Goal: Use online tool/utility: Utilize a website feature to perform a specific function

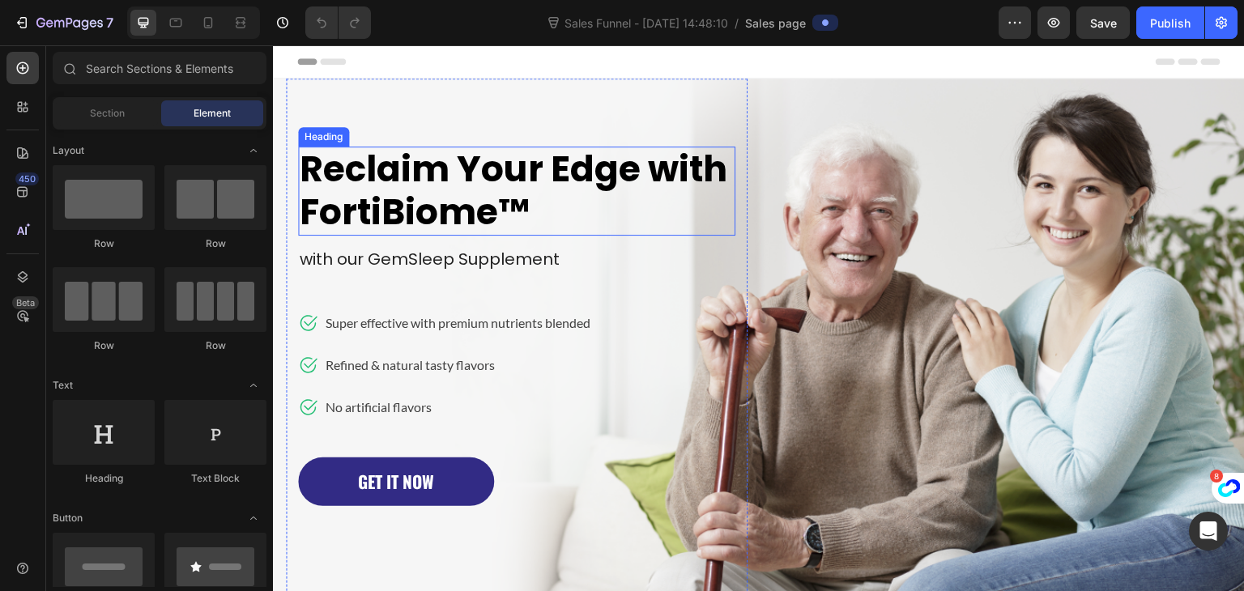
click at [424, 169] on h1 "Reclaim Your Edge with FortiBiome™" at bounding box center [516, 191] width 437 height 89
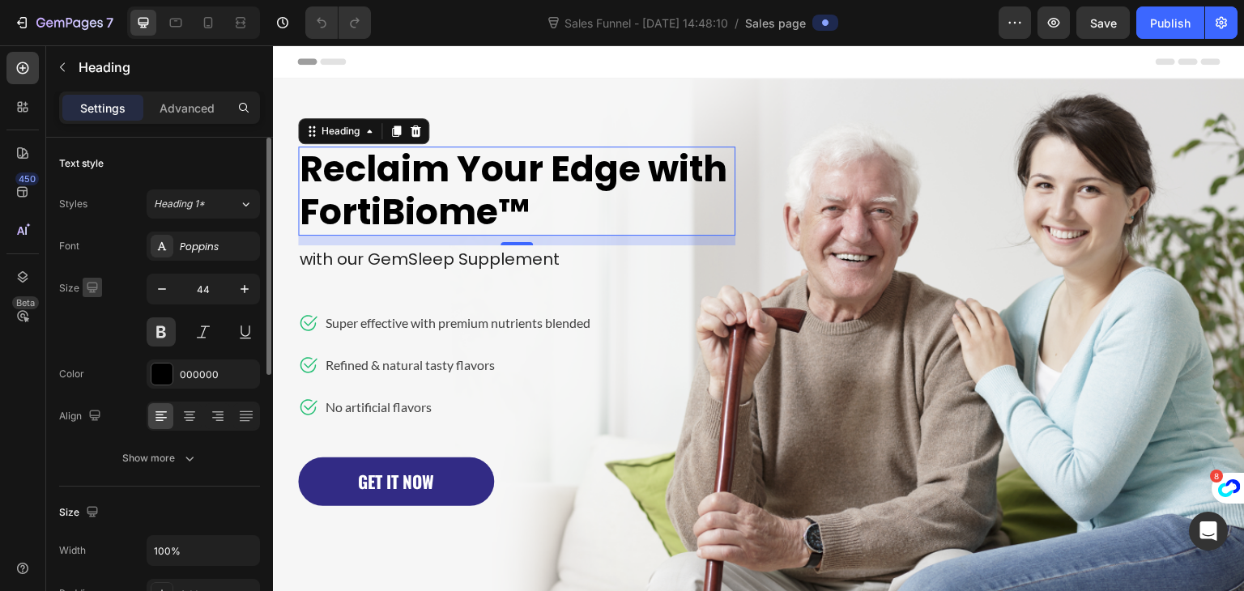
click at [87, 287] on icon "button" at bounding box center [92, 287] width 11 height 11
click at [91, 371] on icon "button" at bounding box center [95, 372] width 16 height 16
type input "32"
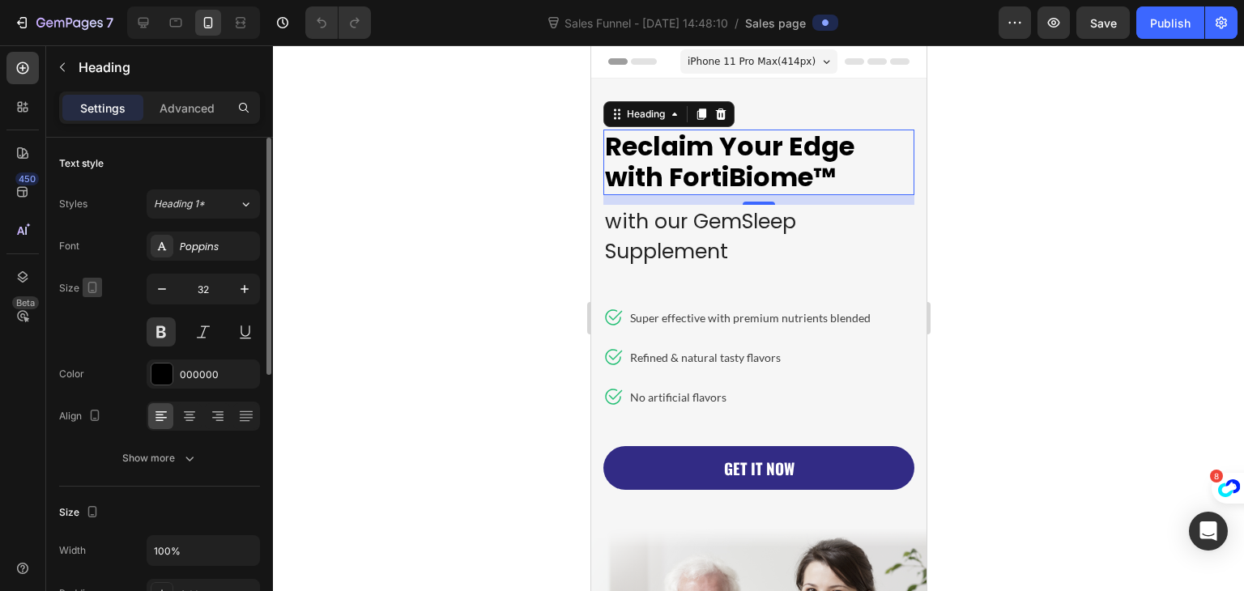
click at [95, 283] on icon "button" at bounding box center [92, 287] width 9 height 11
click at [120, 351] on div "Font Poppins Size 32 Color 000000 Align Show more" at bounding box center [159, 352] width 201 height 241
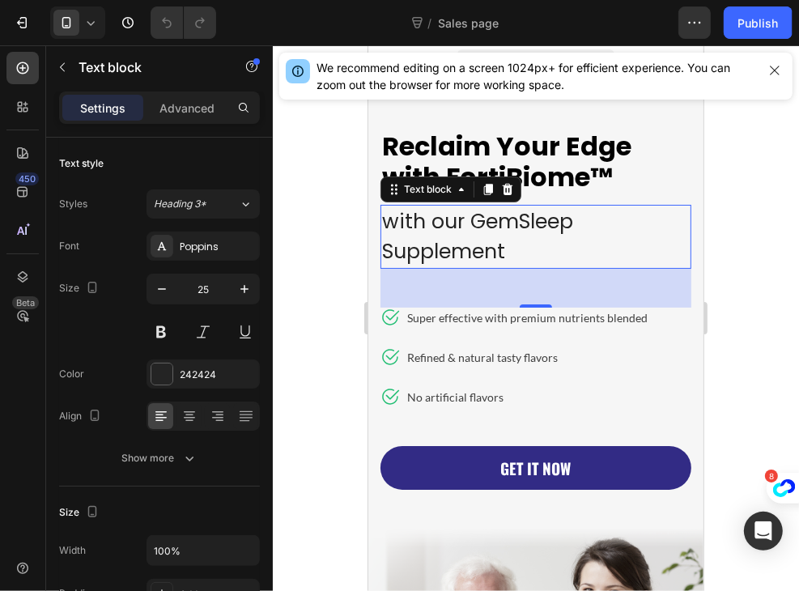
click at [500, 240] on p "with our GemSleep Supplement" at bounding box center [535, 236] width 308 height 61
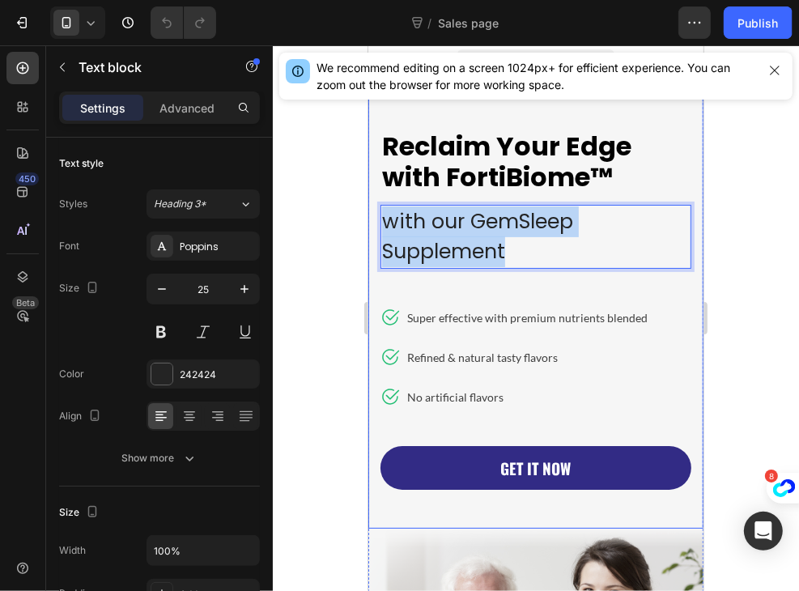
drag, startPoint x: 522, startPoint y: 247, endPoint x: 376, endPoint y: 204, distance: 152.7
click at [376, 204] on div "Reclaim Your Edge with FortiBiome™ Heading with our GemSleep Supplement Text bl…" at bounding box center [535, 303] width 335 height 450
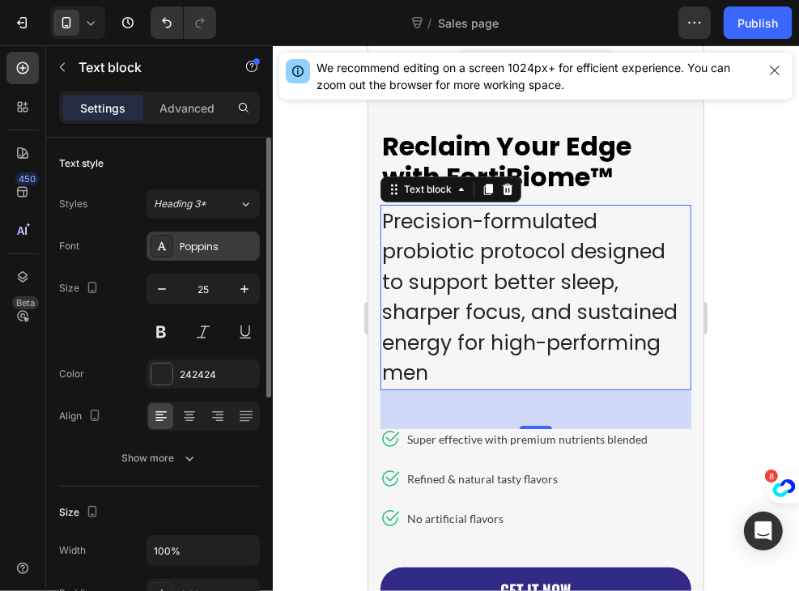
click at [213, 244] on div "Poppins" at bounding box center [218, 247] width 76 height 15
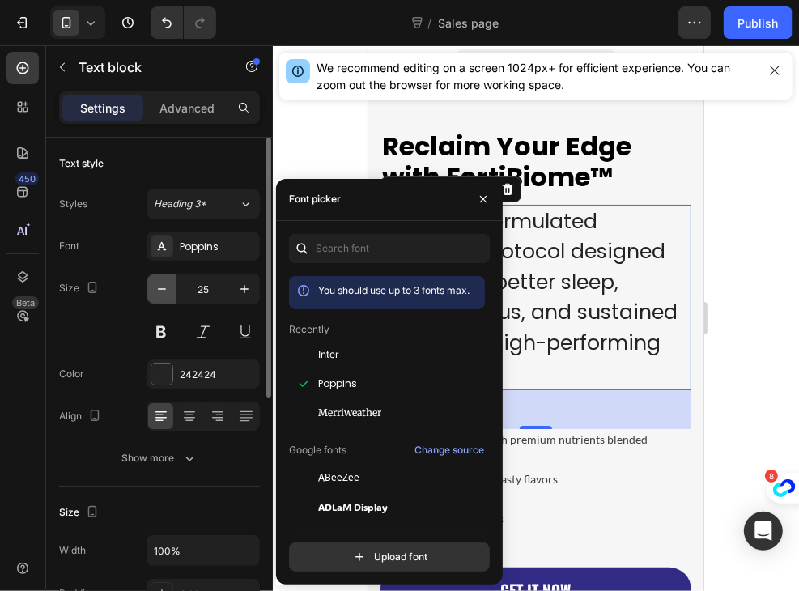
click at [164, 287] on icon "button" at bounding box center [162, 289] width 16 height 16
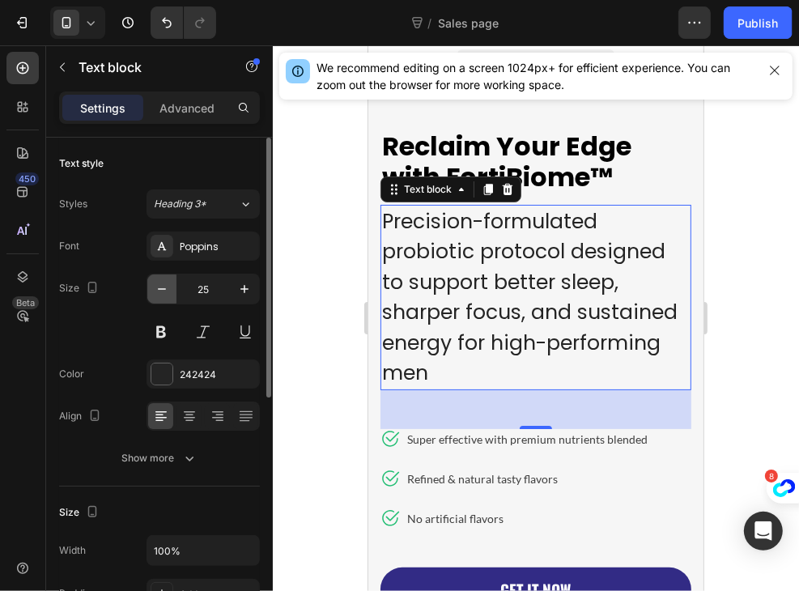
click at [164, 287] on icon "button" at bounding box center [162, 289] width 16 height 16
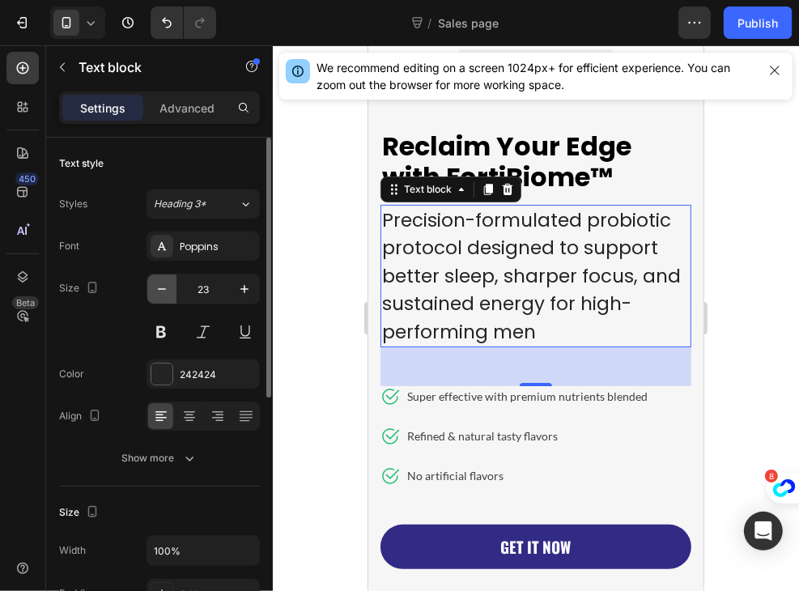
click at [164, 287] on icon "button" at bounding box center [162, 289] width 16 height 16
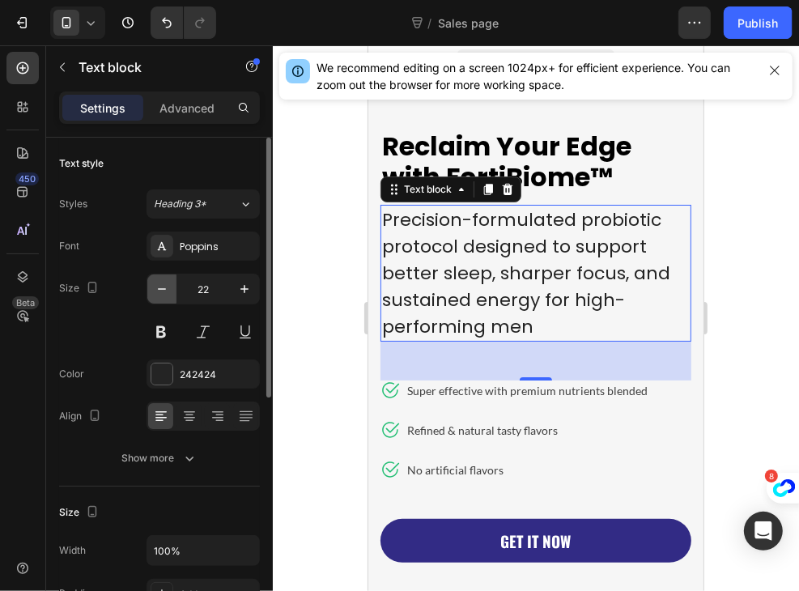
click at [164, 287] on icon "button" at bounding box center [162, 289] width 16 height 16
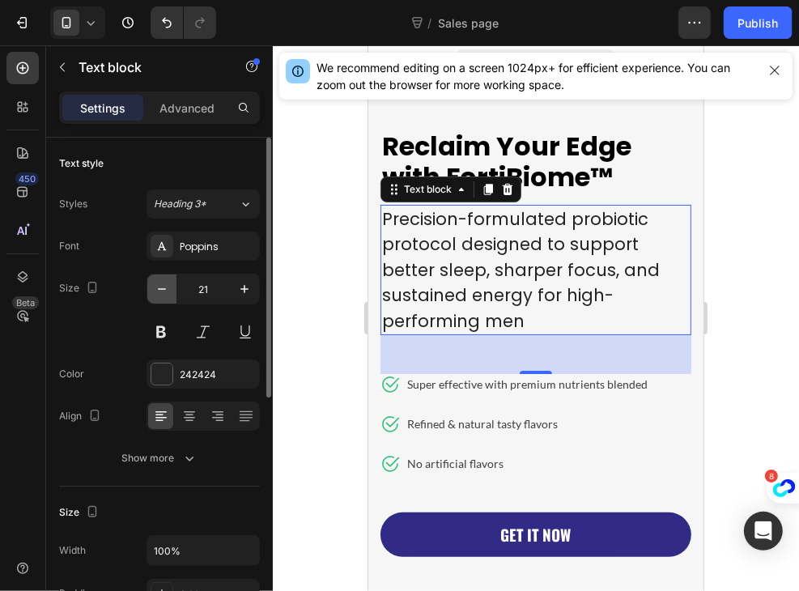
click at [164, 287] on icon "button" at bounding box center [162, 289] width 16 height 16
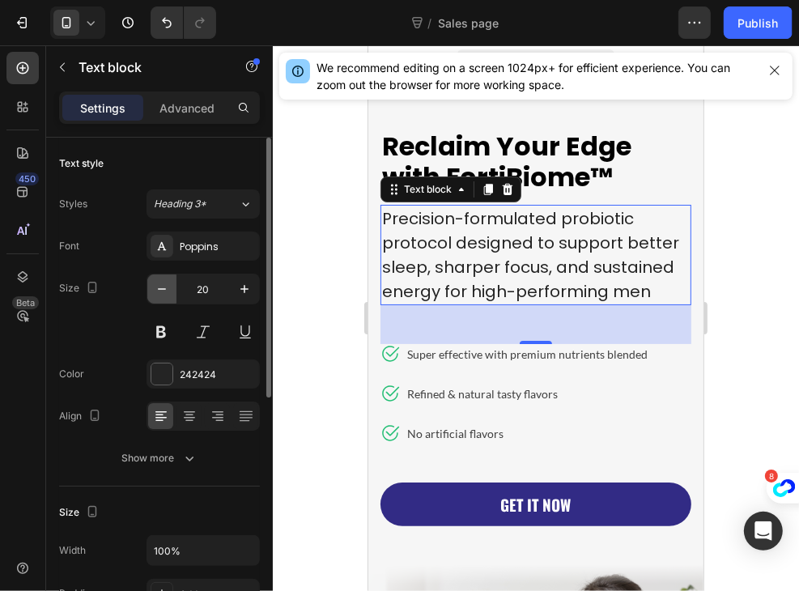
click at [164, 287] on icon "button" at bounding box center [162, 289] width 16 height 16
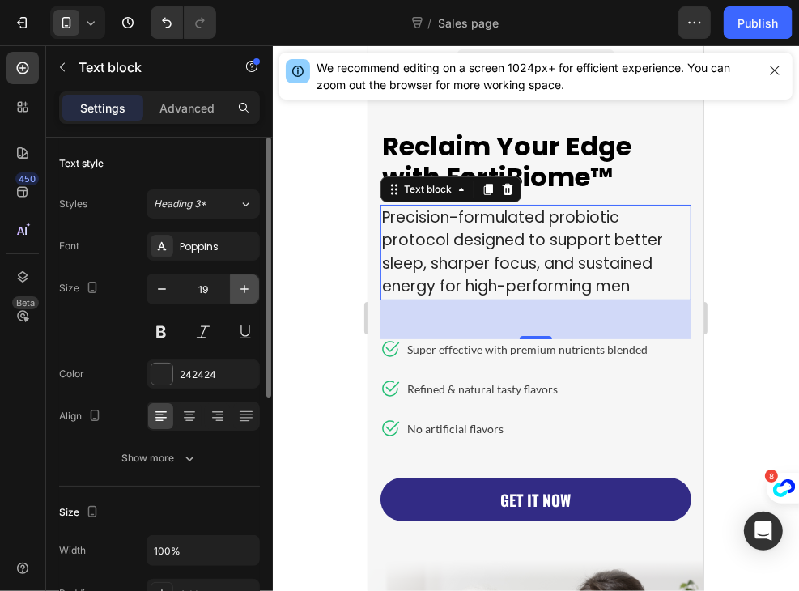
click at [248, 286] on icon "button" at bounding box center [244, 289] width 16 height 16
type input "20"
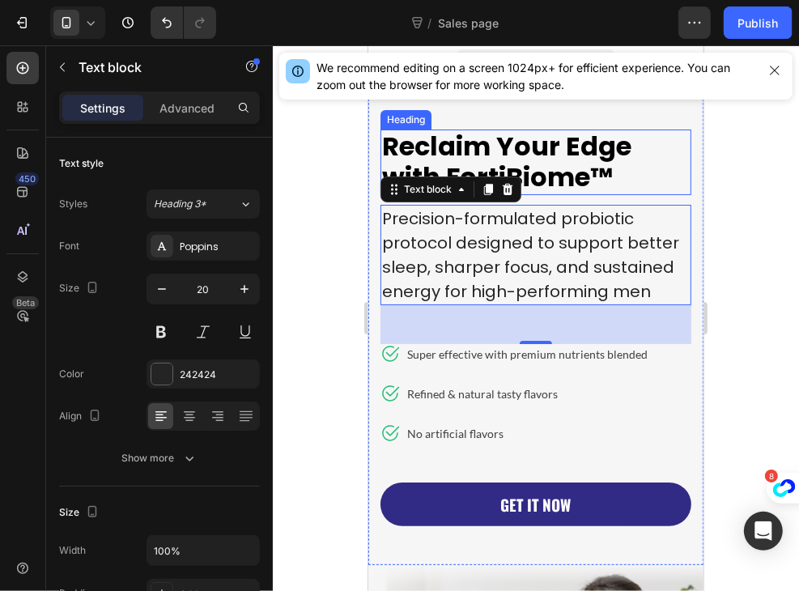
click at [620, 177] on h1 "Reclaim Your Edge with FortiBiome™" at bounding box center [535, 162] width 311 height 66
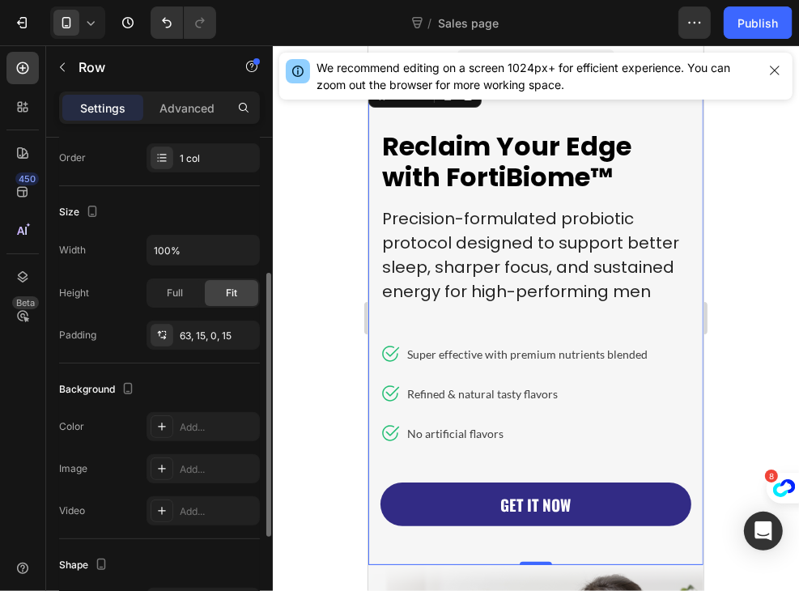
scroll to position [257, 0]
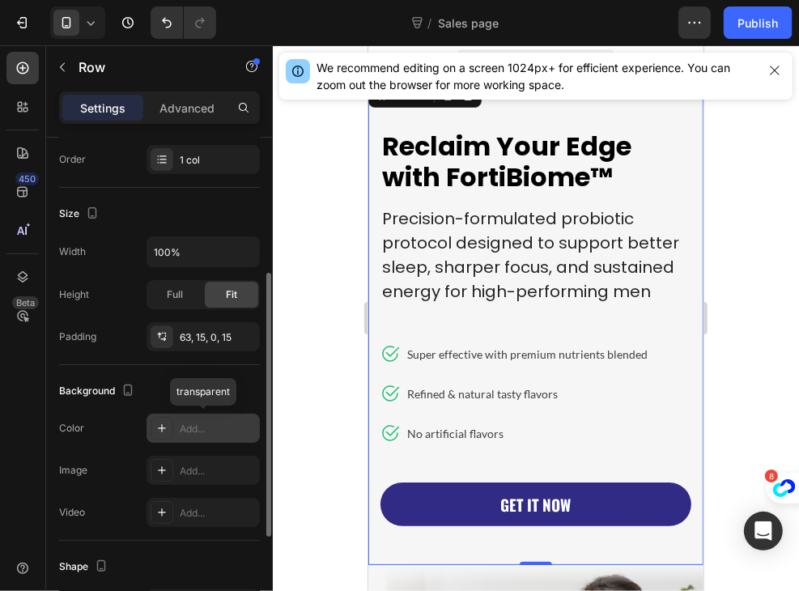
click at [175, 426] on div "Add..." at bounding box center [203, 428] width 113 height 29
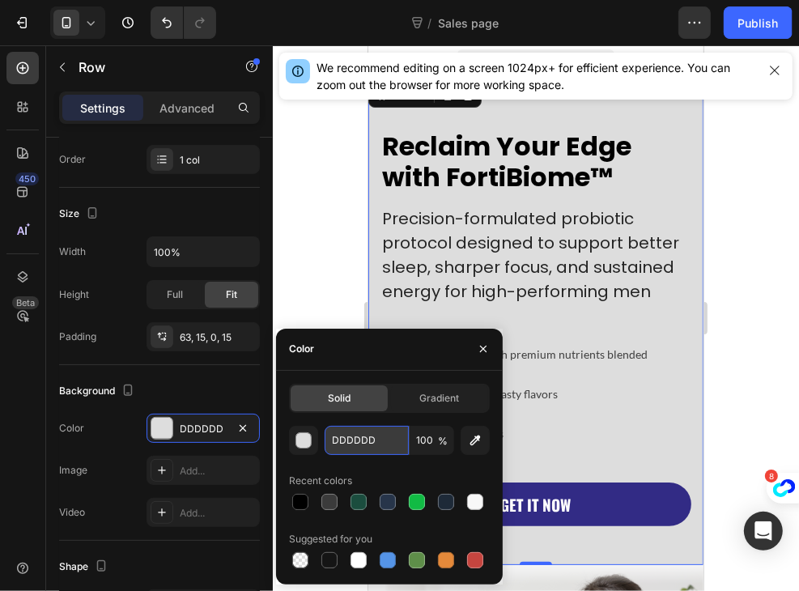
click at [361, 438] on input "DDDDDD" at bounding box center [367, 440] width 84 height 29
paste input "#F9FAFB"
type input "#F9FAFB"
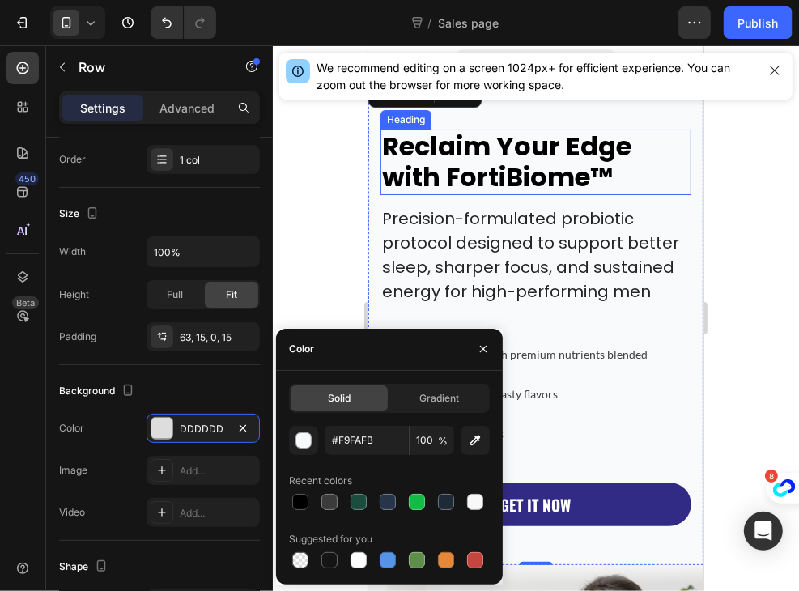
click at [485, 152] on h1 "Reclaim Your Edge with FortiBiome™" at bounding box center [535, 162] width 311 height 66
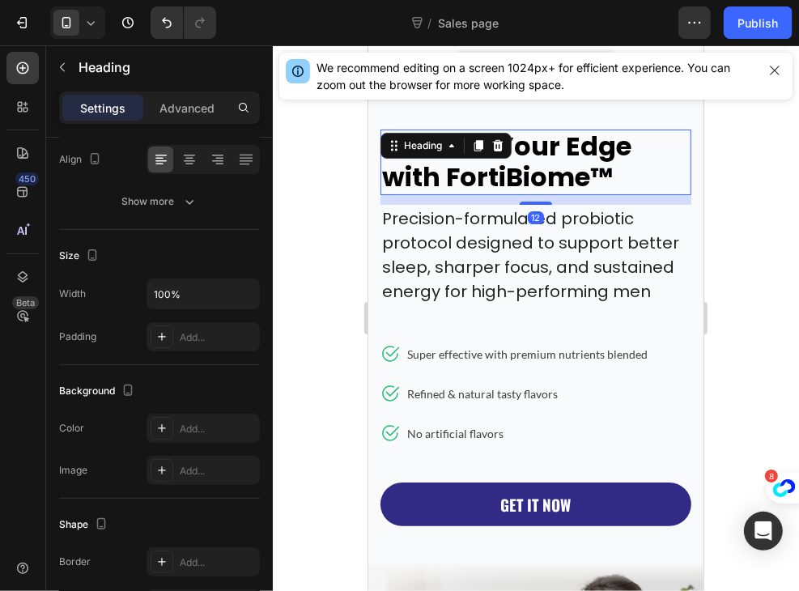
scroll to position [0, 0]
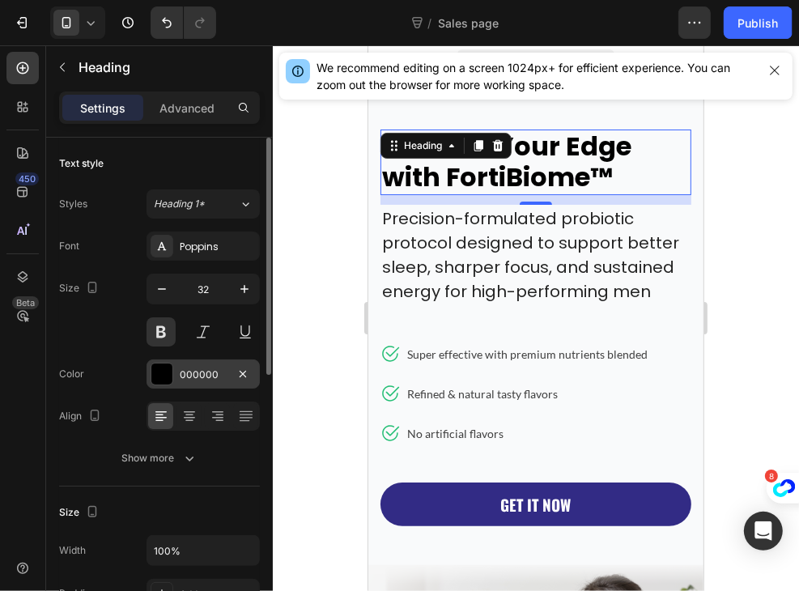
click at [185, 378] on div "000000" at bounding box center [203, 375] width 47 height 15
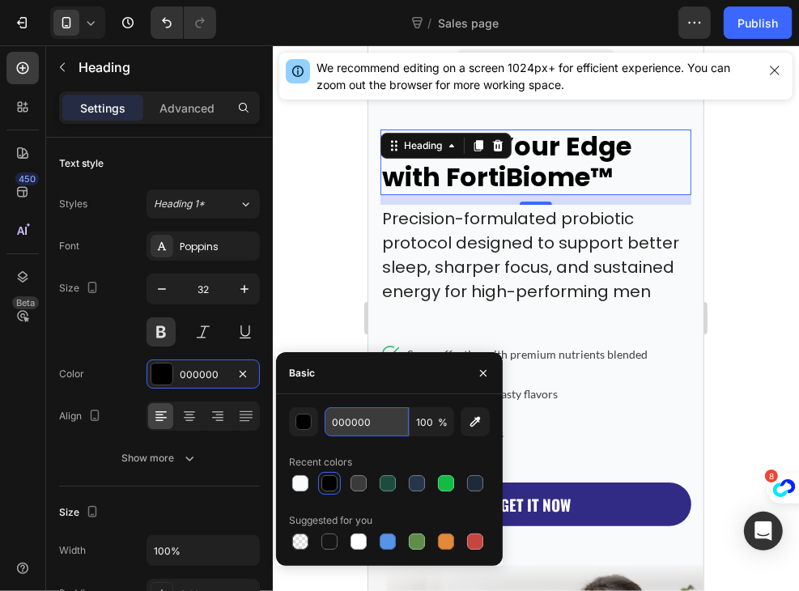
click at [372, 419] on input "000000" at bounding box center [367, 421] width 84 height 29
paste input "#111827"
type input "111827"
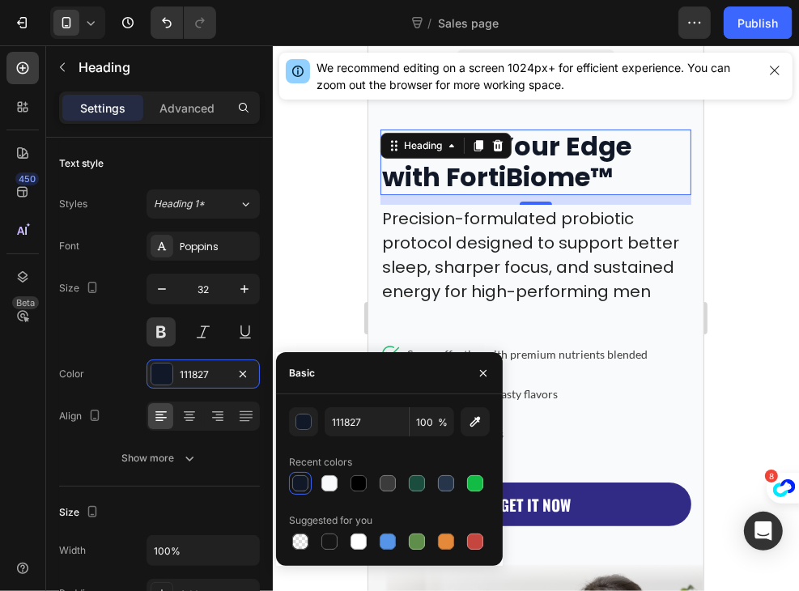
click at [294, 491] on div at bounding box center [300, 483] width 19 height 19
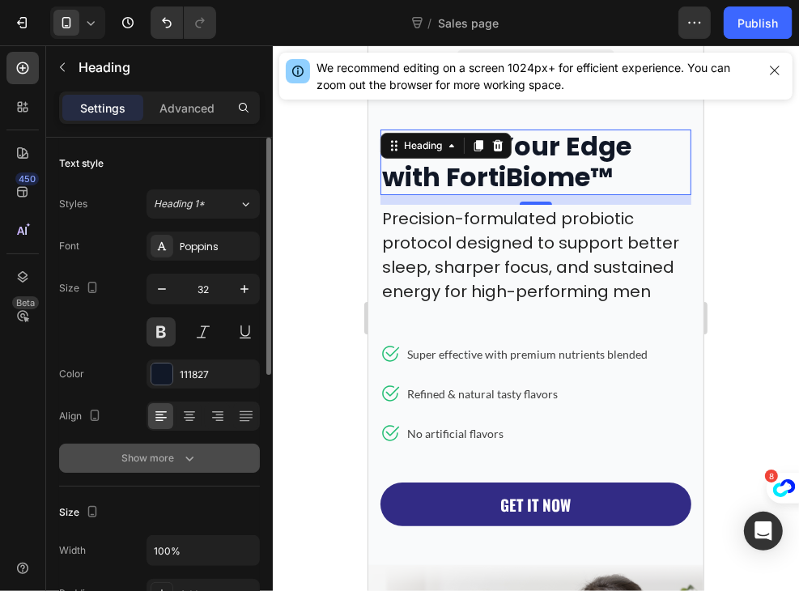
click at [213, 449] on button "Show more" at bounding box center [159, 458] width 201 height 29
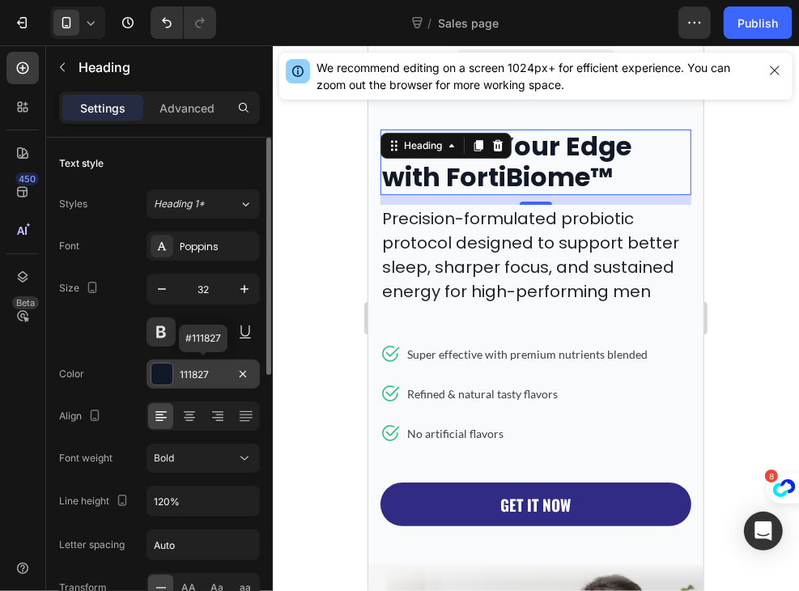
click at [194, 376] on div "111827" at bounding box center [203, 375] width 47 height 15
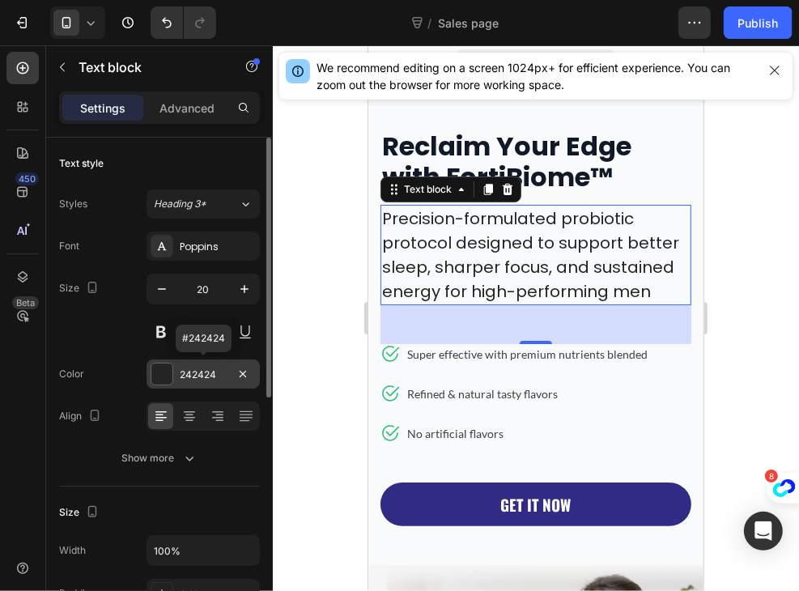
click at [215, 383] on div "242424" at bounding box center [203, 373] width 113 height 29
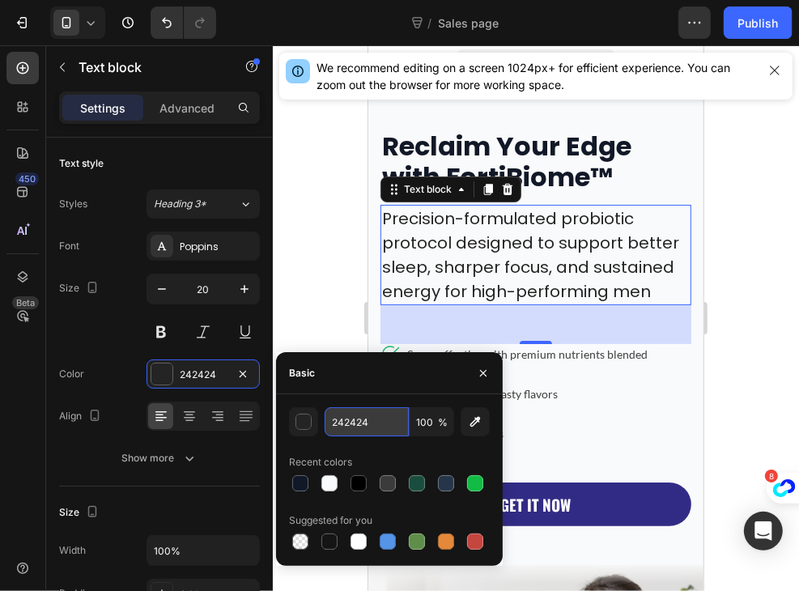
click at [377, 418] on input "242424" at bounding box center [367, 421] width 84 height 29
paste input "4B5563"
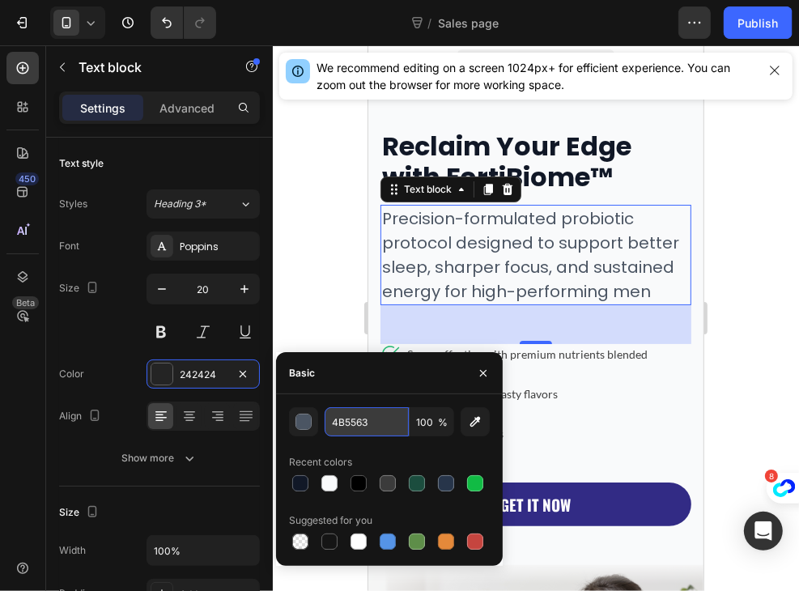
type input "4B5563"
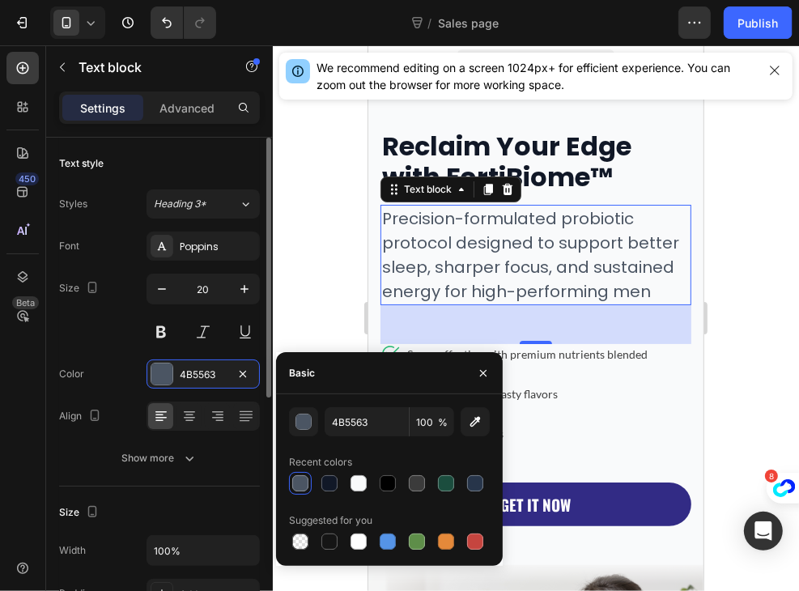
click at [159, 481] on div "Text style Styles Heading 3* Font Poppins Size 20 Color 4B5563 Align Show more" at bounding box center [159, 312] width 201 height 349
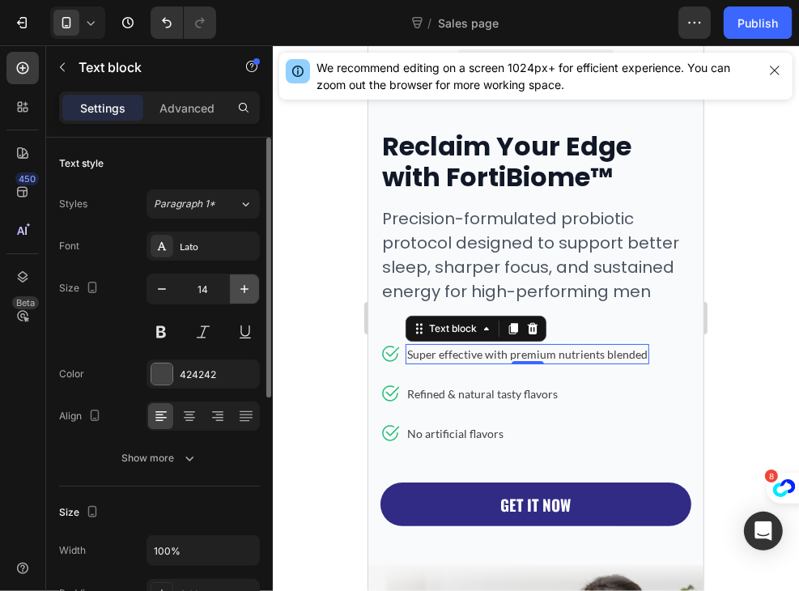
click at [247, 293] on icon "button" at bounding box center [244, 289] width 16 height 16
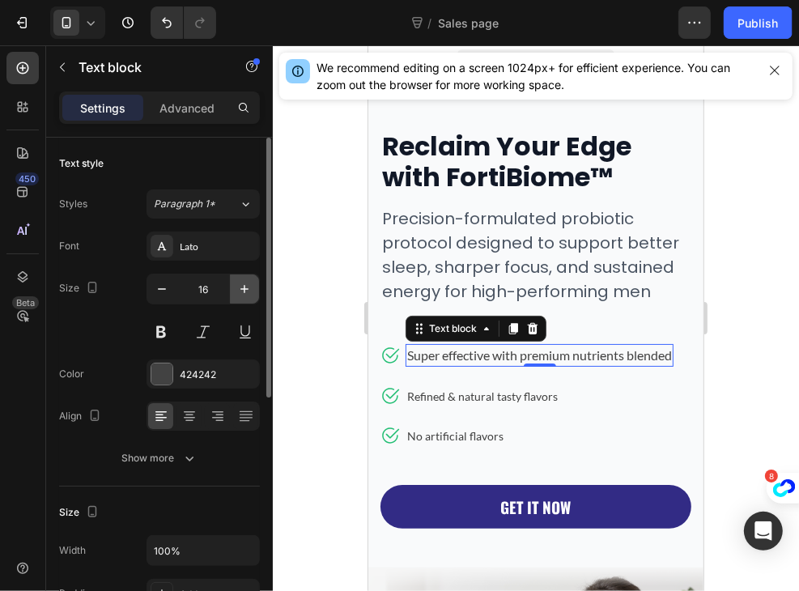
click at [247, 293] on icon "button" at bounding box center [244, 289] width 16 height 16
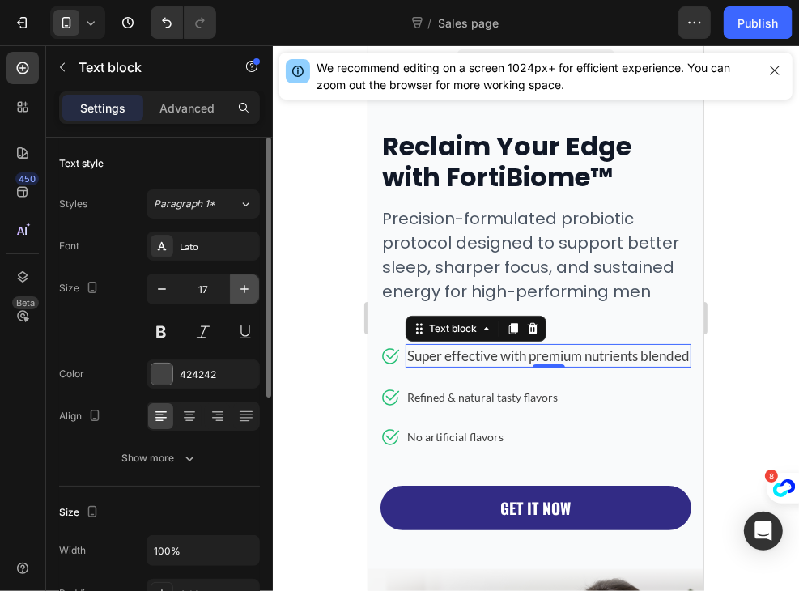
click at [247, 293] on icon "button" at bounding box center [244, 289] width 16 height 16
type input "18"
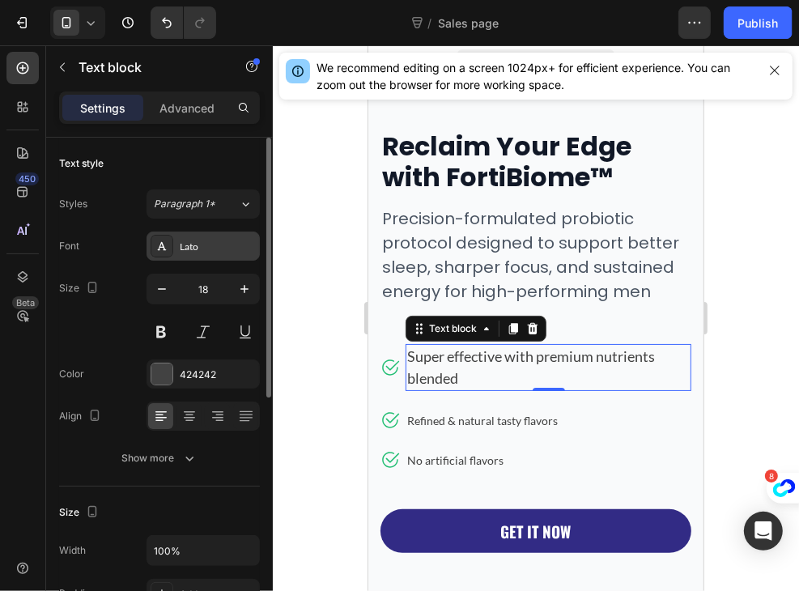
click at [205, 240] on div "Lato" at bounding box center [218, 247] width 76 height 15
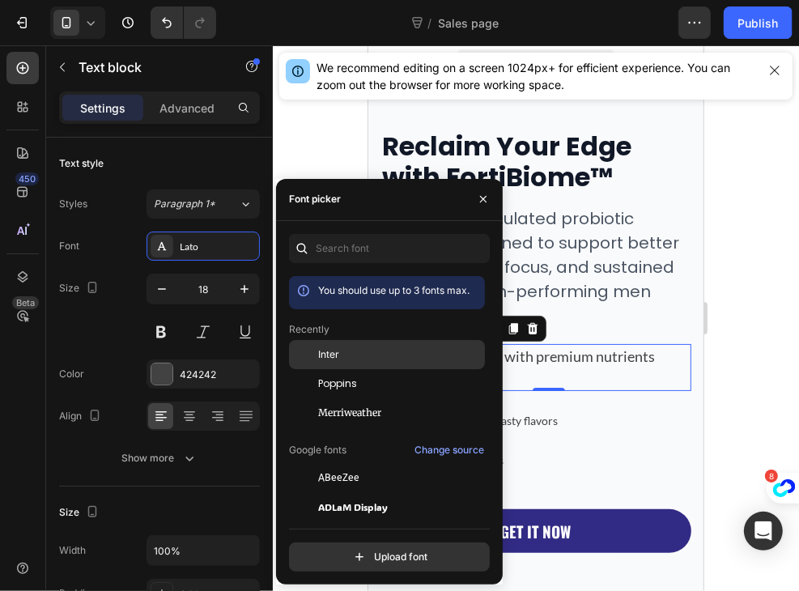
click at [338, 352] on span "Inter" at bounding box center [328, 354] width 21 height 15
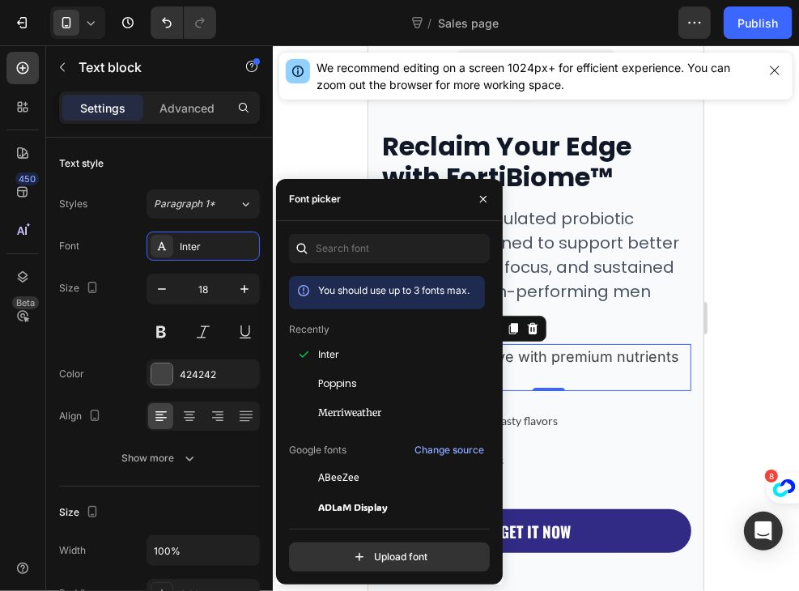
scroll to position [44, 0]
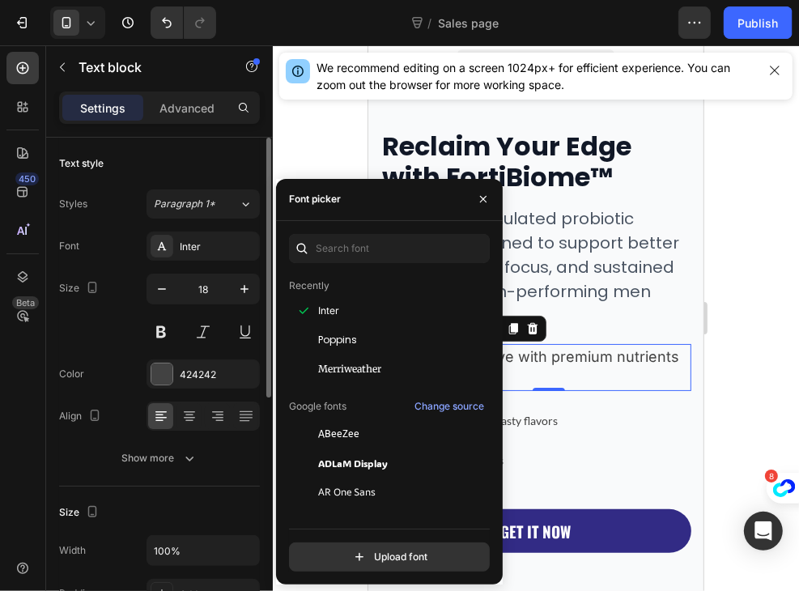
click at [104, 334] on div "Size 18" at bounding box center [159, 310] width 201 height 73
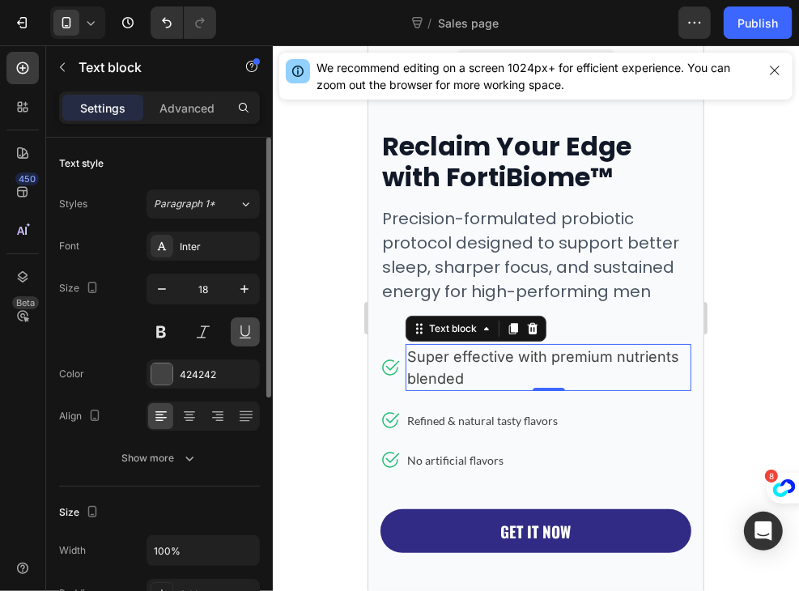
click at [245, 338] on button at bounding box center [245, 331] width 29 height 29
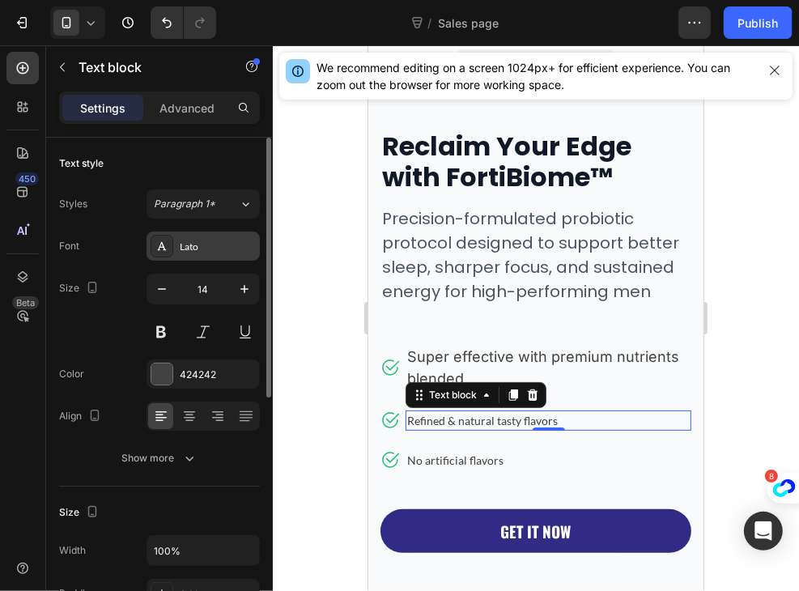
click at [198, 257] on div "Lato" at bounding box center [203, 246] width 113 height 29
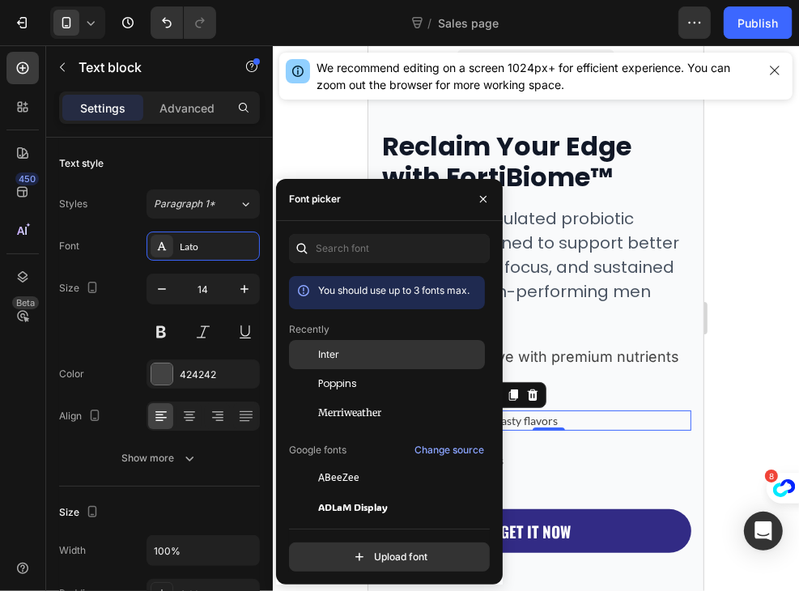
click at [330, 358] on span "Inter" at bounding box center [328, 354] width 21 height 15
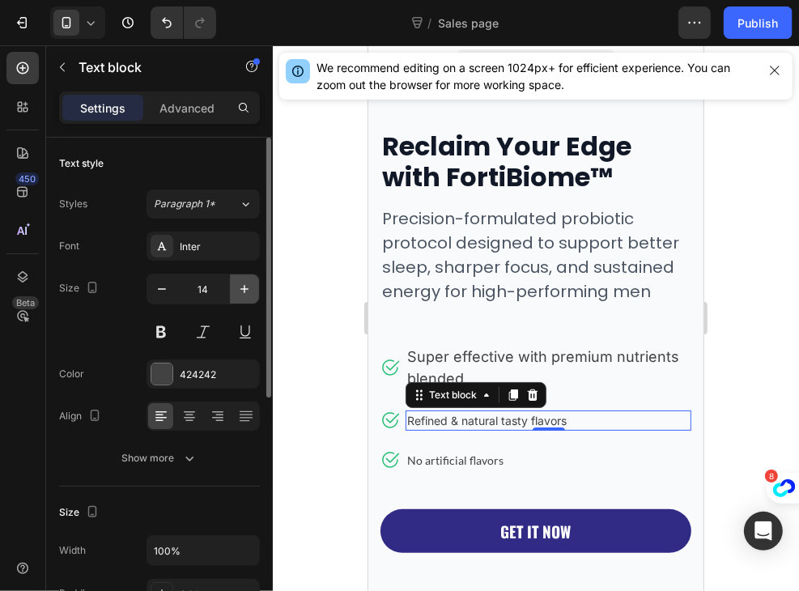
click at [245, 294] on icon "button" at bounding box center [244, 289] width 16 height 16
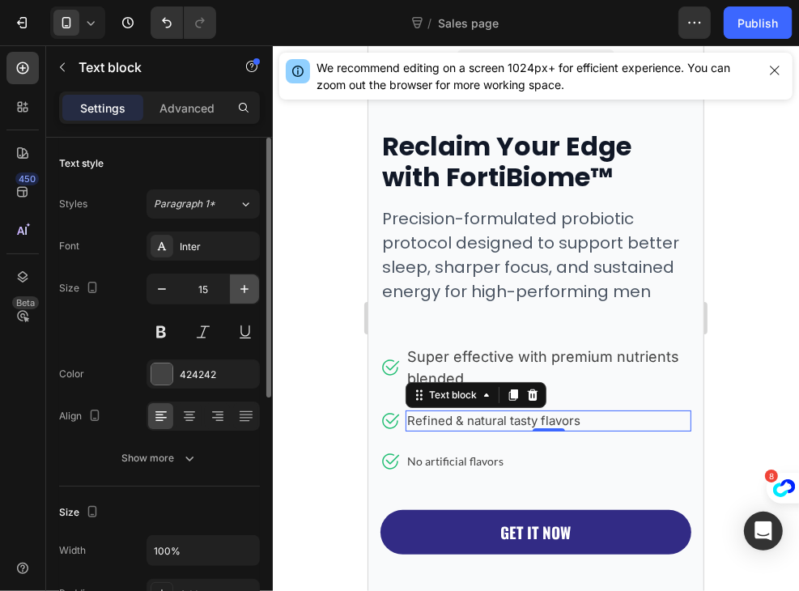
click at [245, 294] on icon "button" at bounding box center [244, 289] width 16 height 16
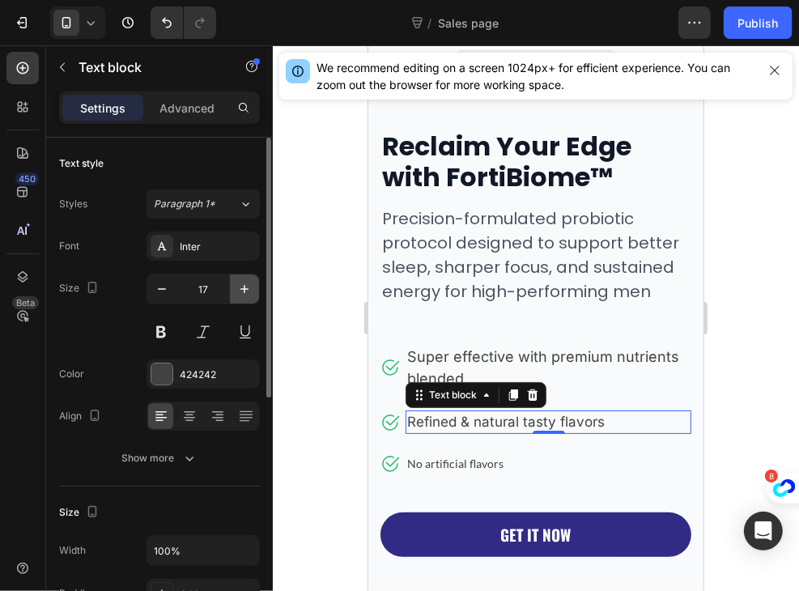
click at [245, 294] on icon "button" at bounding box center [244, 289] width 16 height 16
type input "18"
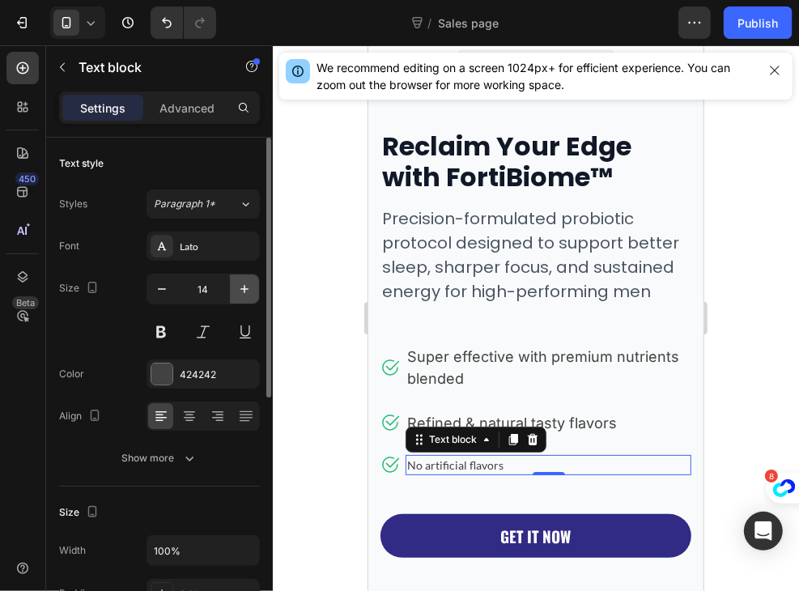
click at [239, 286] on icon "button" at bounding box center [244, 289] width 16 height 16
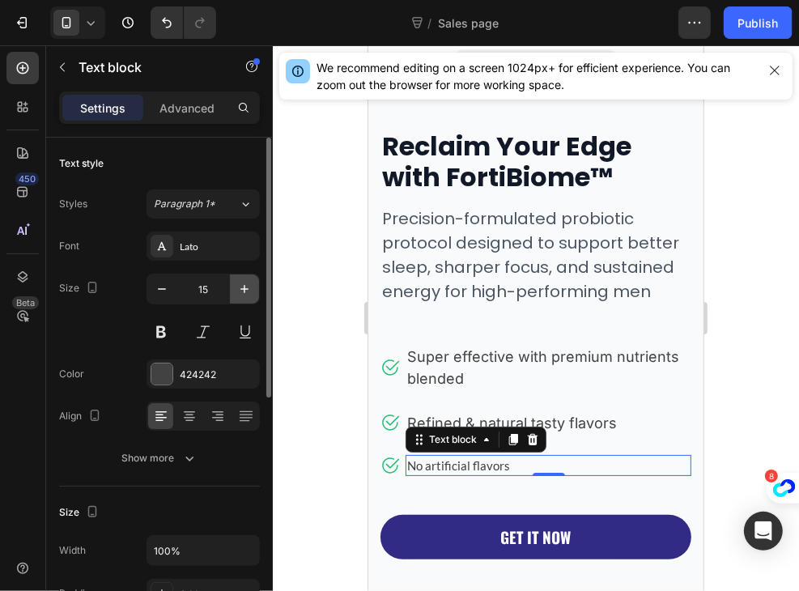
click at [239, 286] on icon "button" at bounding box center [244, 289] width 16 height 16
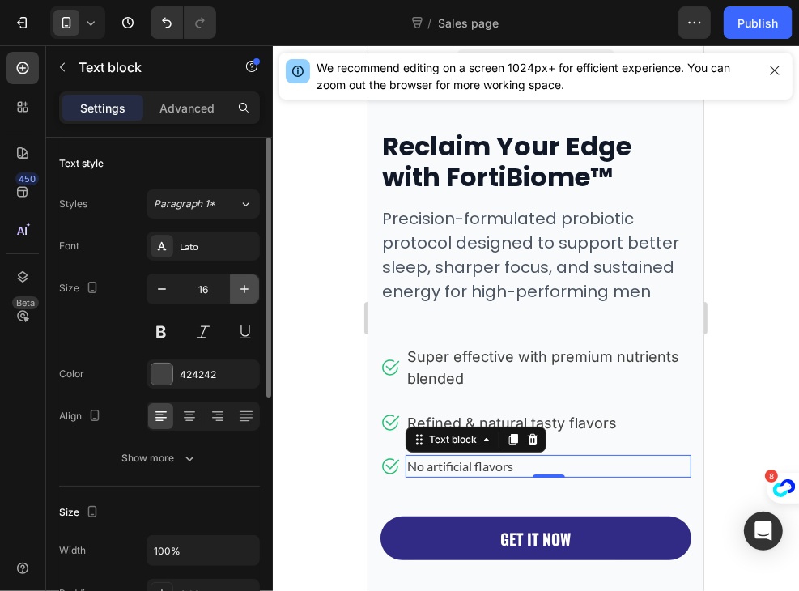
click at [239, 286] on icon "button" at bounding box center [244, 289] width 16 height 16
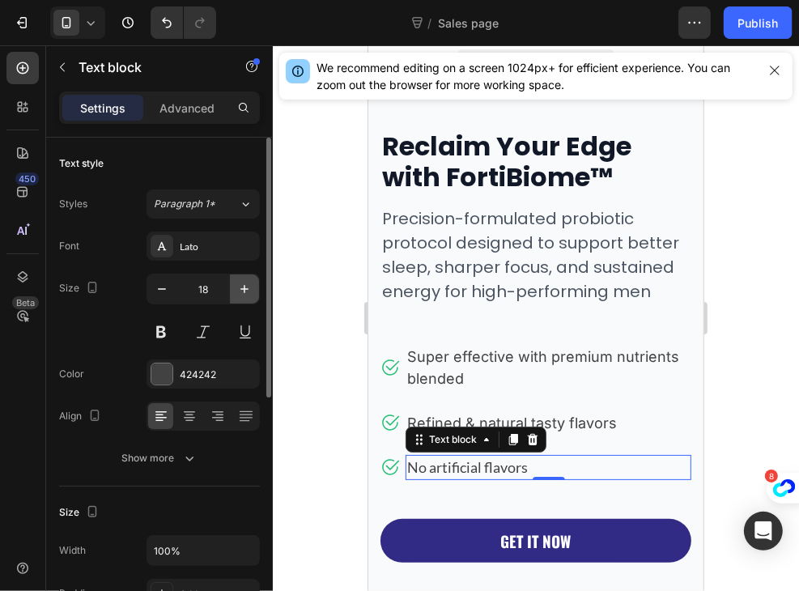
click at [239, 286] on icon "button" at bounding box center [244, 289] width 16 height 16
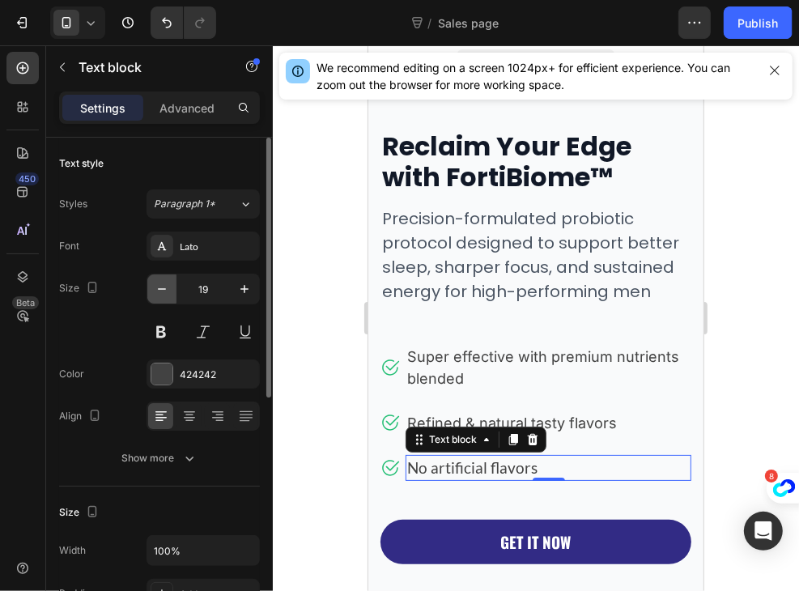
click at [162, 284] on icon "button" at bounding box center [162, 289] width 16 height 16
type input "18"
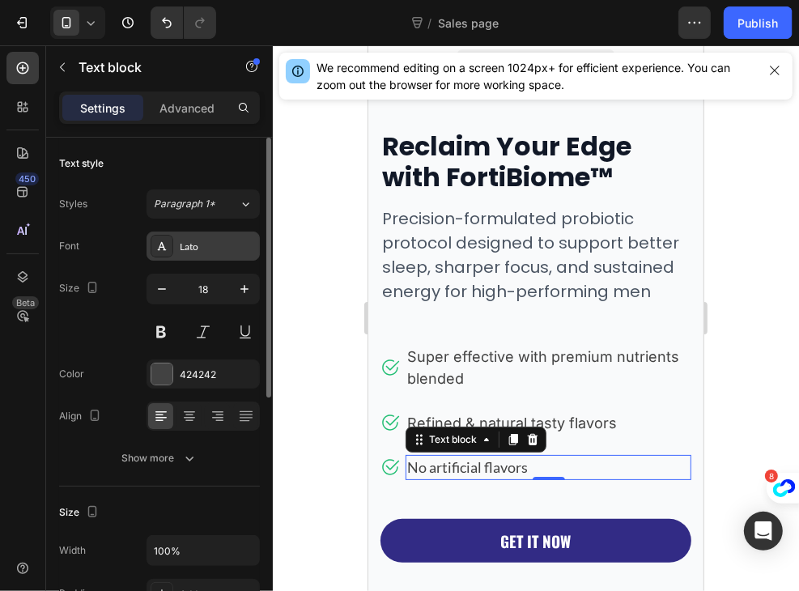
click at [210, 250] on div "Lato" at bounding box center [218, 247] width 76 height 15
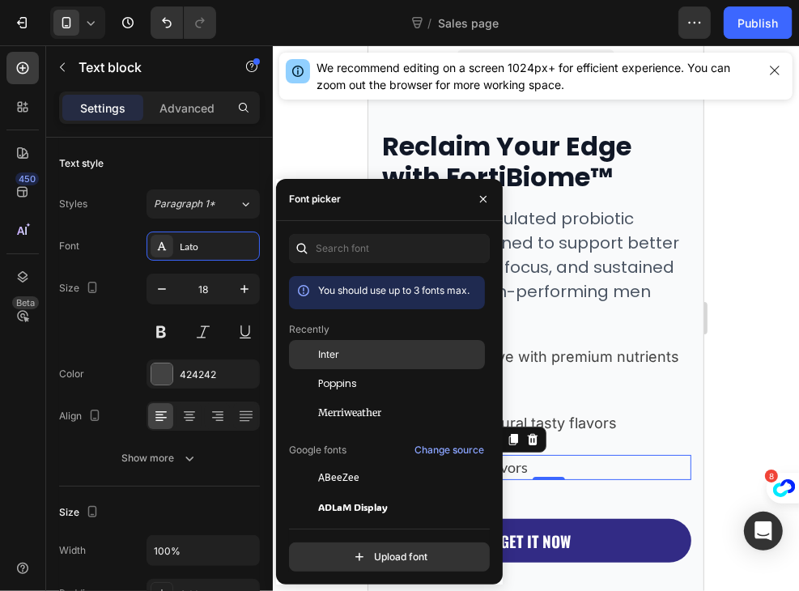
click at [347, 356] on div "Inter" at bounding box center [400, 354] width 164 height 15
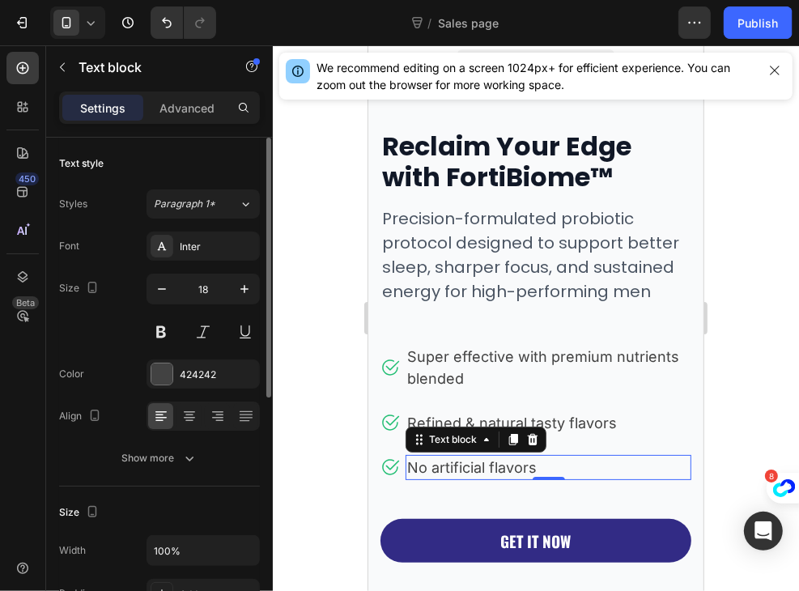
click at [104, 333] on div "Size 18" at bounding box center [159, 310] width 201 height 73
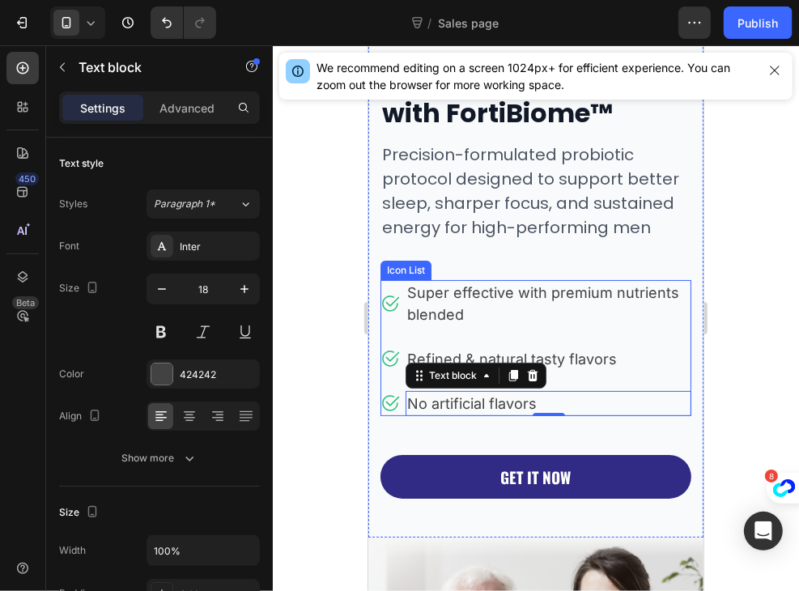
scroll to position [65, 0]
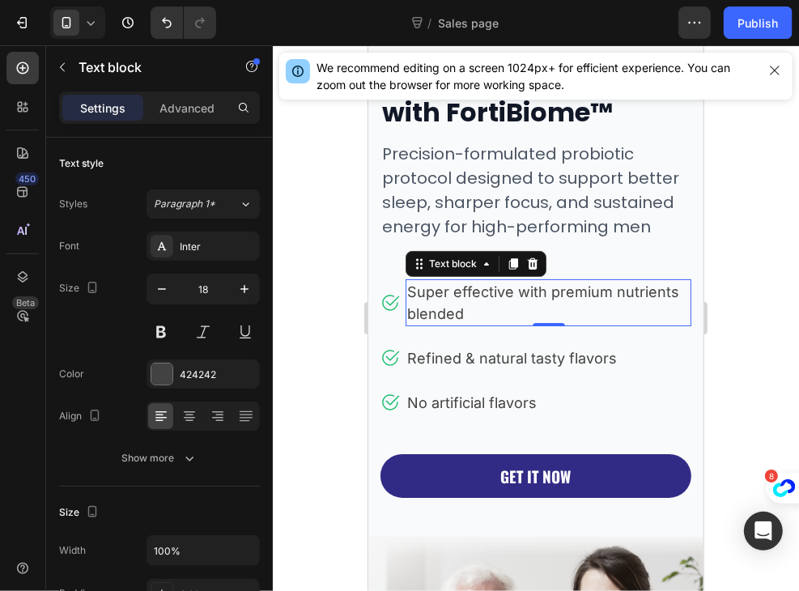
click at [497, 314] on p "Super effective with premium nutrients blended" at bounding box center [547, 302] width 283 height 44
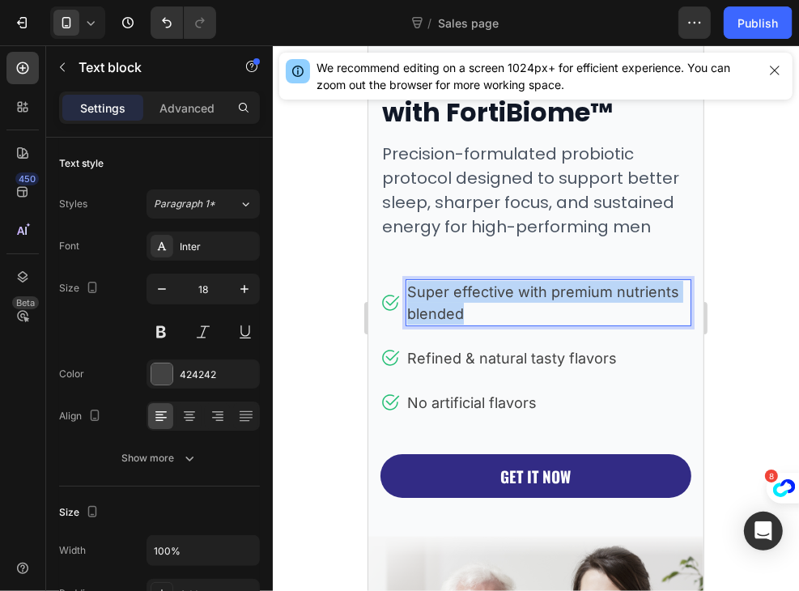
drag, startPoint x: 497, startPoint y: 314, endPoint x: 406, endPoint y: 287, distance: 94.8
click at [406, 287] on p "Super effective with premium nutrients blended" at bounding box center [547, 302] width 283 height 44
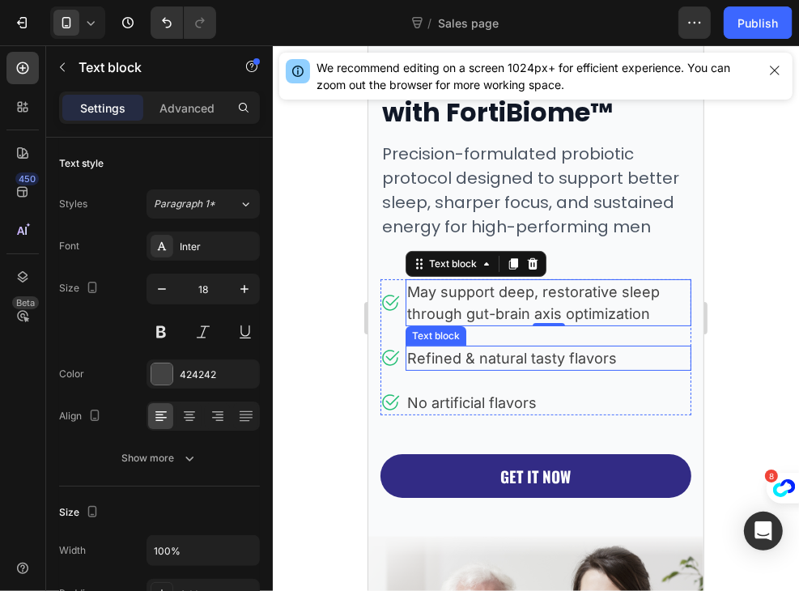
click at [594, 358] on p "Refined & natural tasty flavors" at bounding box center [547, 358] width 283 height 22
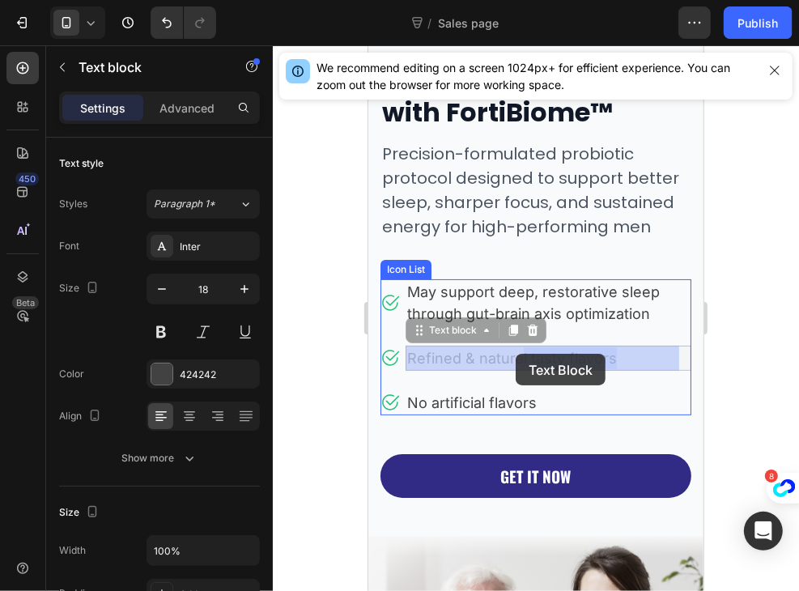
drag, startPoint x: 620, startPoint y: 356, endPoint x: 520, endPoint y: 353, distance: 100.4
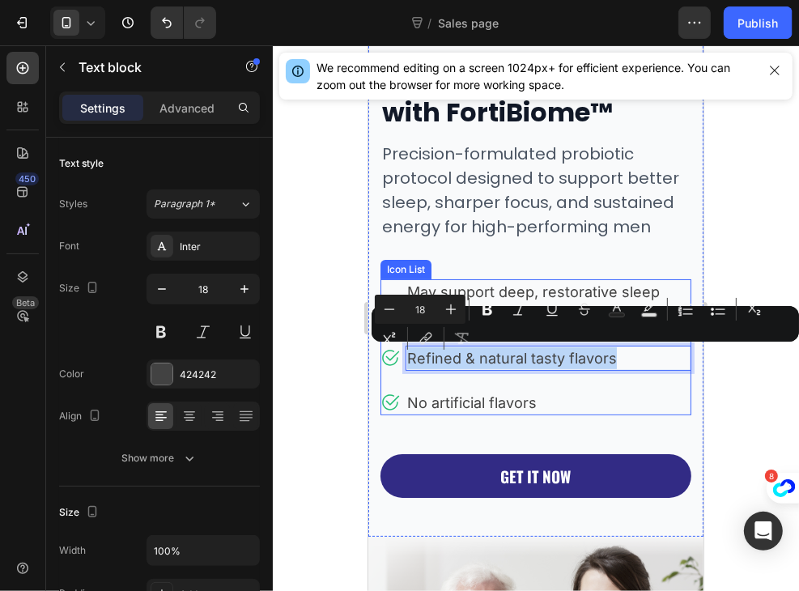
drag, startPoint x: 614, startPoint y: 360, endPoint x: 401, endPoint y: 376, distance: 213.5
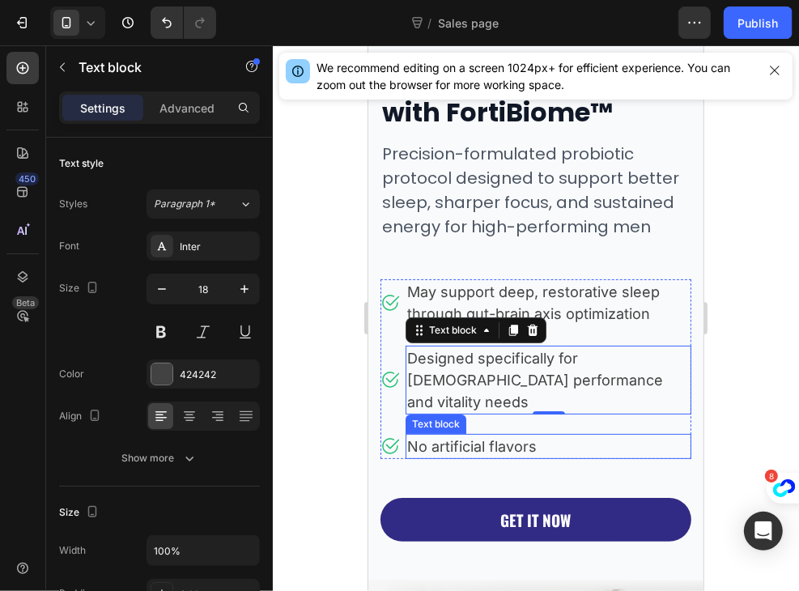
click at [517, 435] on p "No artificial flavors" at bounding box center [547, 446] width 283 height 22
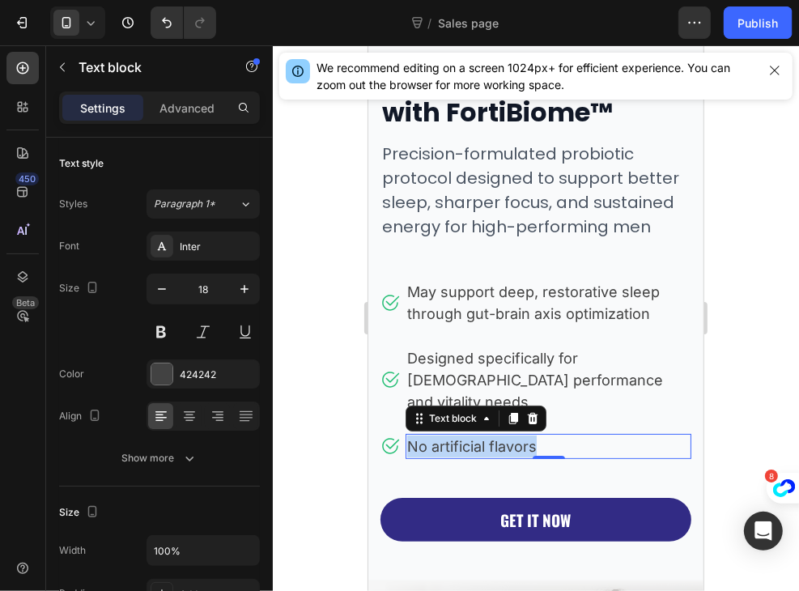
drag, startPoint x: 553, startPoint y: 424, endPoint x: 404, endPoint y: 424, distance: 149.0
click at [405, 433] on div "No artificial flavors" at bounding box center [548, 445] width 286 height 25
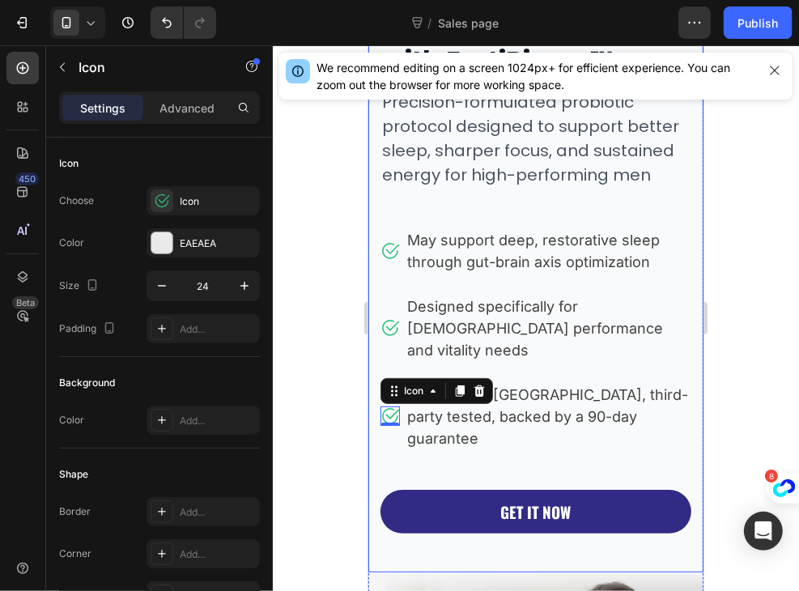
scroll to position [118, 0]
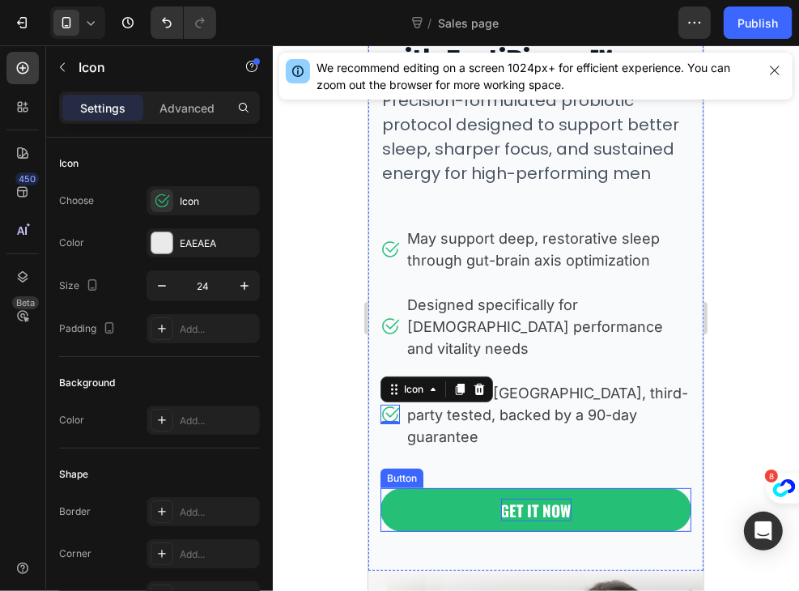
click at [513, 498] on div "GET IT NOW" at bounding box center [535, 509] width 70 height 23
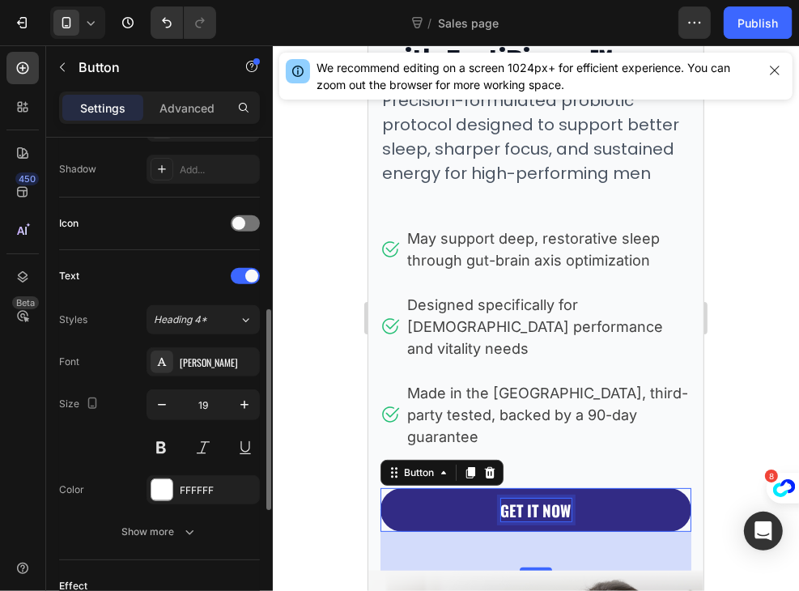
scroll to position [430, 0]
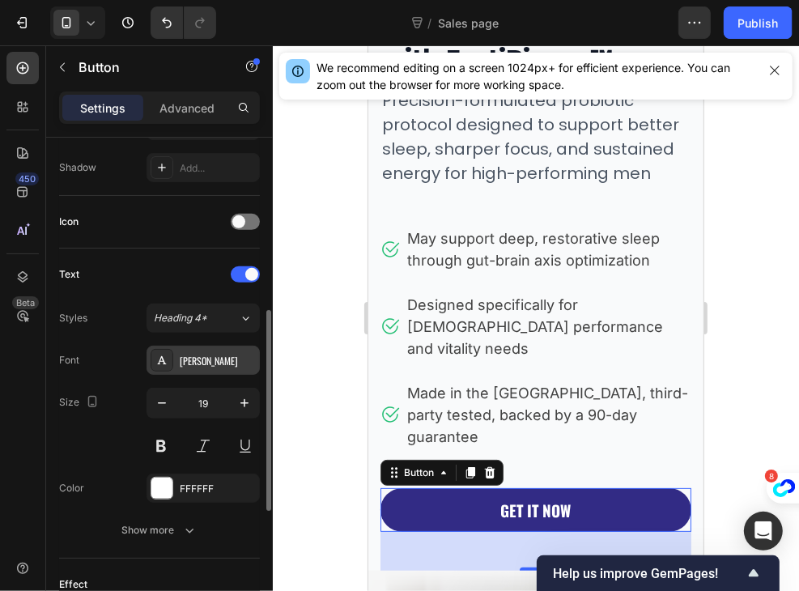
click at [217, 354] on div "[PERSON_NAME]" at bounding box center [218, 361] width 76 height 15
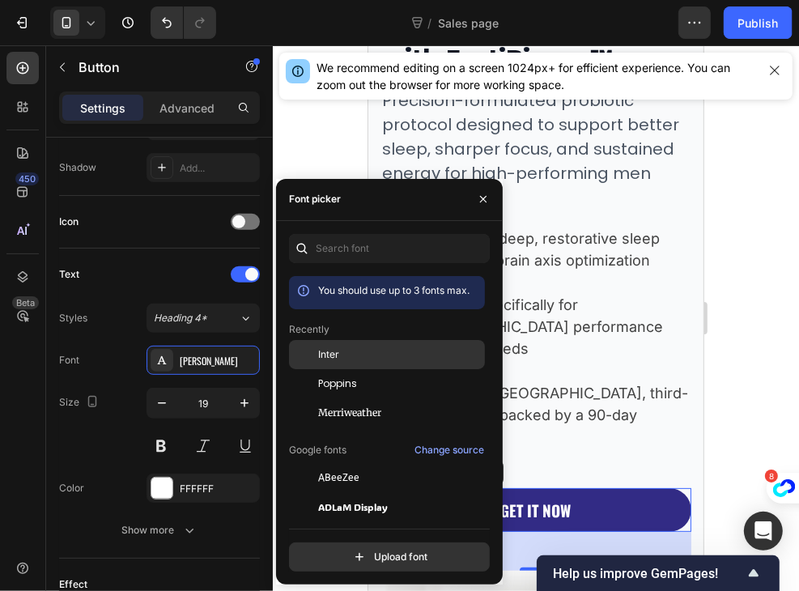
click at [359, 357] on div "Inter" at bounding box center [400, 354] width 164 height 15
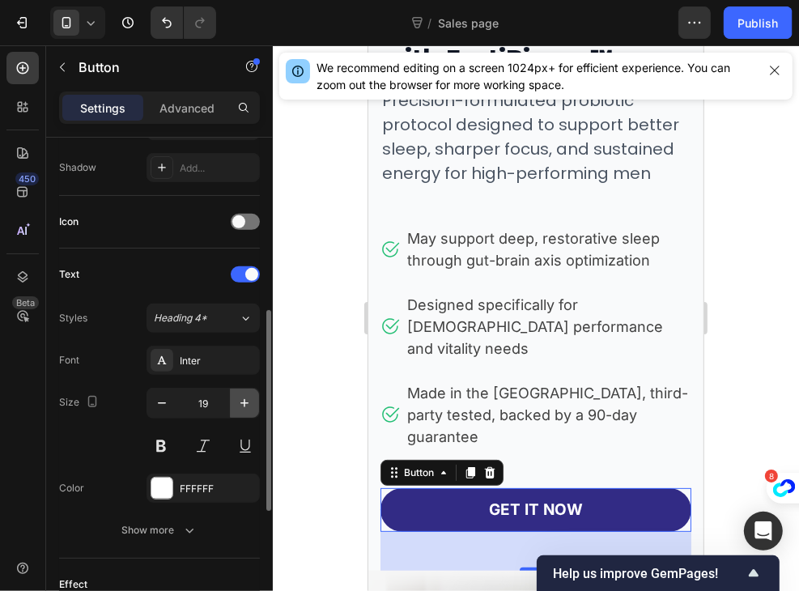
click at [233, 405] on button "button" at bounding box center [244, 403] width 29 height 29
type input "20"
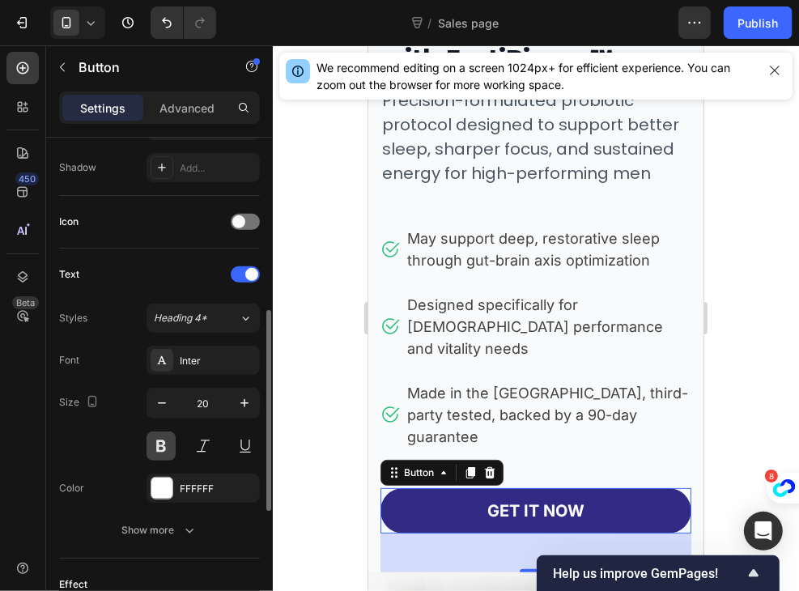
click at [155, 448] on button at bounding box center [161, 446] width 29 height 29
click at [240, 443] on button at bounding box center [245, 446] width 29 height 29
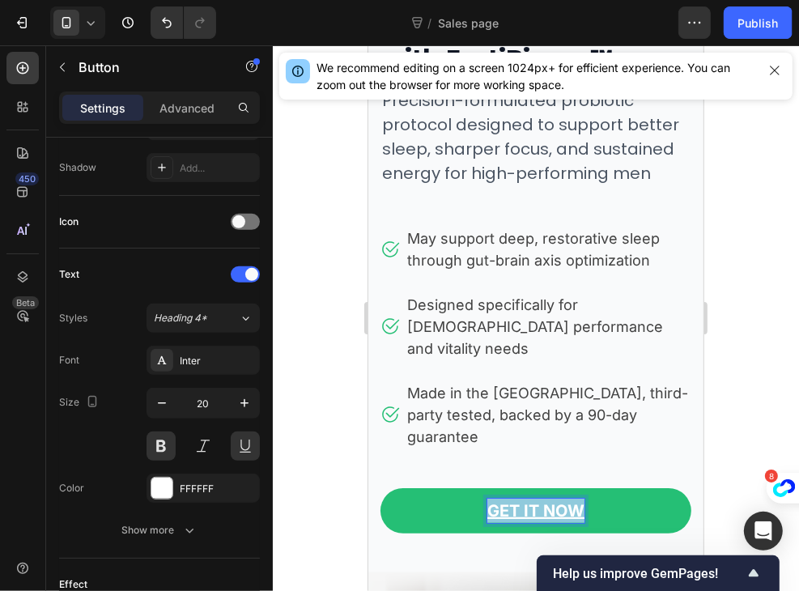
drag, startPoint x: 575, startPoint y: 464, endPoint x: 466, endPoint y: 460, distance: 108.6
click at [466, 487] on link "GET IT NOW" at bounding box center [535, 509] width 311 height 45
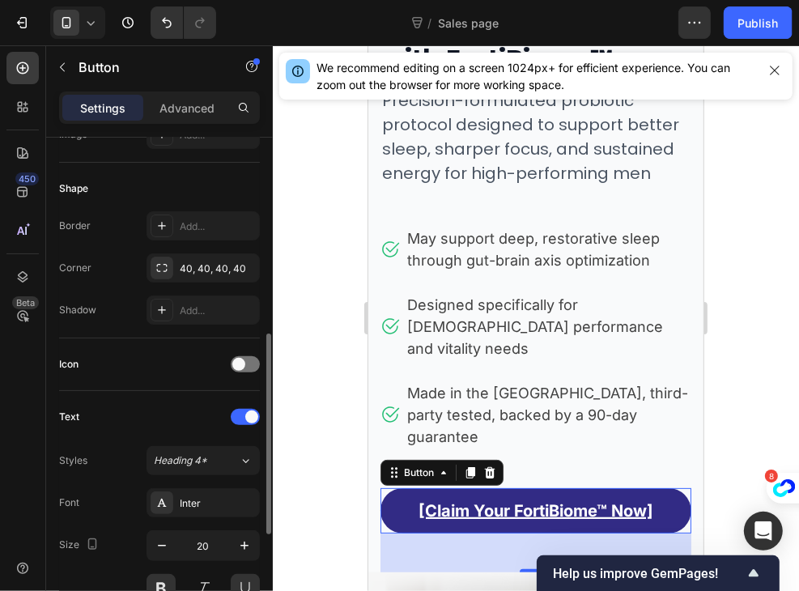
scroll to position [281, 0]
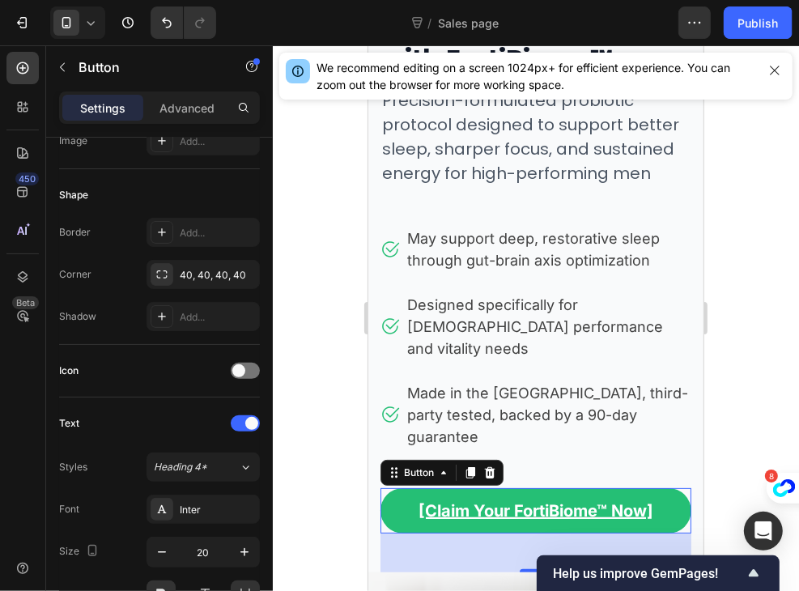
click at [393, 487] on link "[Claim Your FortiBiome™ Now]" at bounding box center [535, 509] width 311 height 45
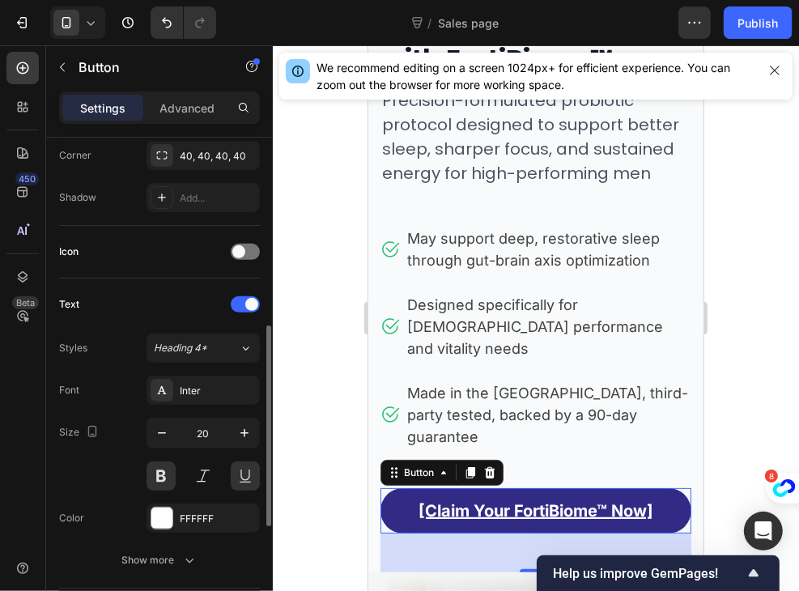
scroll to position [439, 0]
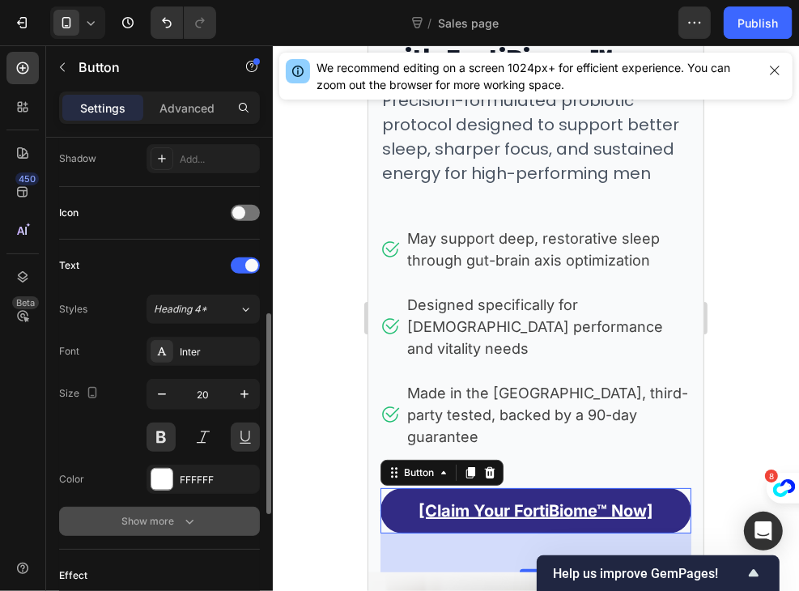
click at [188, 522] on icon "button" at bounding box center [189, 521] width 16 height 16
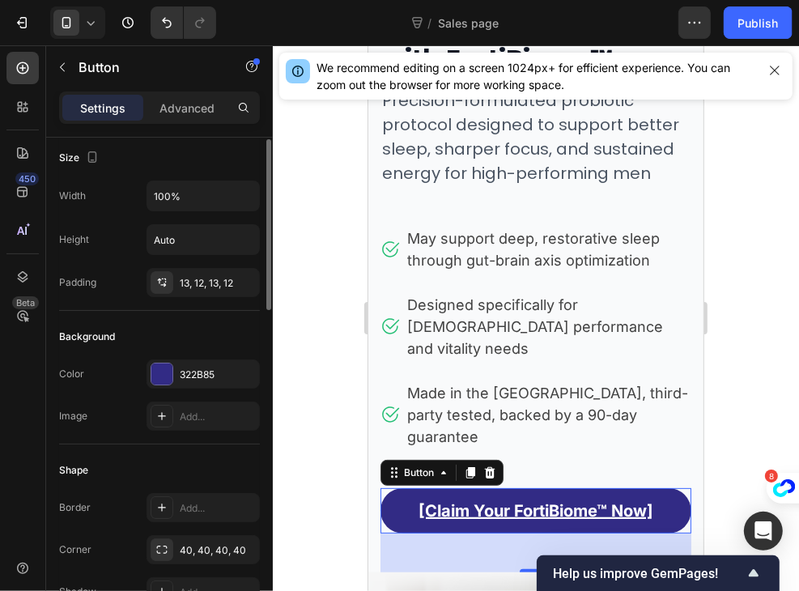
scroll to position [0, 0]
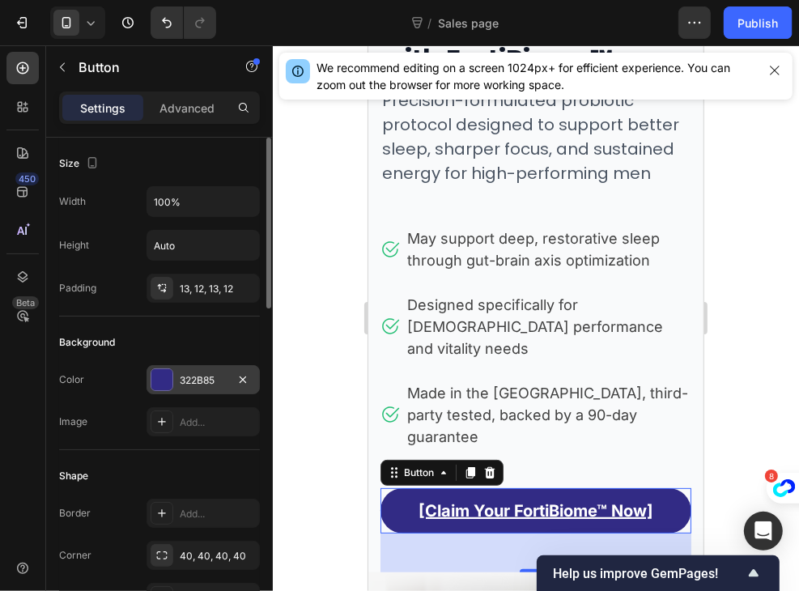
click at [220, 381] on div "322B85" at bounding box center [203, 380] width 47 height 15
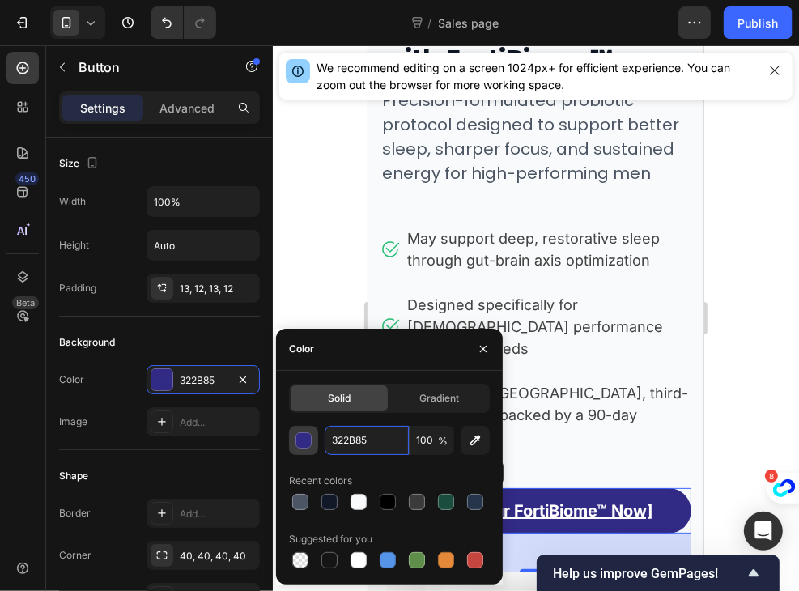
paste input "#047857"
type input "#047857"
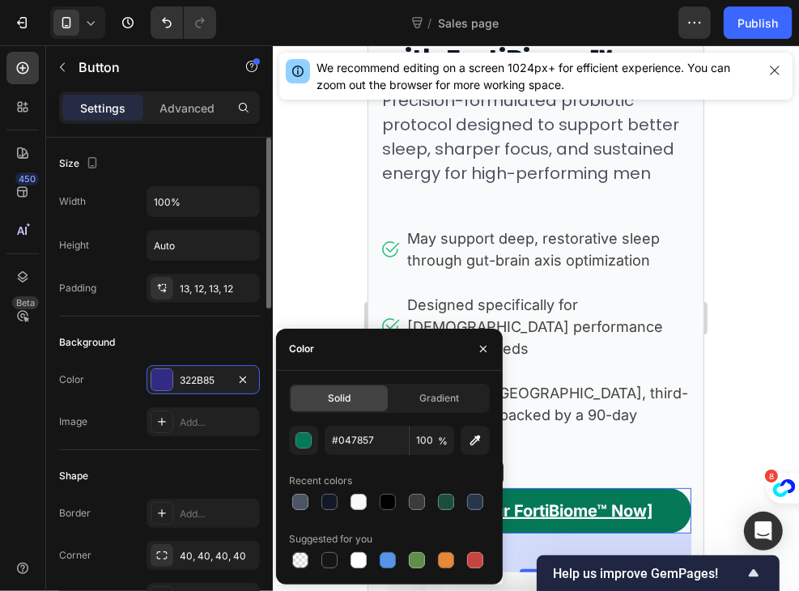
click at [187, 442] on div "Background Color 322B85 Image Add..." at bounding box center [159, 384] width 201 height 134
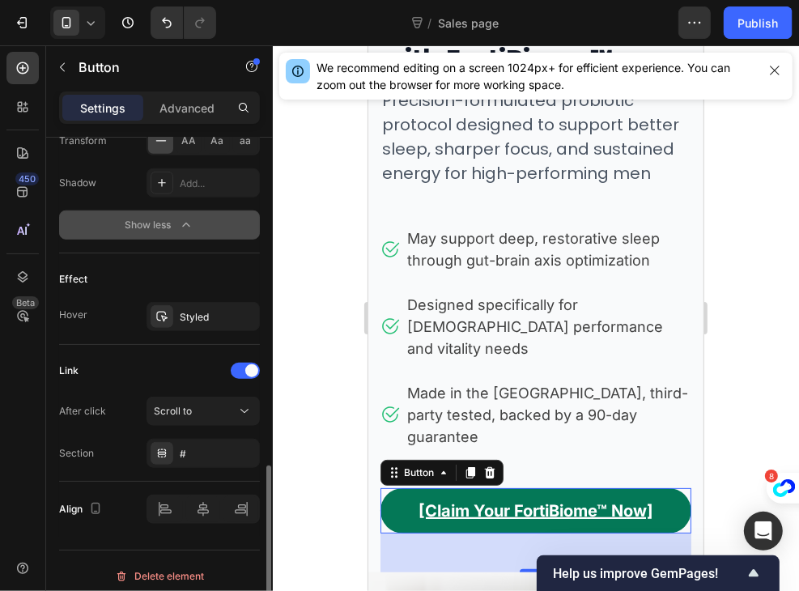
scroll to position [950, 0]
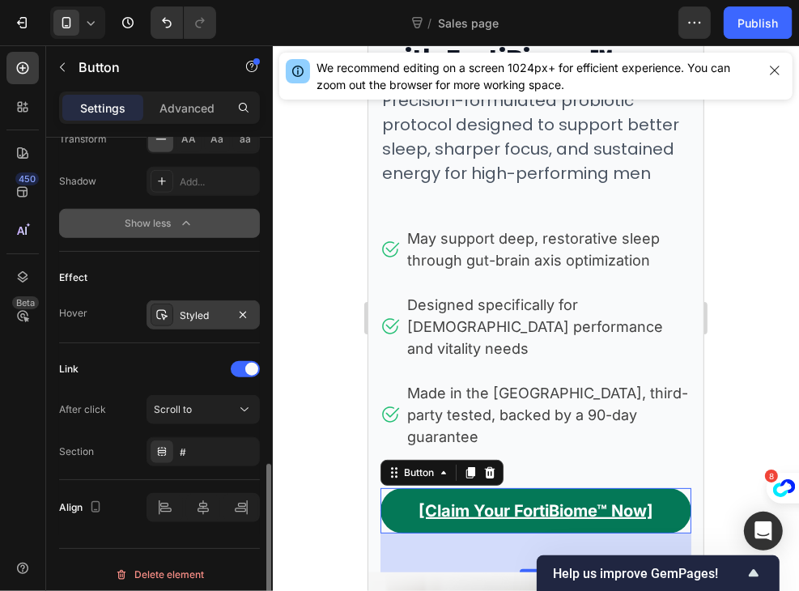
click at [209, 312] on div "Styled" at bounding box center [203, 315] width 47 height 15
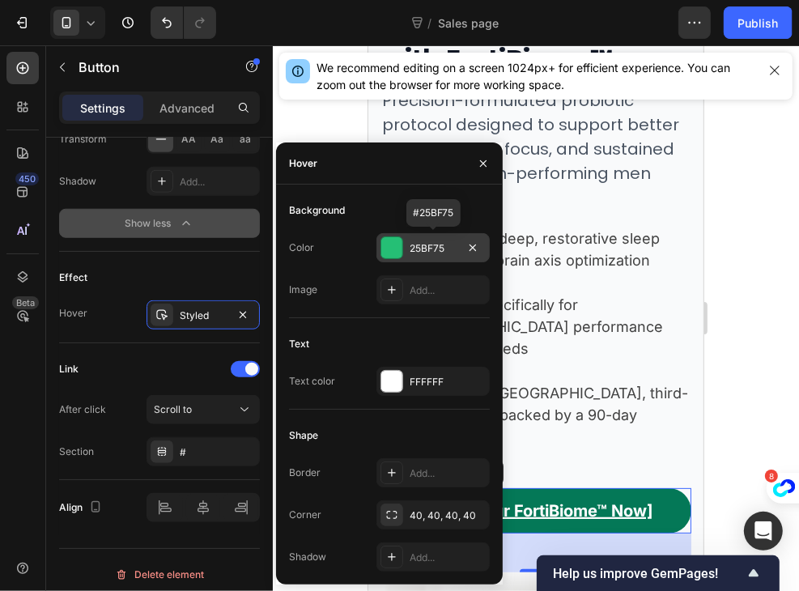
click at [432, 247] on div "25BF75" at bounding box center [433, 248] width 47 height 15
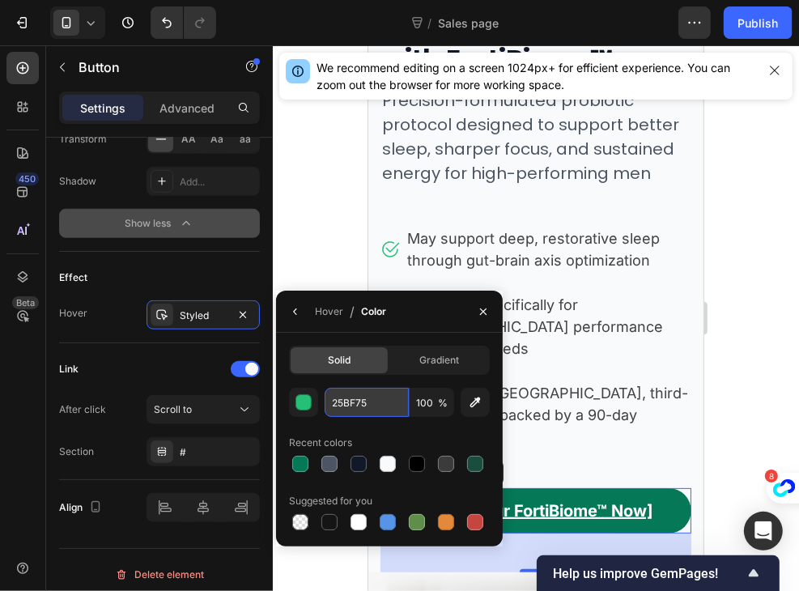
click at [376, 399] on input "25BF75" at bounding box center [367, 402] width 84 height 29
paste input "065F46"
type input "065F46"
click at [153, 356] on div "Link" at bounding box center [159, 369] width 201 height 26
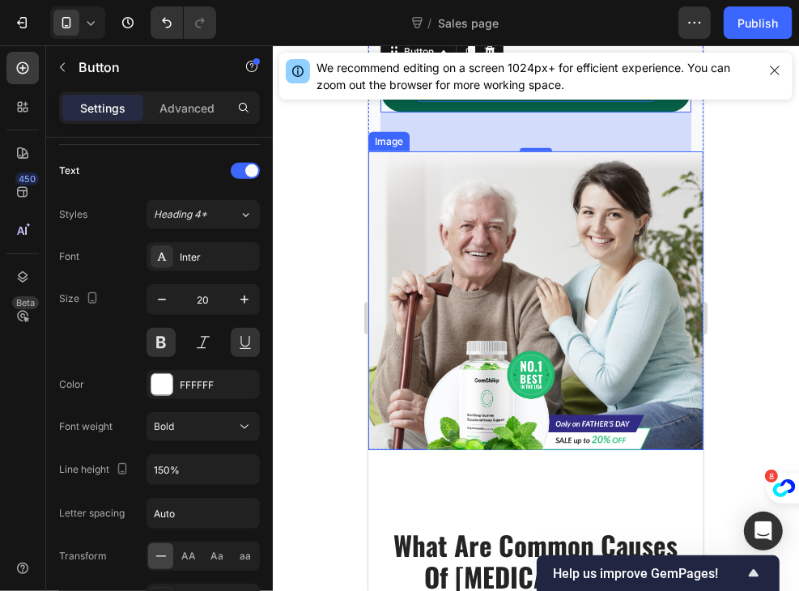
scroll to position [586, 0]
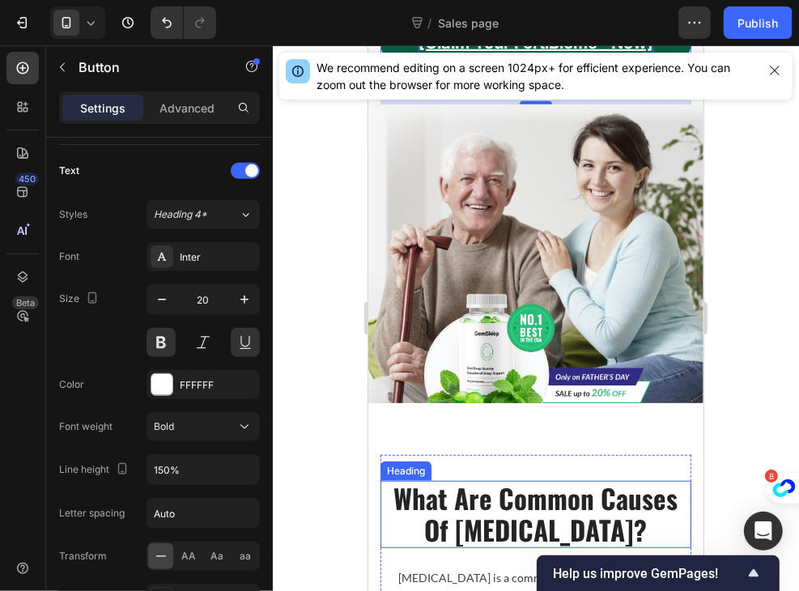
click at [472, 482] on p "What Are Common Causes Of [MEDICAL_DATA]?" at bounding box center [535, 514] width 308 height 64
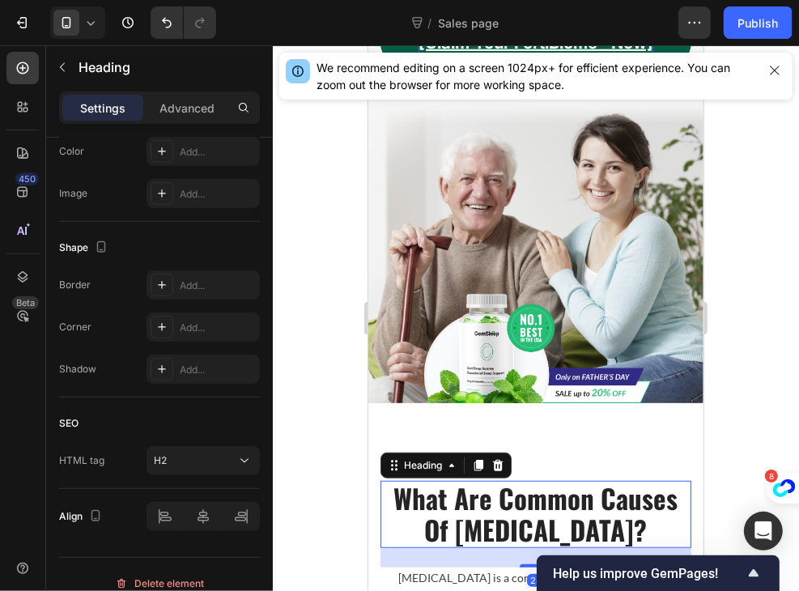
scroll to position [0, 0]
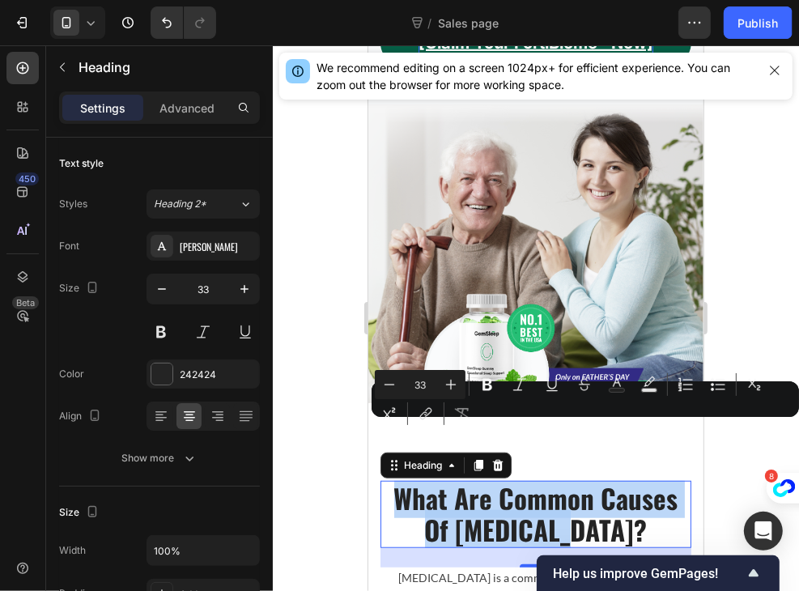
drag, startPoint x: 610, startPoint y: 479, endPoint x: 386, endPoint y: 453, distance: 225.7
click at [386, 482] on p "What Are Common Causes Of [MEDICAL_DATA]?" at bounding box center [535, 514] width 308 height 64
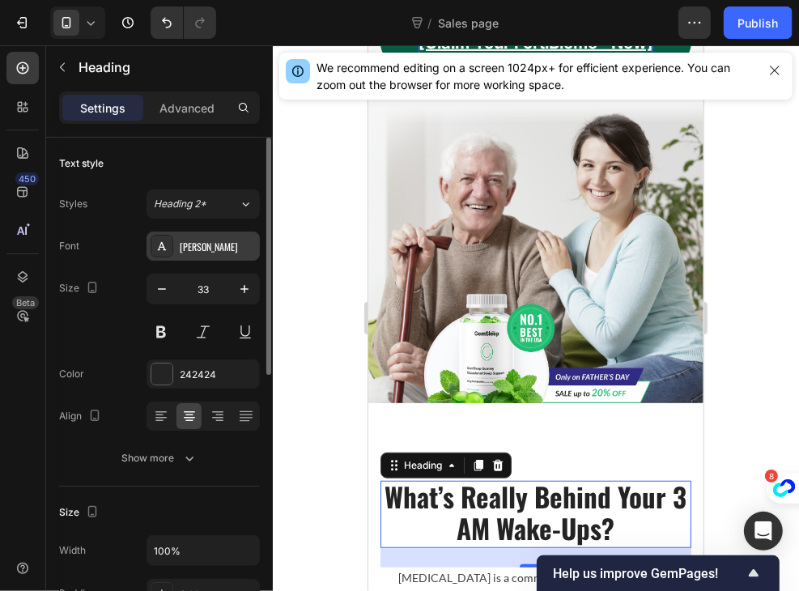
click at [171, 257] on div "[PERSON_NAME]" at bounding box center [203, 246] width 113 height 29
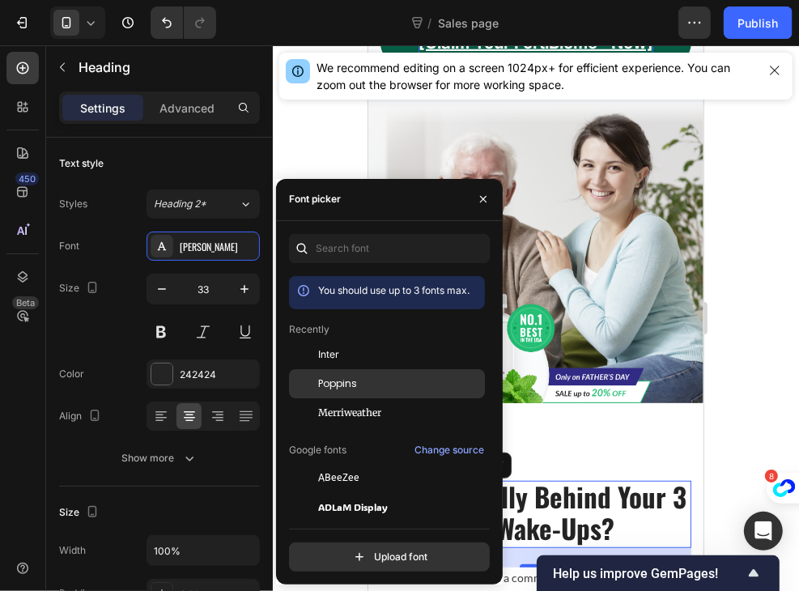
click at [378, 380] on div "Poppins" at bounding box center [400, 383] width 164 height 15
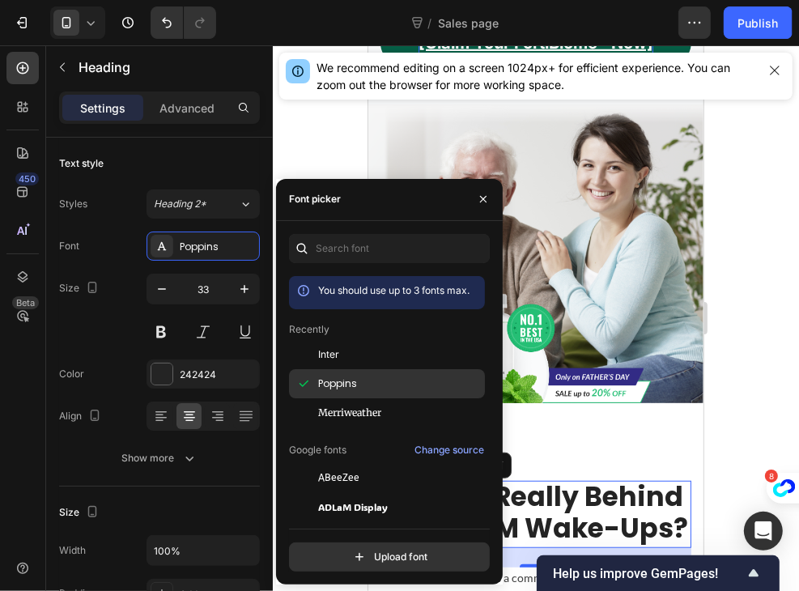
scroll to position [0, 0]
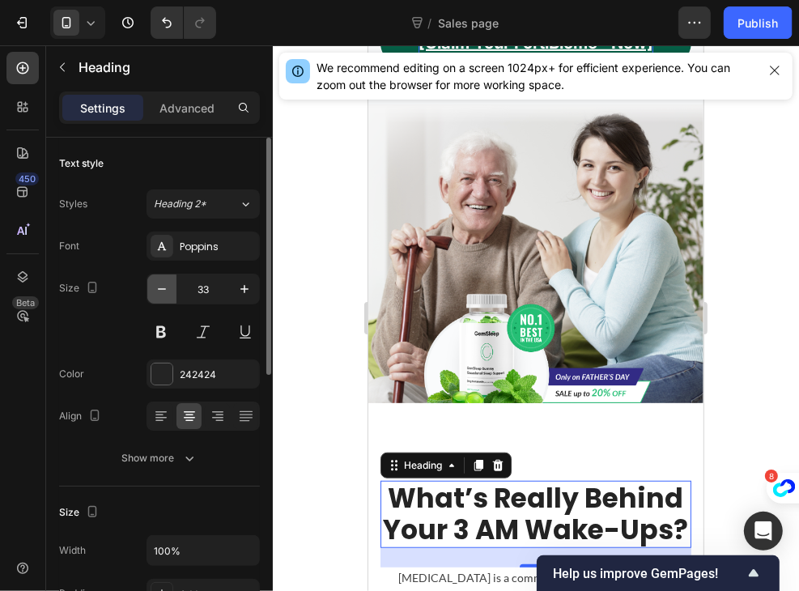
click at [153, 297] on button "button" at bounding box center [161, 288] width 29 height 29
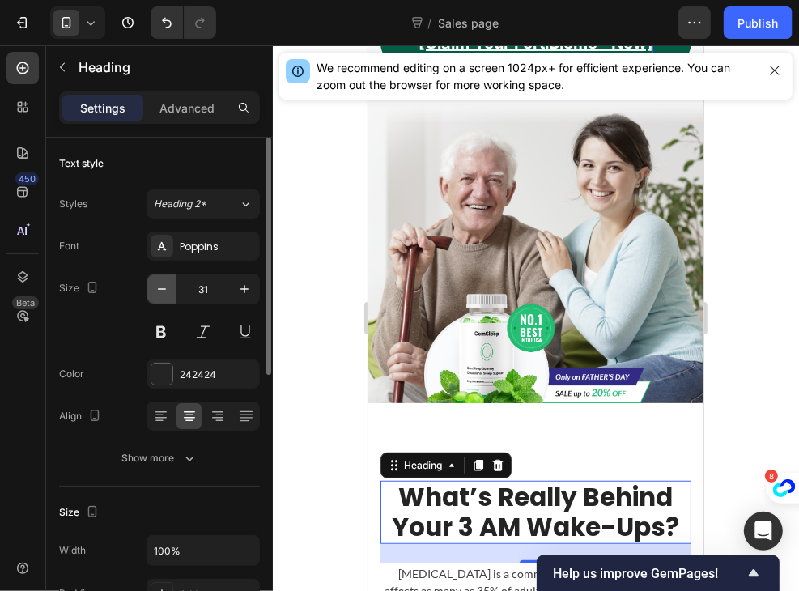
click at [153, 297] on button "button" at bounding box center [161, 288] width 29 height 29
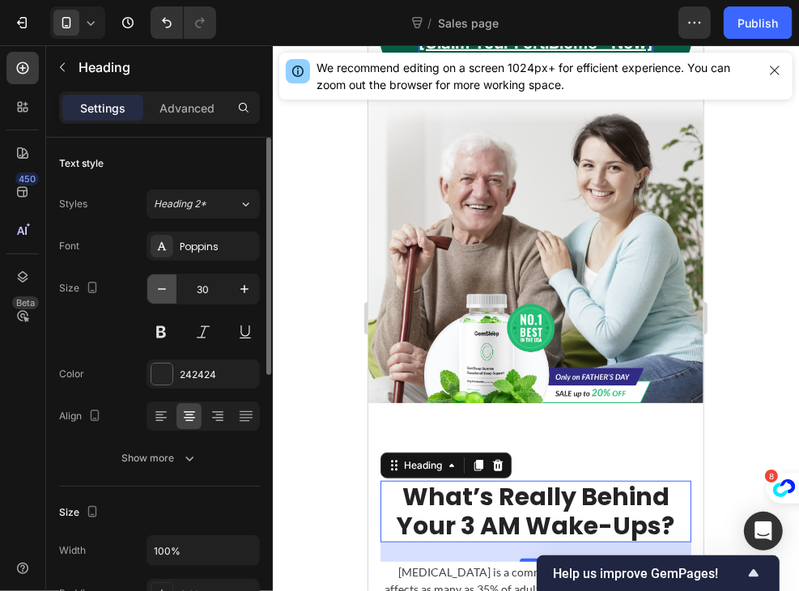
click at [153, 297] on button "button" at bounding box center [161, 288] width 29 height 29
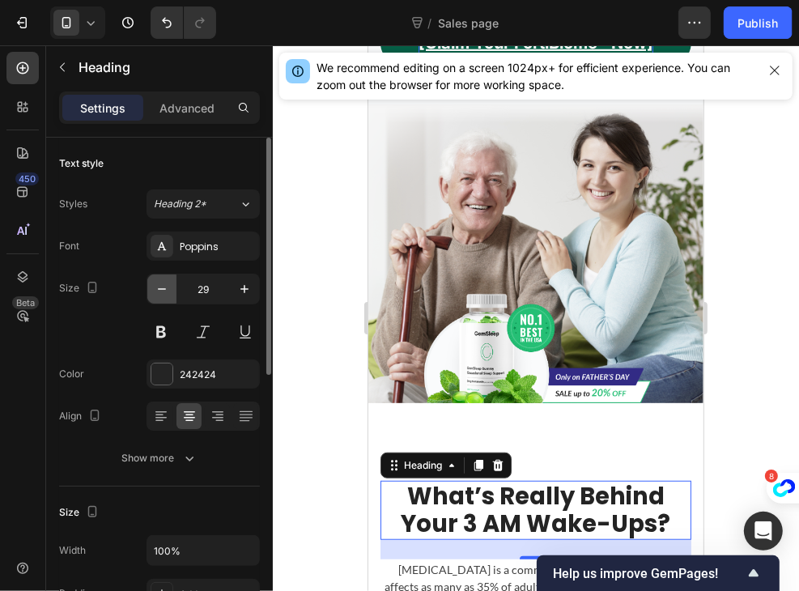
click at [153, 297] on button "button" at bounding box center [161, 288] width 29 height 29
type input "28"
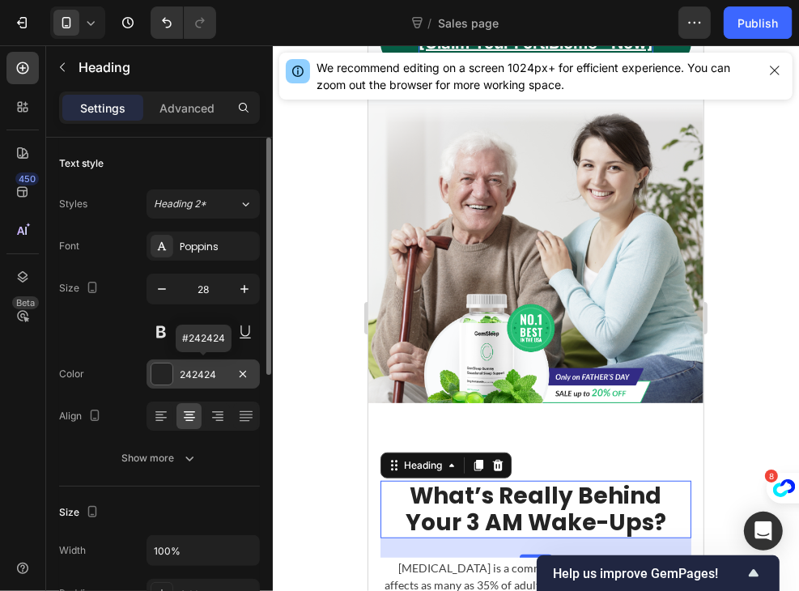
click at [179, 385] on div "242424" at bounding box center [203, 373] width 113 height 29
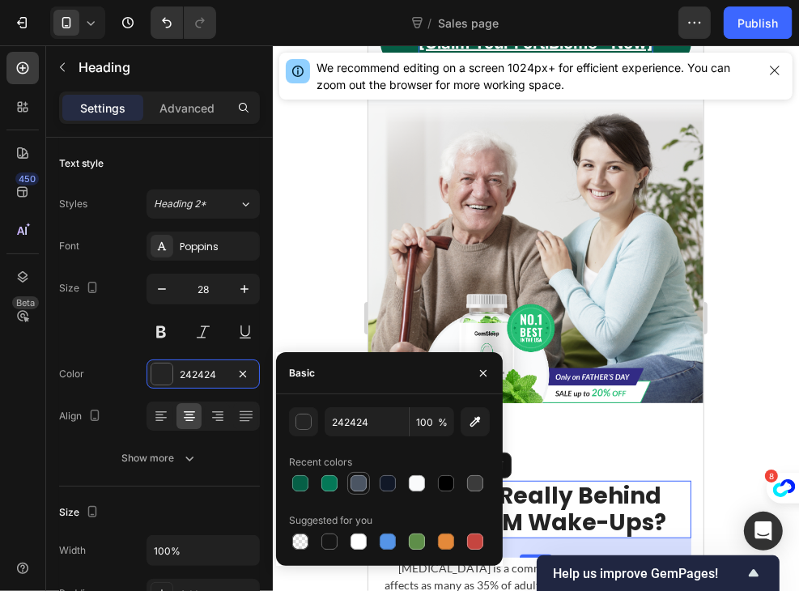
click at [359, 479] on div at bounding box center [359, 483] width 16 height 16
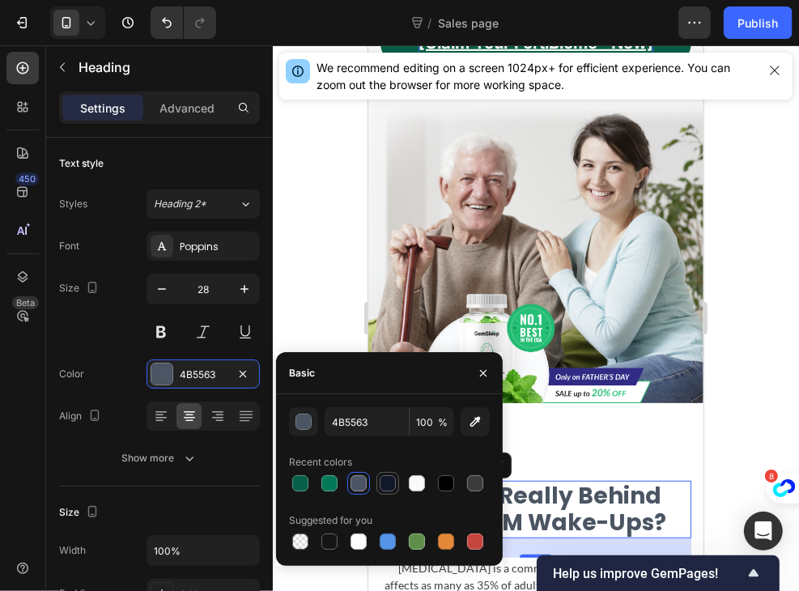
click at [390, 479] on div at bounding box center [388, 483] width 16 height 16
type input "111827"
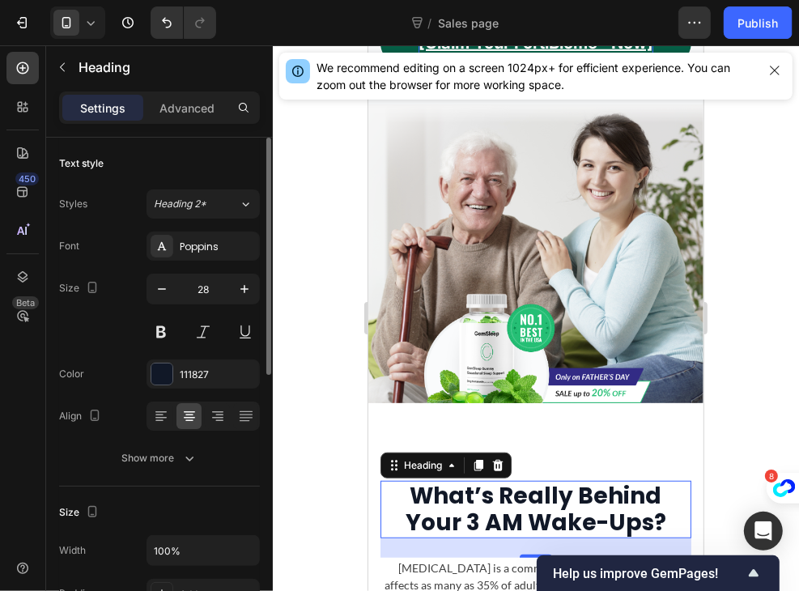
click at [195, 472] on div "Text style Styles Heading 2* Font Poppins Size 28 Color 111827 Align Show more" at bounding box center [159, 312] width 201 height 349
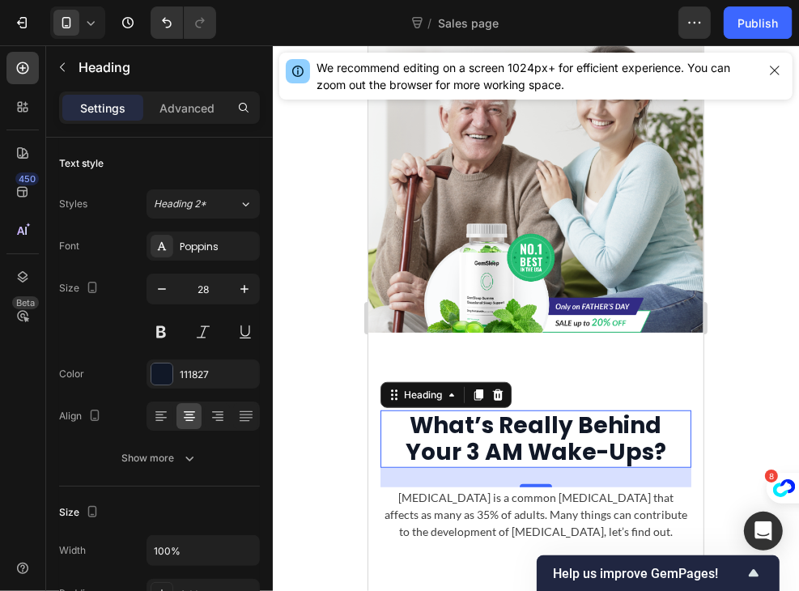
scroll to position [657, 0]
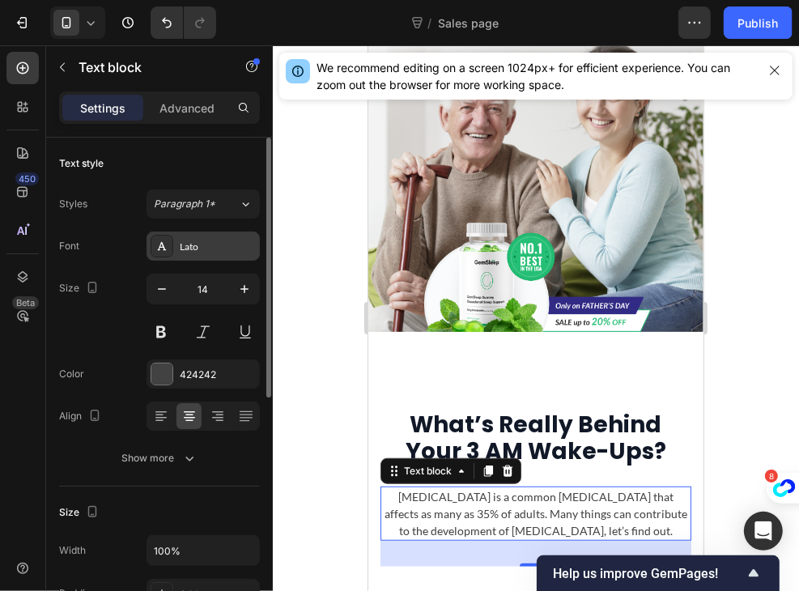
click at [217, 254] on div "Lato" at bounding box center [203, 246] width 113 height 29
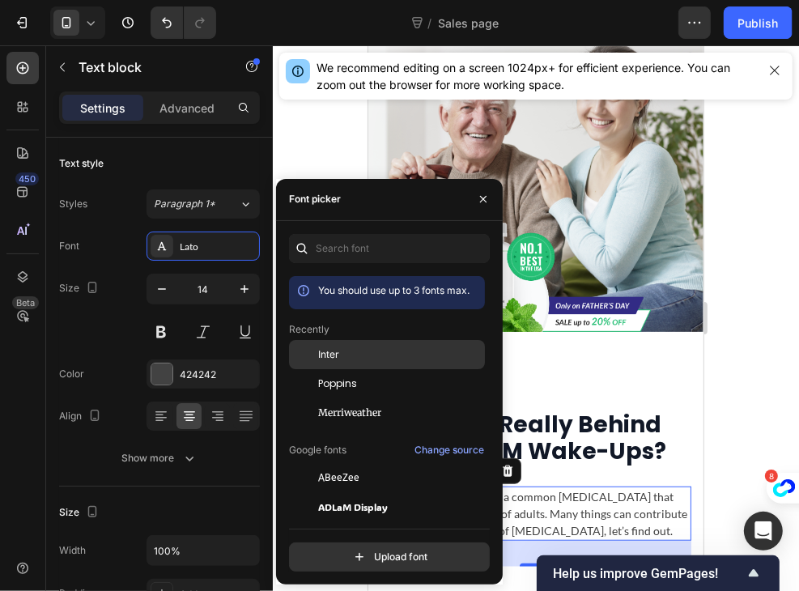
click at [369, 352] on div "Inter" at bounding box center [400, 354] width 164 height 15
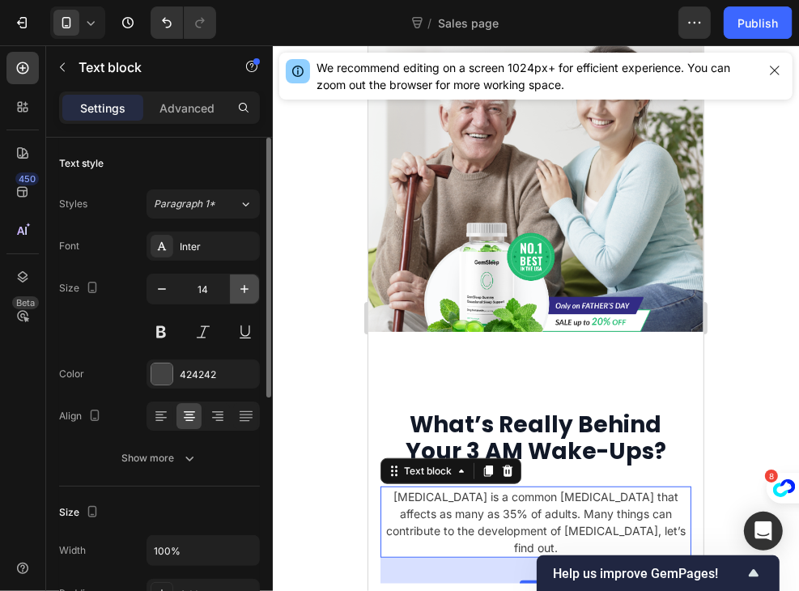
click at [244, 284] on icon "button" at bounding box center [244, 289] width 16 height 16
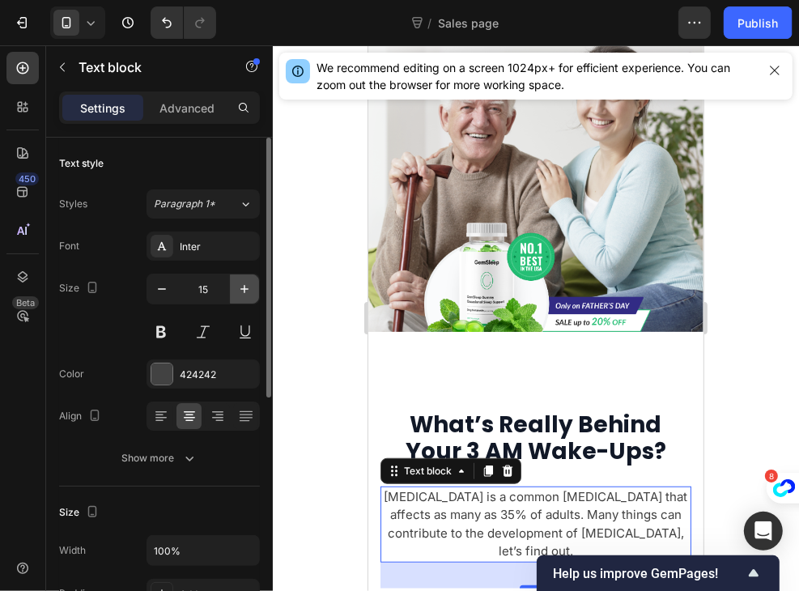
click at [244, 284] on icon "button" at bounding box center [244, 289] width 16 height 16
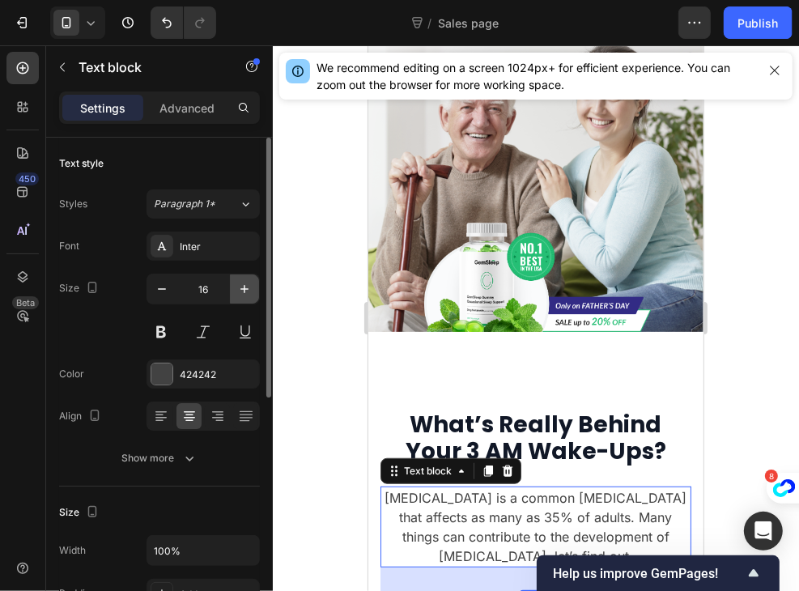
click at [244, 284] on icon "button" at bounding box center [244, 289] width 16 height 16
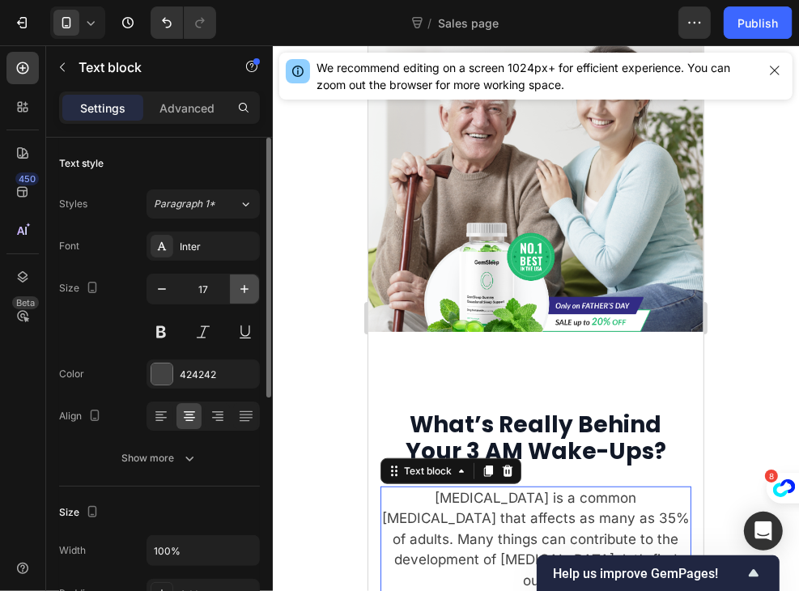
click at [244, 284] on icon "button" at bounding box center [244, 289] width 16 height 16
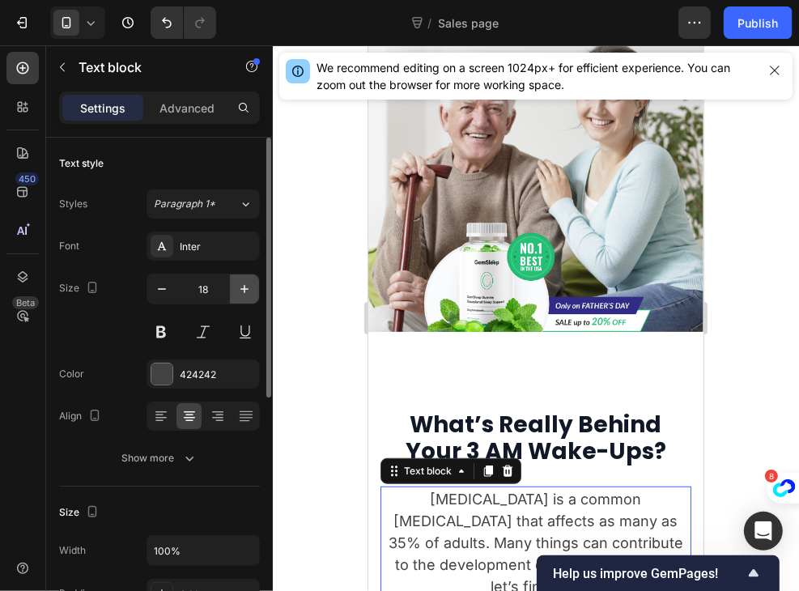
click at [244, 284] on icon "button" at bounding box center [244, 289] width 16 height 16
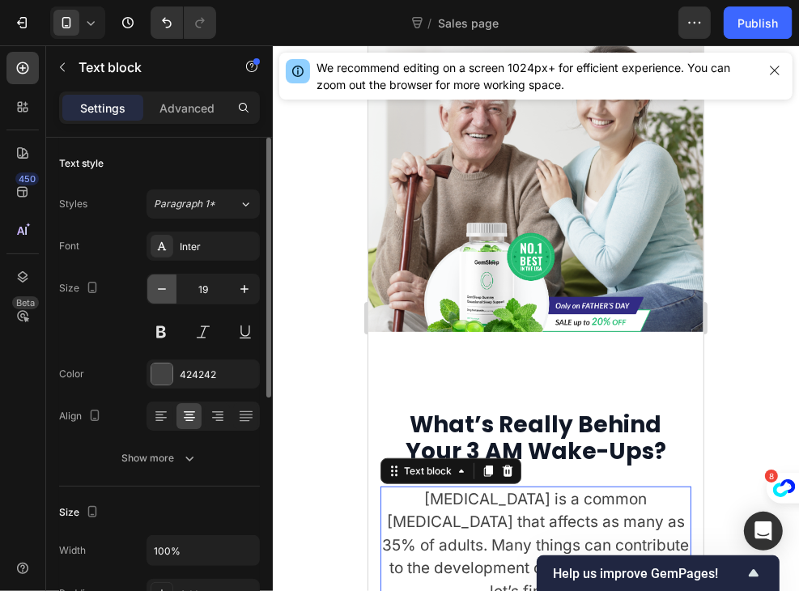
click at [161, 289] on icon "button" at bounding box center [162, 289] width 16 height 16
type input "18"
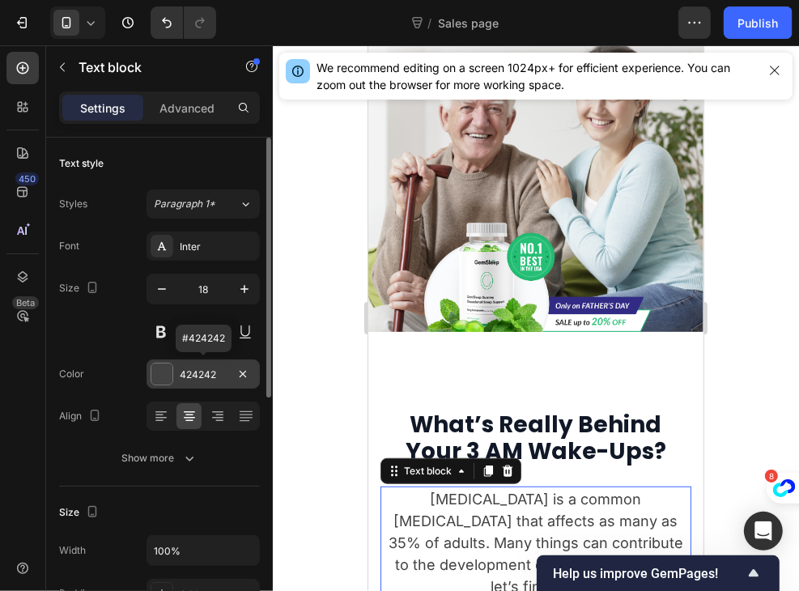
click at [198, 373] on div "424242" at bounding box center [203, 375] width 47 height 15
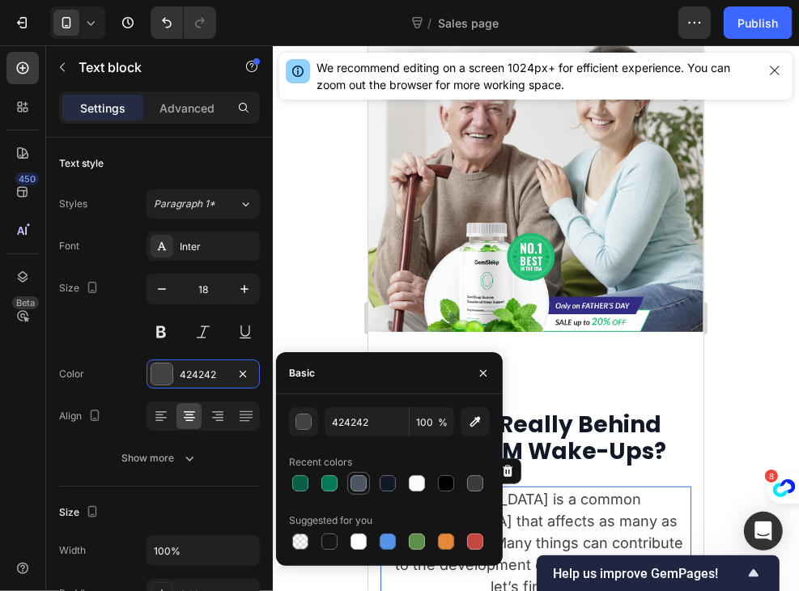
click at [356, 486] on div at bounding box center [359, 483] width 16 height 16
type input "4B5563"
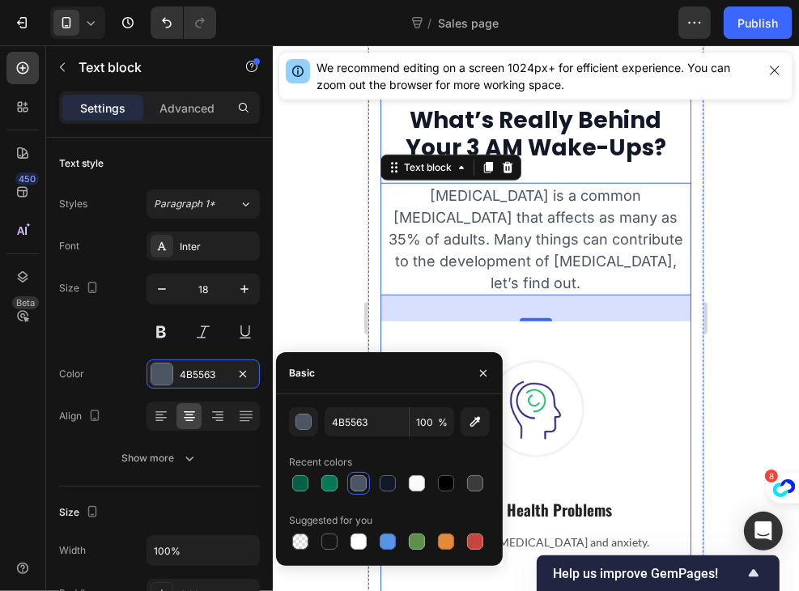
scroll to position [908, 0]
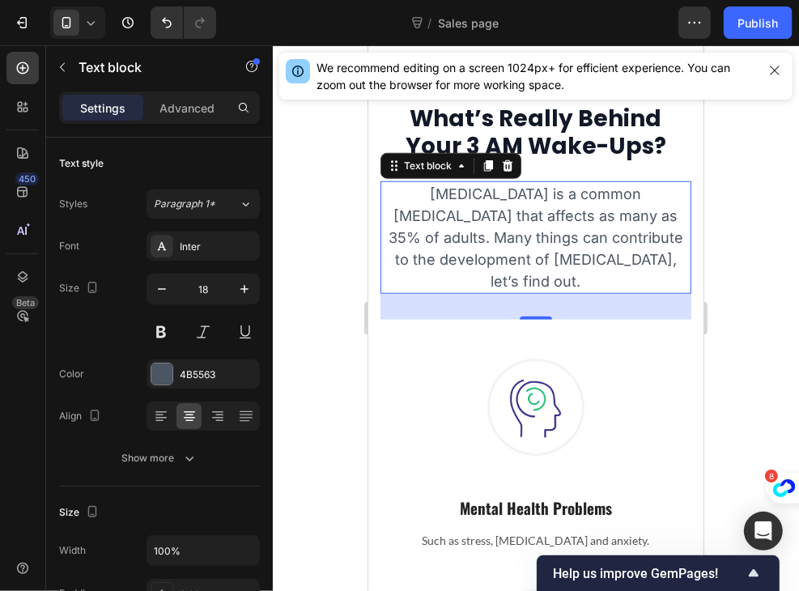
click at [620, 256] on p "[MEDICAL_DATA] is a common [MEDICAL_DATA] that affects as many as 35% of adults…" at bounding box center [535, 236] width 308 height 109
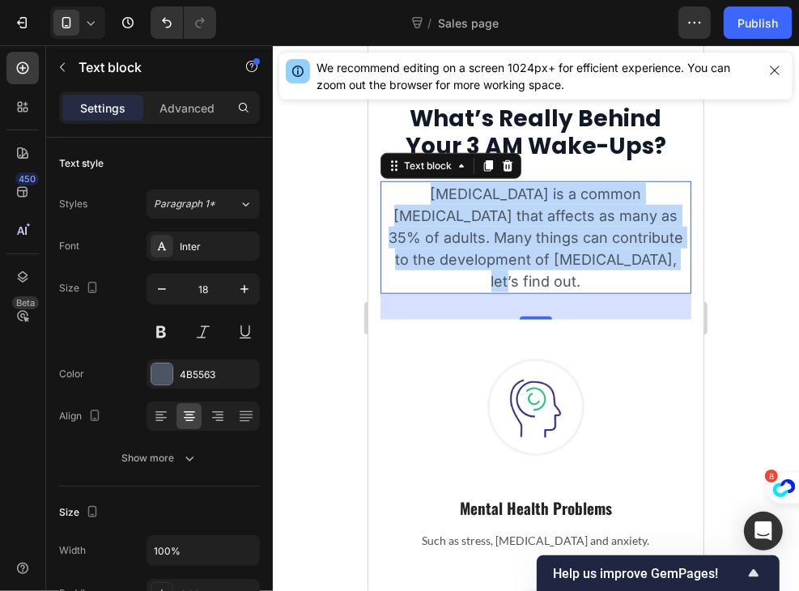
drag, startPoint x: 623, startPoint y: 256, endPoint x: 384, endPoint y: 198, distance: 246.6
click at [384, 198] on p "[MEDICAL_DATA] is a common [MEDICAL_DATA] that affects as many as 35% of adults…" at bounding box center [535, 236] width 308 height 109
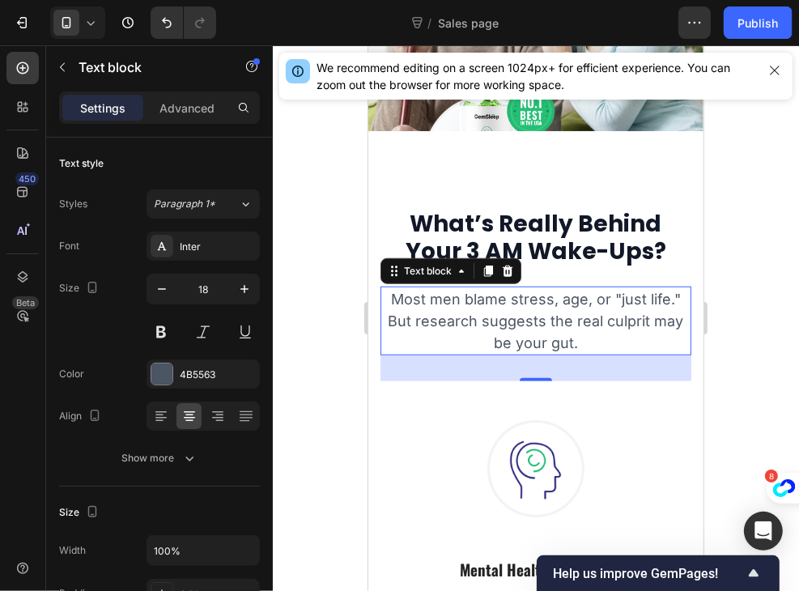
scroll to position [798, 0]
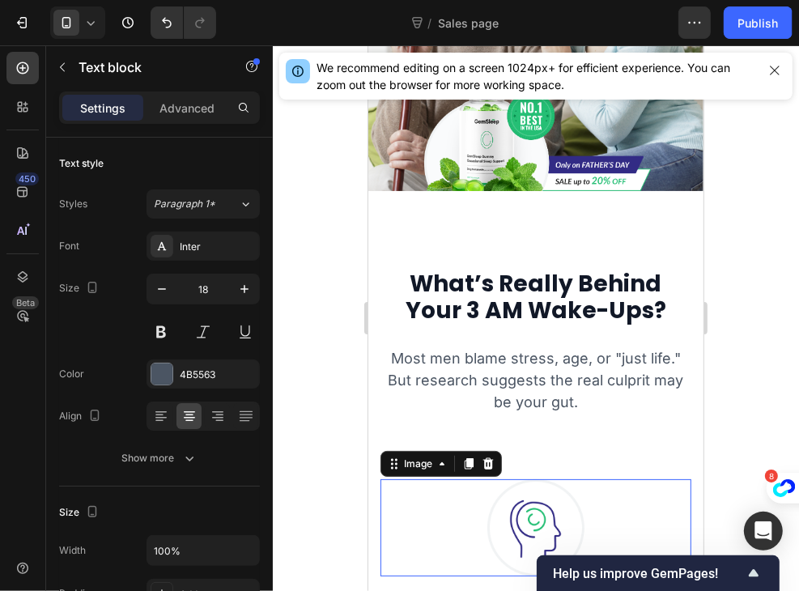
click at [538, 486] on img at bounding box center [535, 526] width 97 height 97
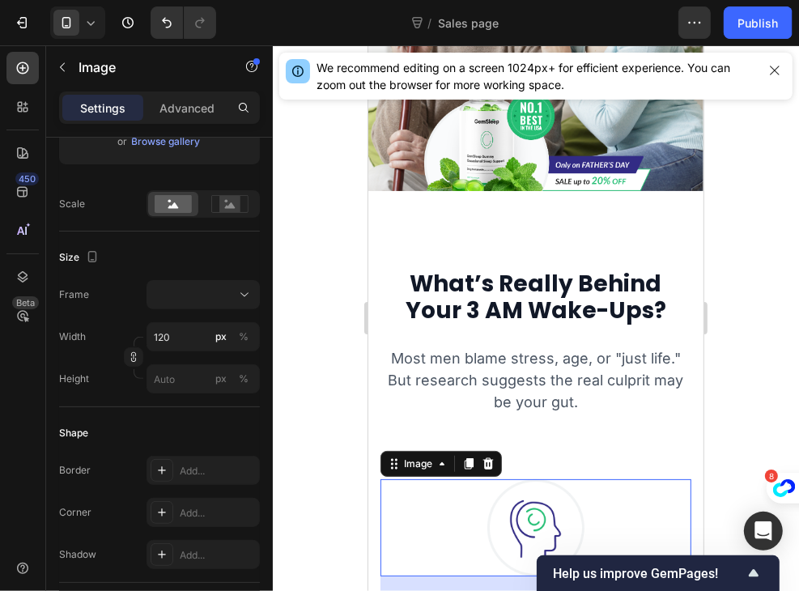
scroll to position [837, 0]
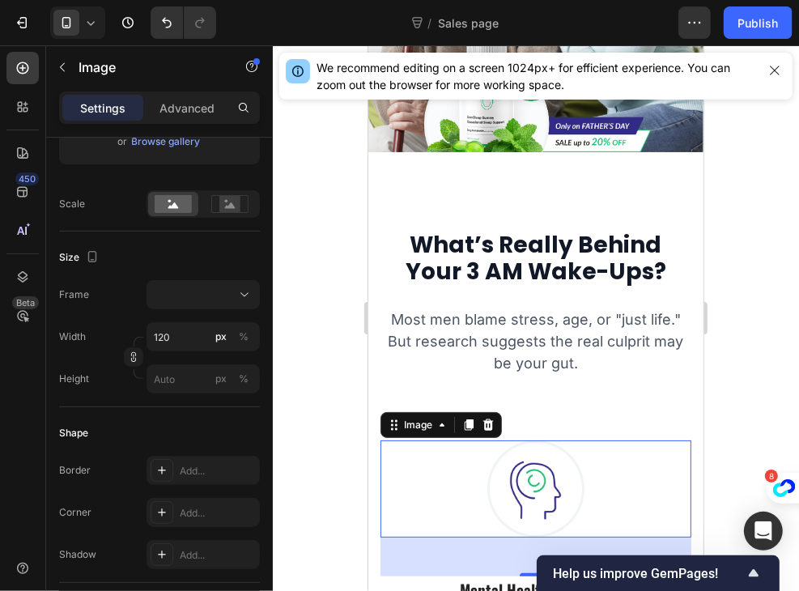
click at [495, 440] on img at bounding box center [535, 488] width 97 height 97
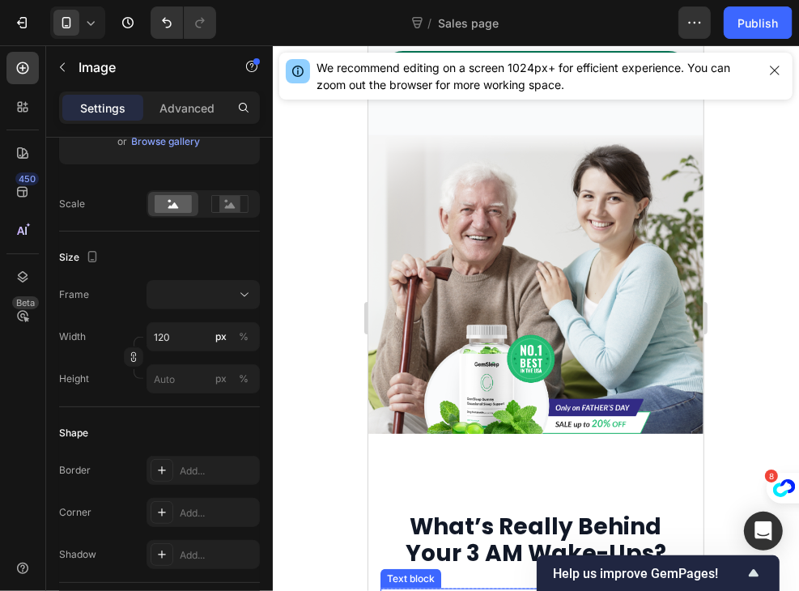
scroll to position [554, 0]
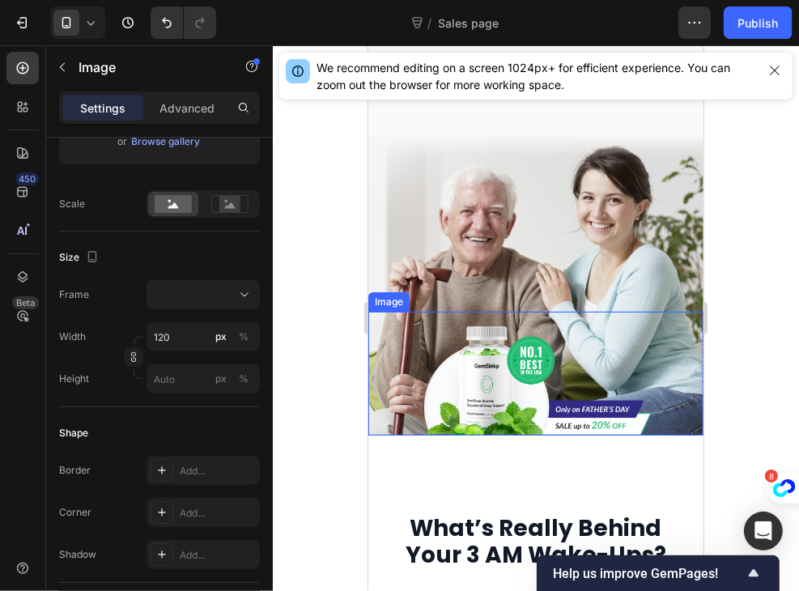
click at [544, 311] on img at bounding box center [535, 372] width 231 height 123
click at [437, 344] on img at bounding box center [535, 372] width 231 height 123
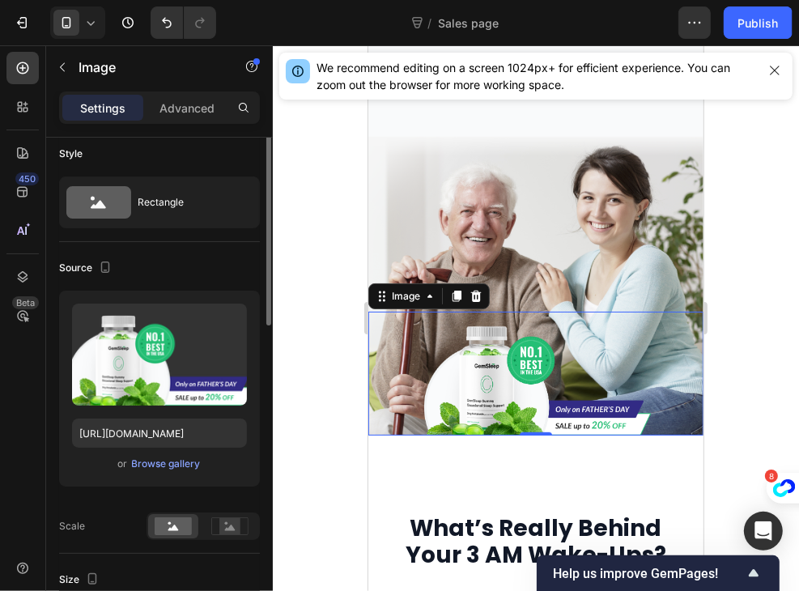
scroll to position [0, 0]
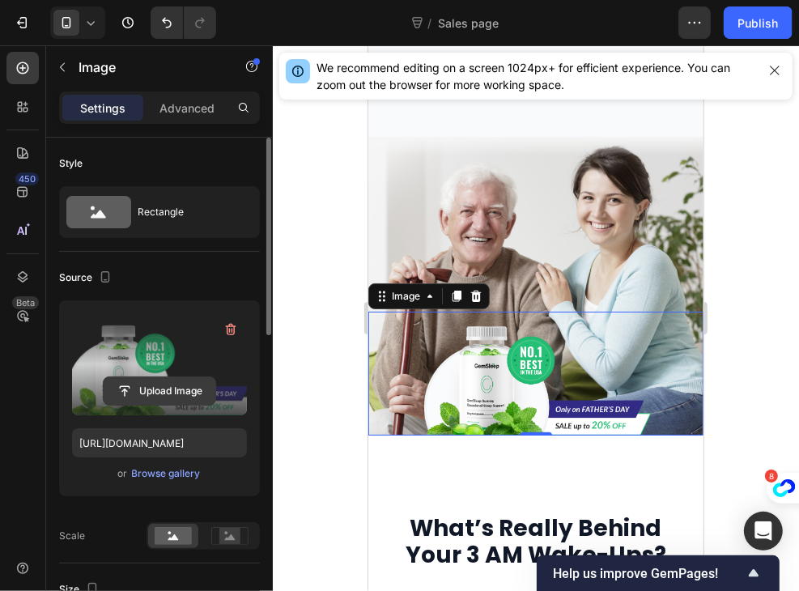
click at [153, 388] on input "file" at bounding box center [160, 391] width 112 height 28
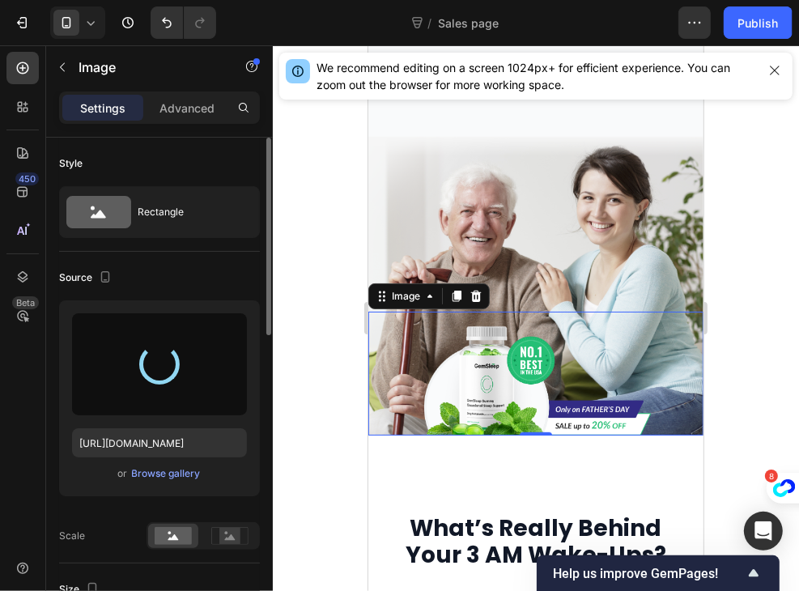
type input "[URL][DOMAIN_NAME]"
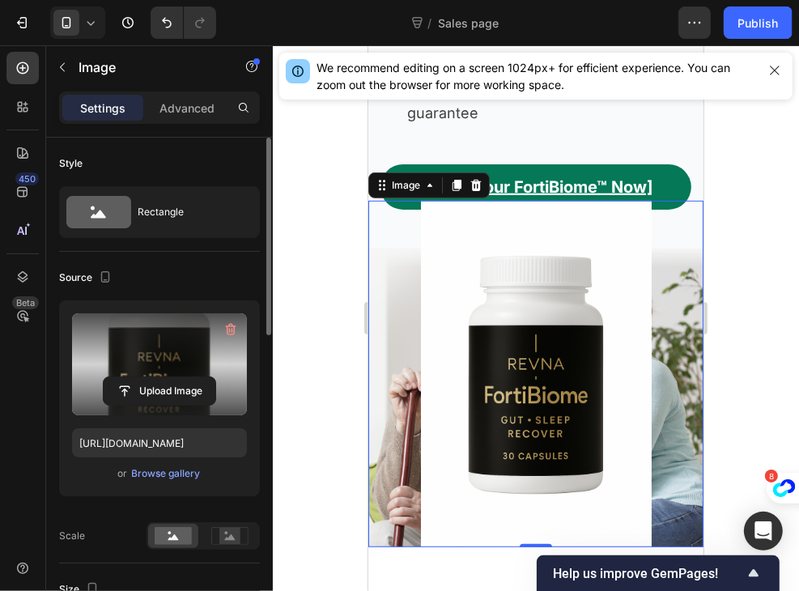
scroll to position [394, 0]
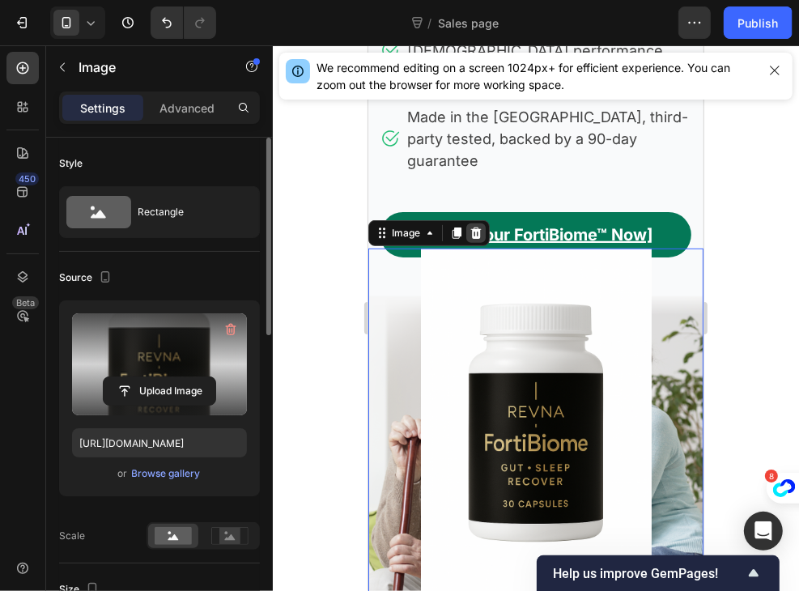
click at [483, 223] on div at bounding box center [475, 232] width 19 height 19
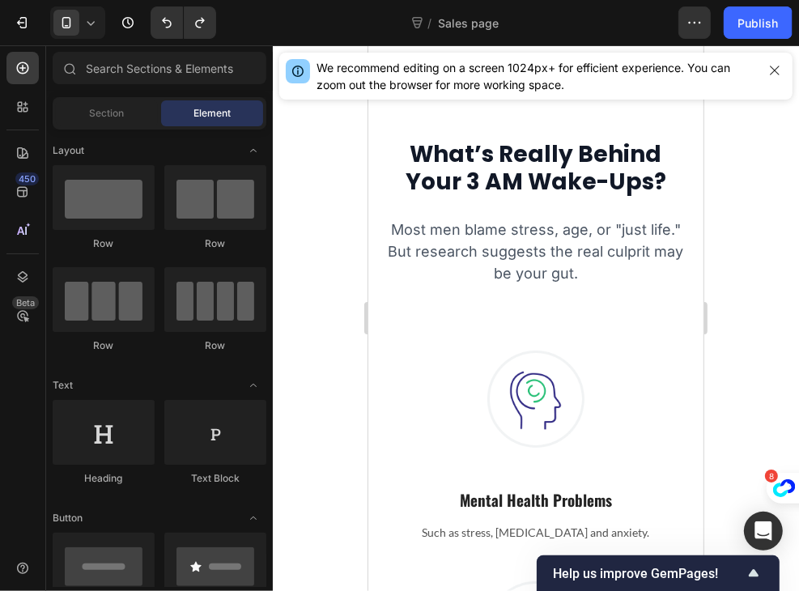
scroll to position [925, 0]
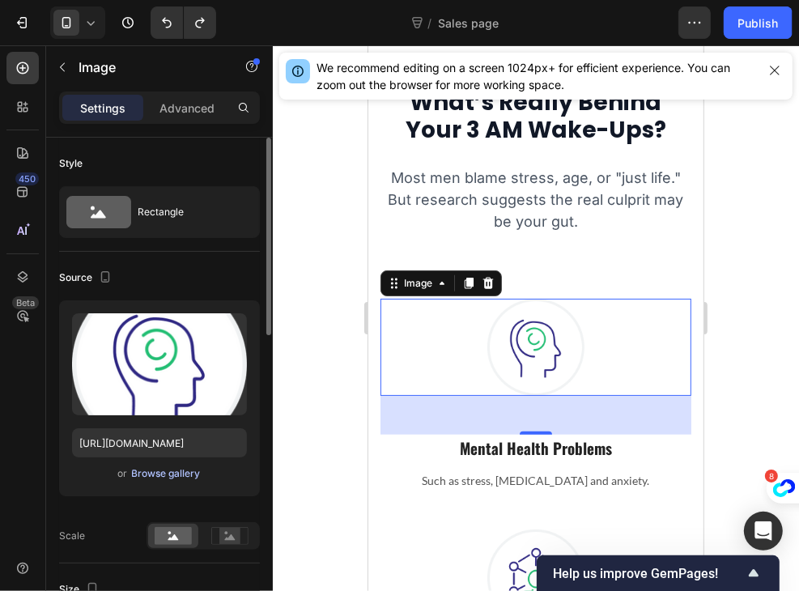
click at [158, 474] on div "Browse gallery" at bounding box center [166, 473] width 69 height 15
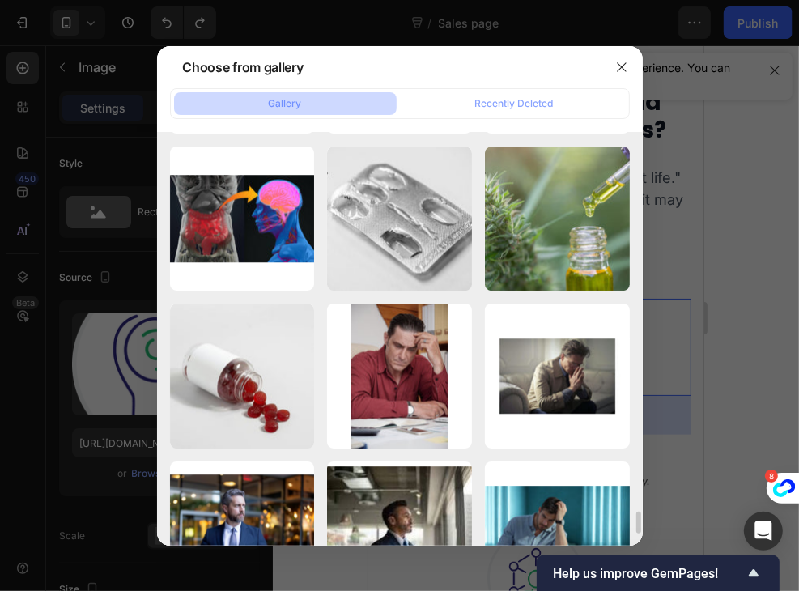
scroll to position [7092, 0]
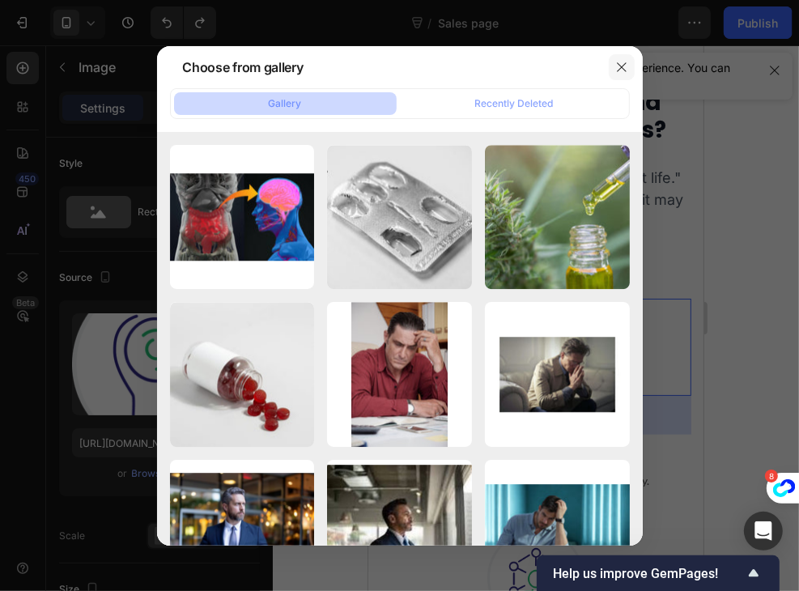
click at [619, 69] on icon "button" at bounding box center [621, 66] width 9 height 9
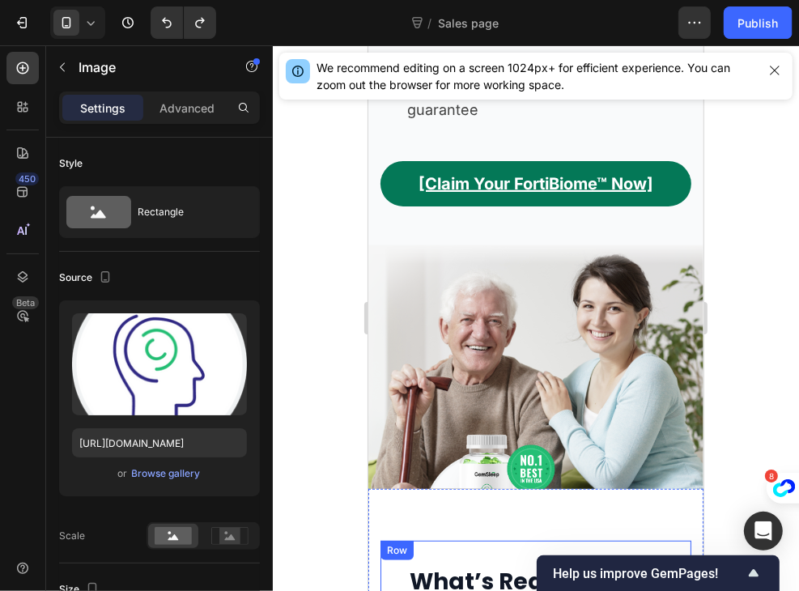
scroll to position [444, 0]
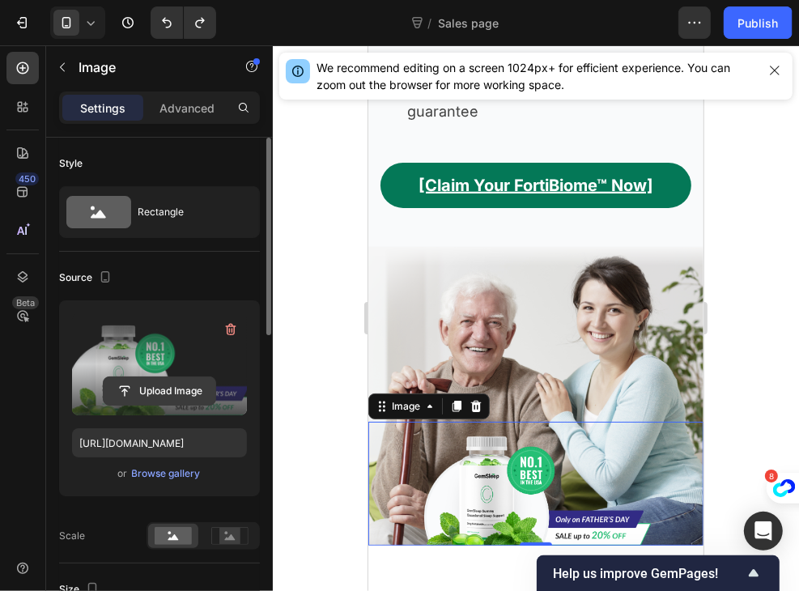
click at [157, 393] on input "file" at bounding box center [160, 391] width 112 height 28
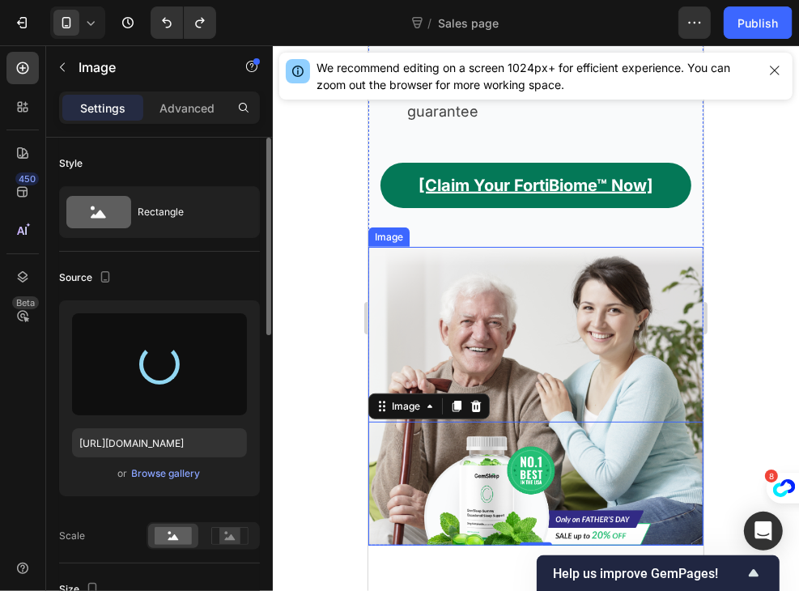
type input "[URL][DOMAIN_NAME]"
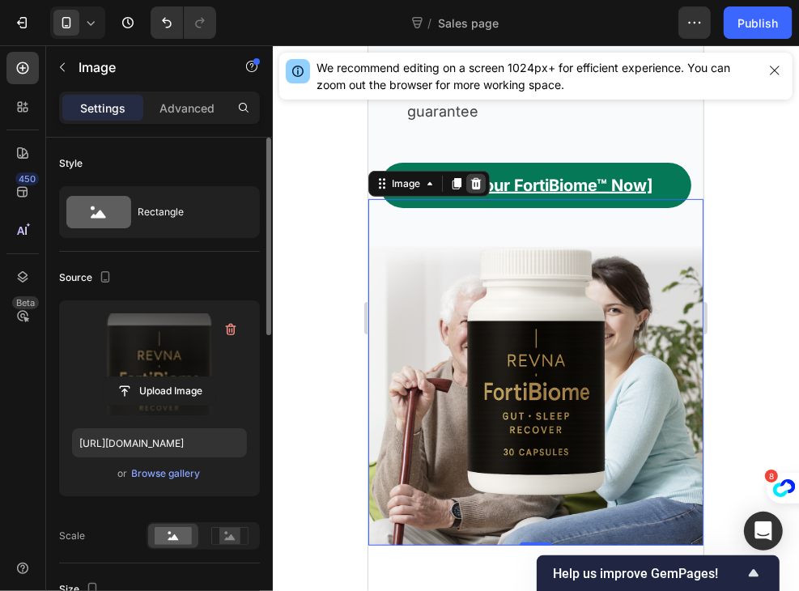
click at [470, 176] on icon at bounding box center [475, 182] width 13 height 13
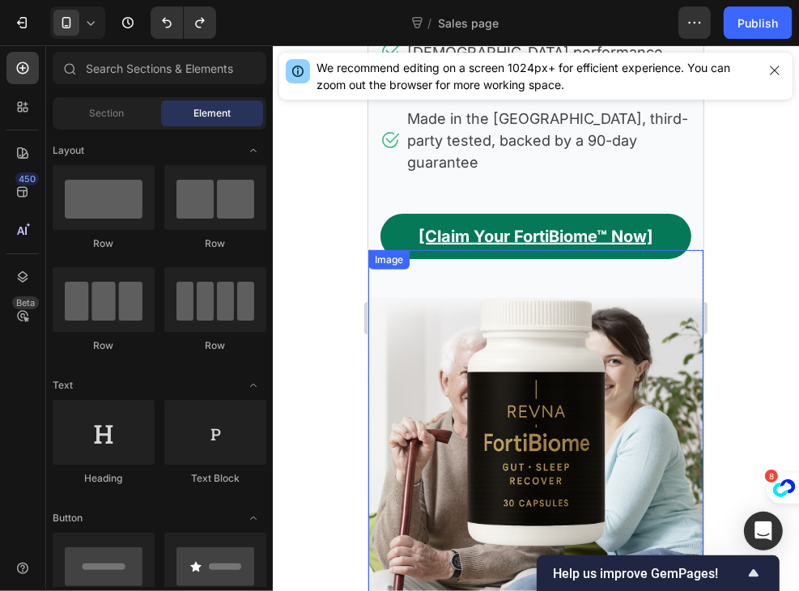
scroll to position [392, 0]
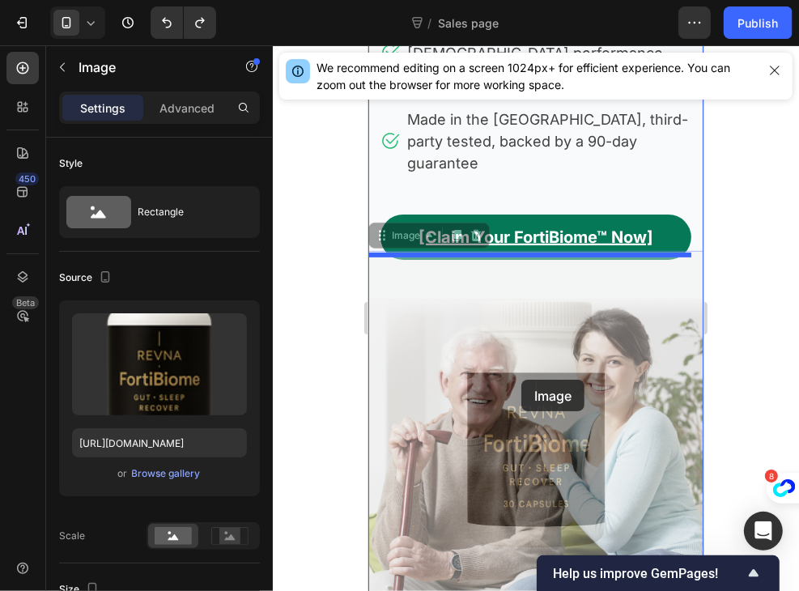
drag, startPoint x: 521, startPoint y: 291, endPoint x: 521, endPoint y: 379, distance: 87.4
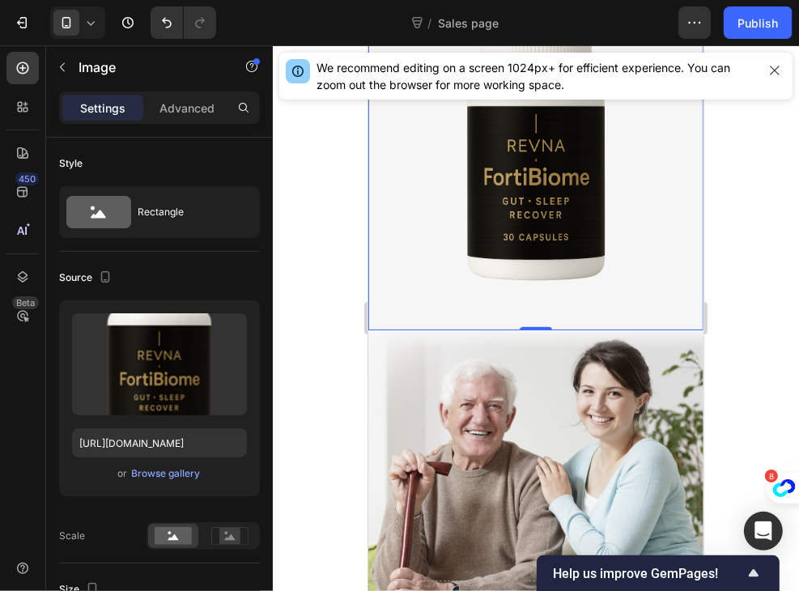
scroll to position [710, 0]
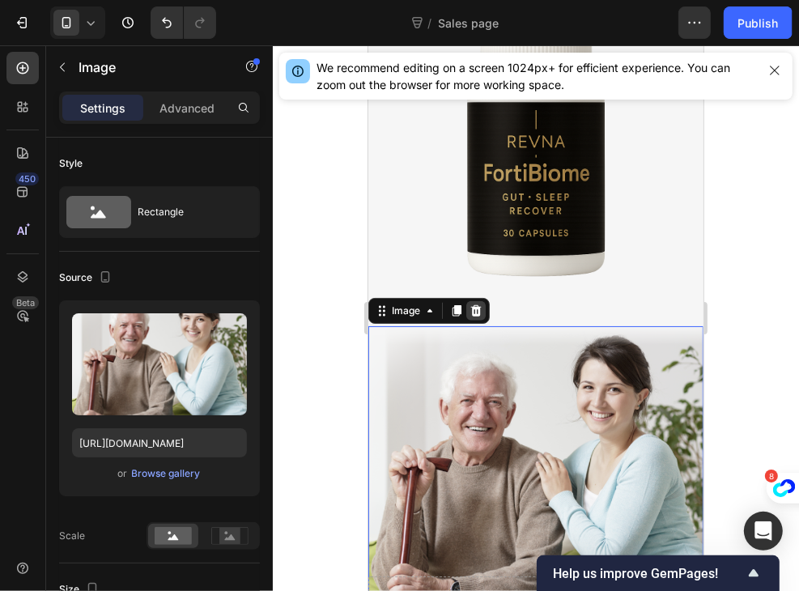
click at [471, 304] on icon at bounding box center [475, 310] width 13 height 13
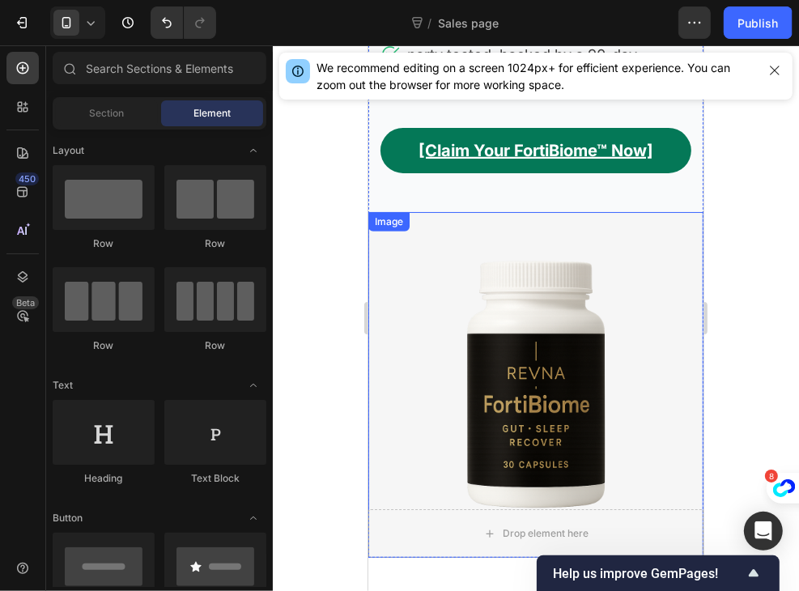
scroll to position [457, 0]
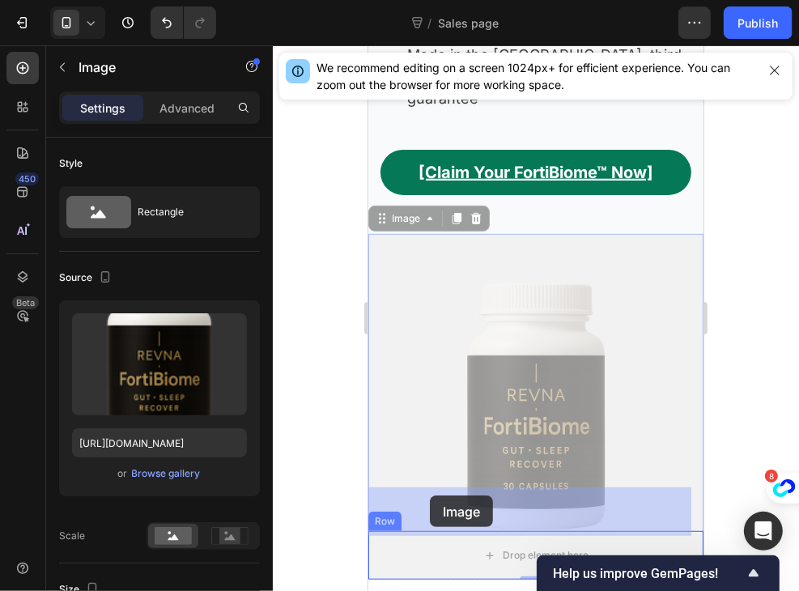
drag, startPoint x: 429, startPoint y: 256, endPoint x: 429, endPoint y: 521, distance: 264.7
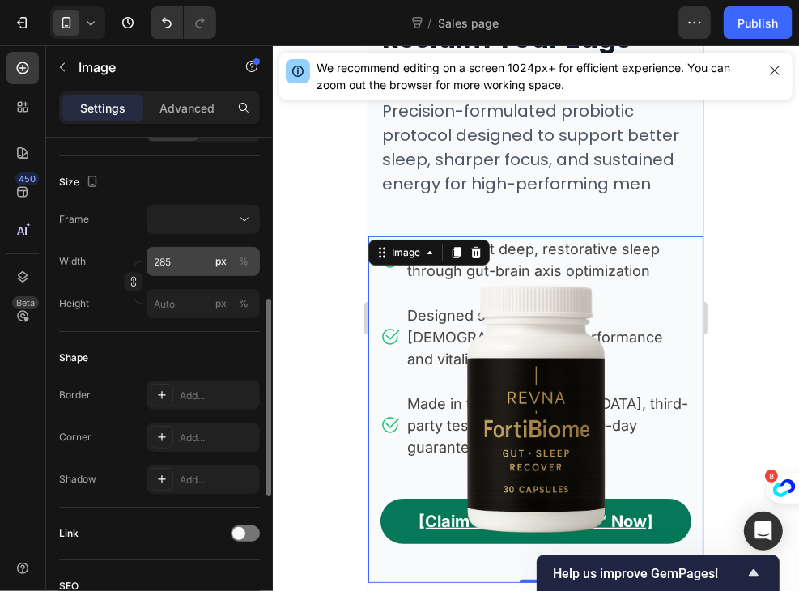
scroll to position [406, 0]
click at [176, 260] on input "285" at bounding box center [203, 262] width 113 height 29
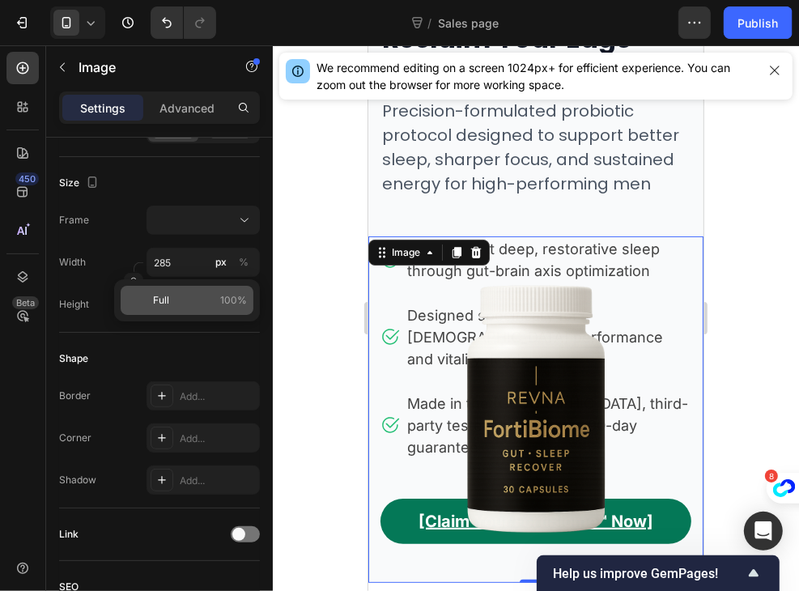
click at [176, 302] on p "Full 100%" at bounding box center [200, 300] width 94 height 15
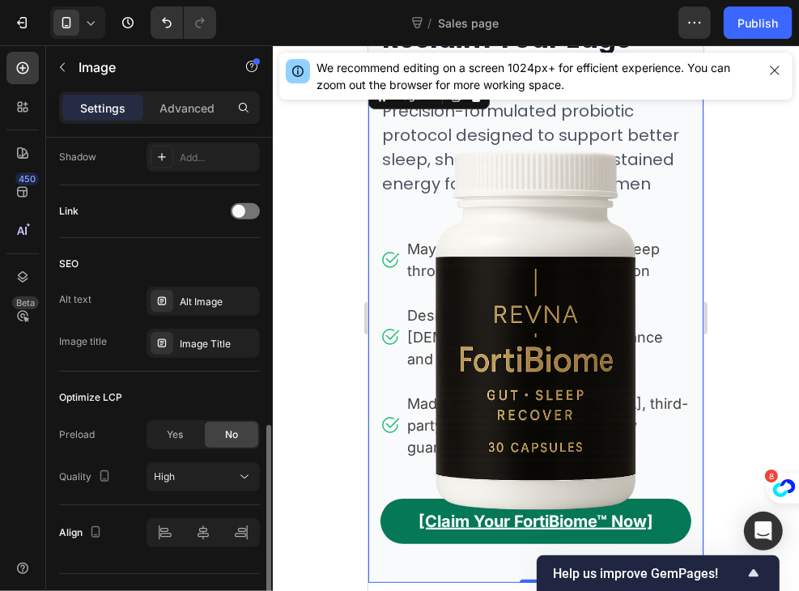
scroll to position [730, 0]
type input "285"
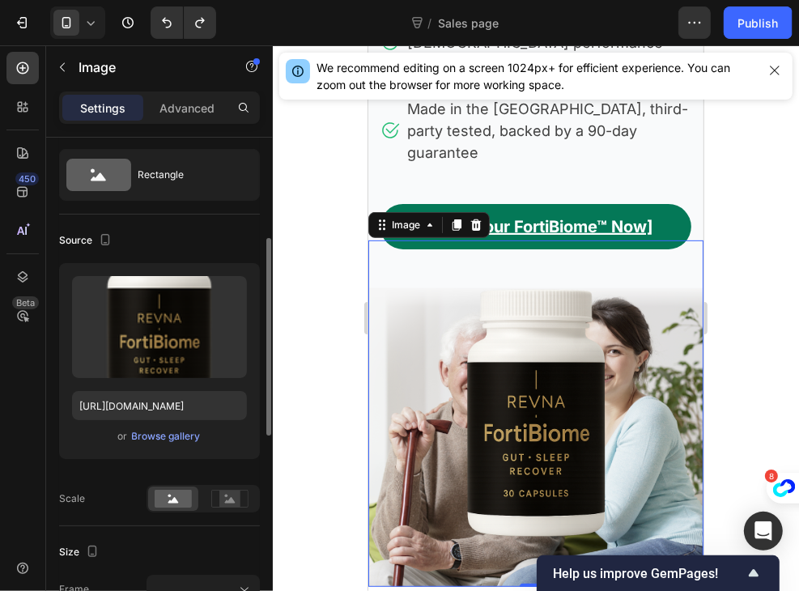
scroll to position [0, 0]
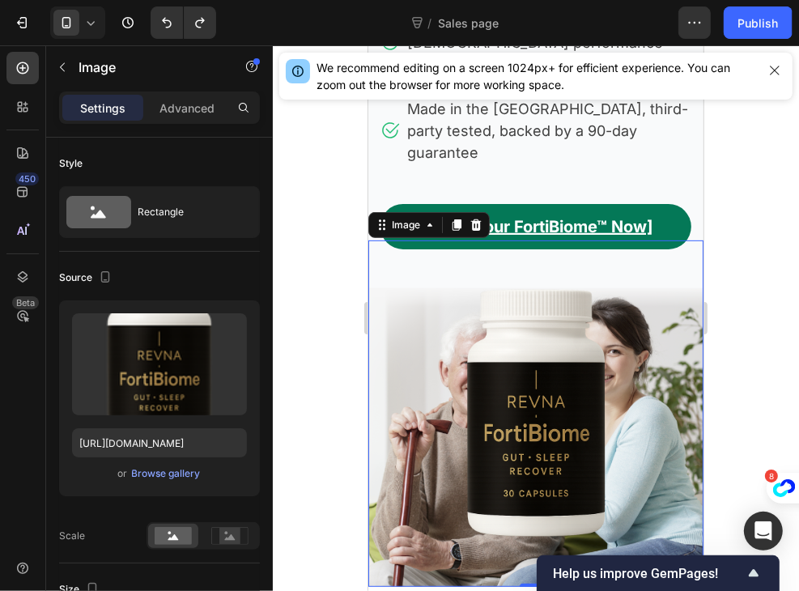
type input "[URL][DOMAIN_NAME]"
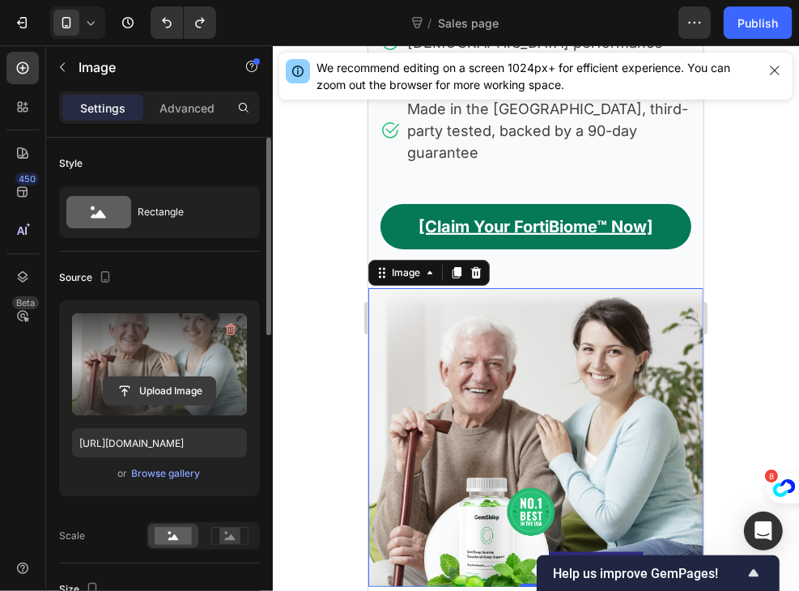
click at [183, 386] on input "file" at bounding box center [160, 391] width 112 height 28
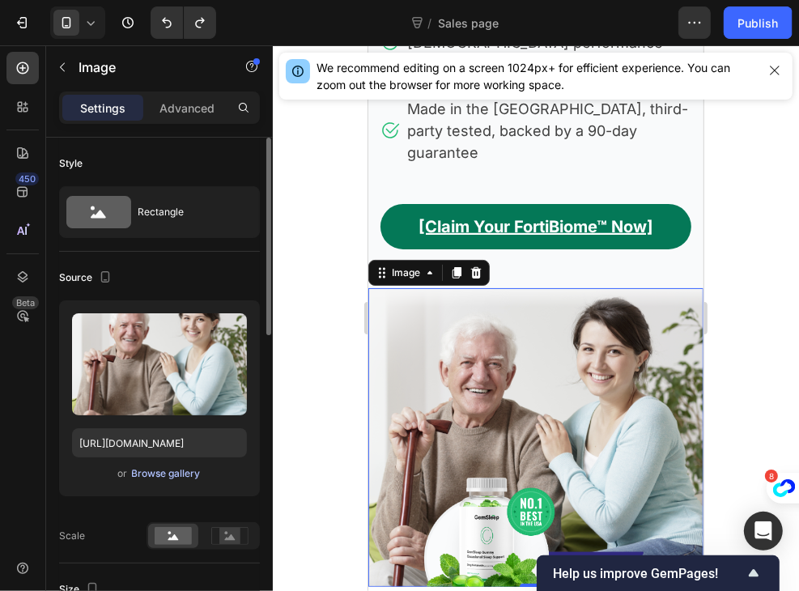
click at [168, 478] on div "Browse gallery" at bounding box center [166, 473] width 69 height 15
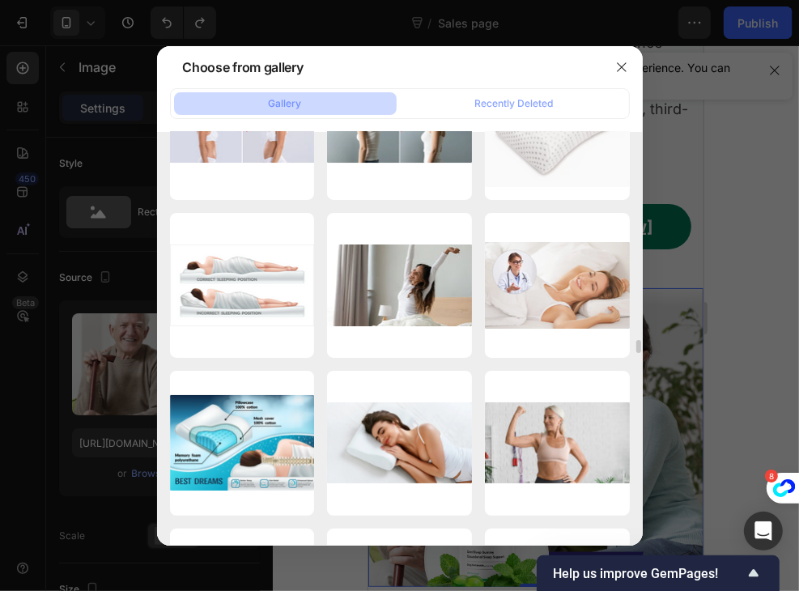
scroll to position [11796, 0]
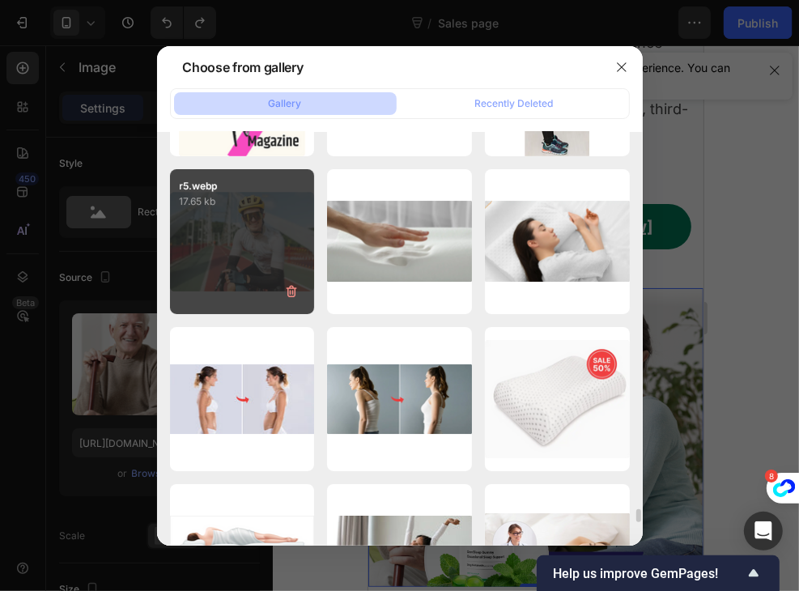
click at [262, 253] on div "r5.webp 17.65 kb" at bounding box center [242, 241] width 145 height 145
type input "[URL][DOMAIN_NAME]"
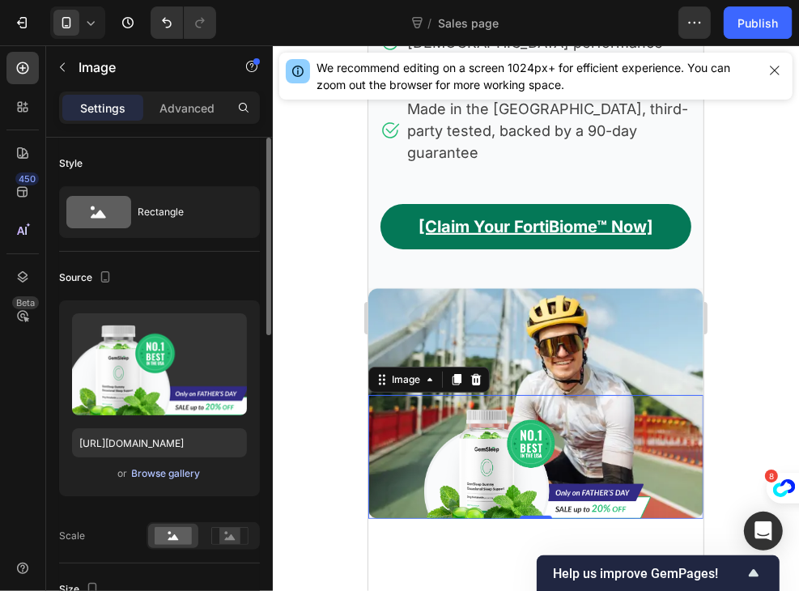
click at [155, 470] on div "Browse gallery" at bounding box center [166, 473] width 69 height 15
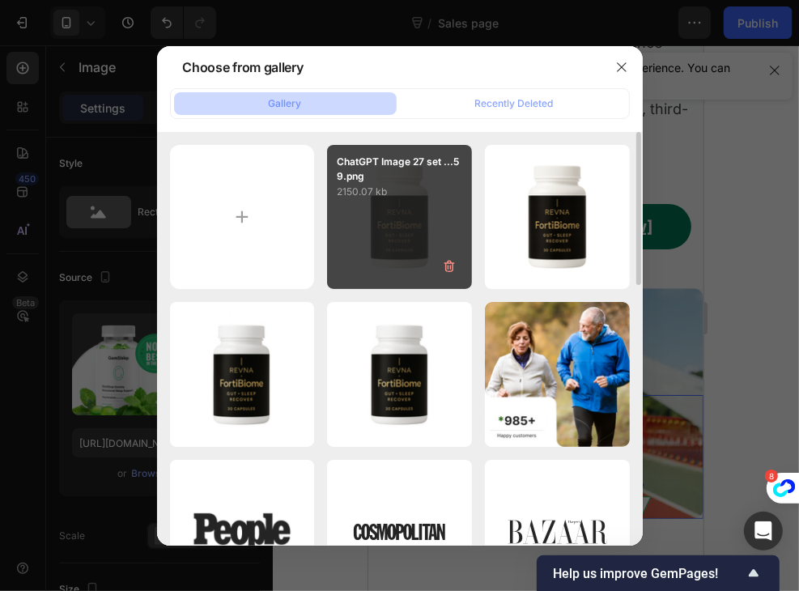
click at [351, 254] on div "ChatGPT Image 27 set ...59.png 2150.07 kb" at bounding box center [399, 217] width 145 height 145
type input "[URL][DOMAIN_NAME]"
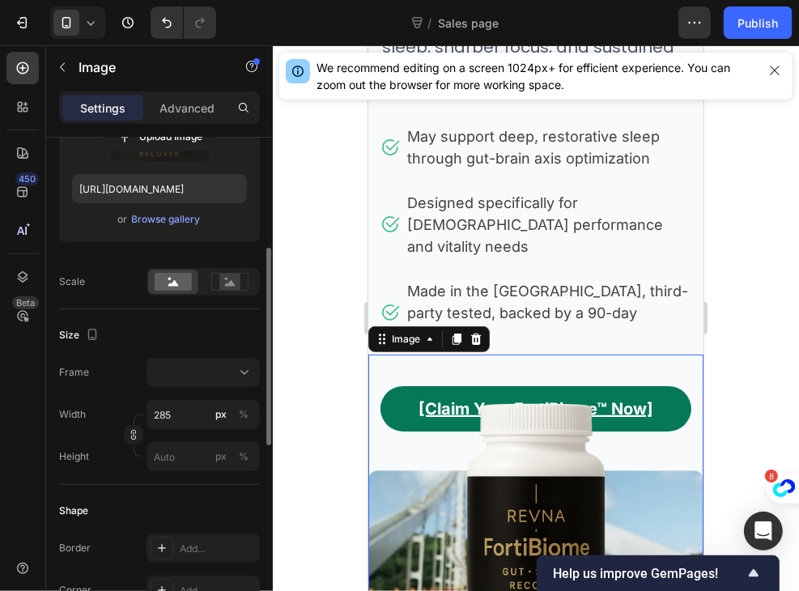
scroll to position [261, 0]
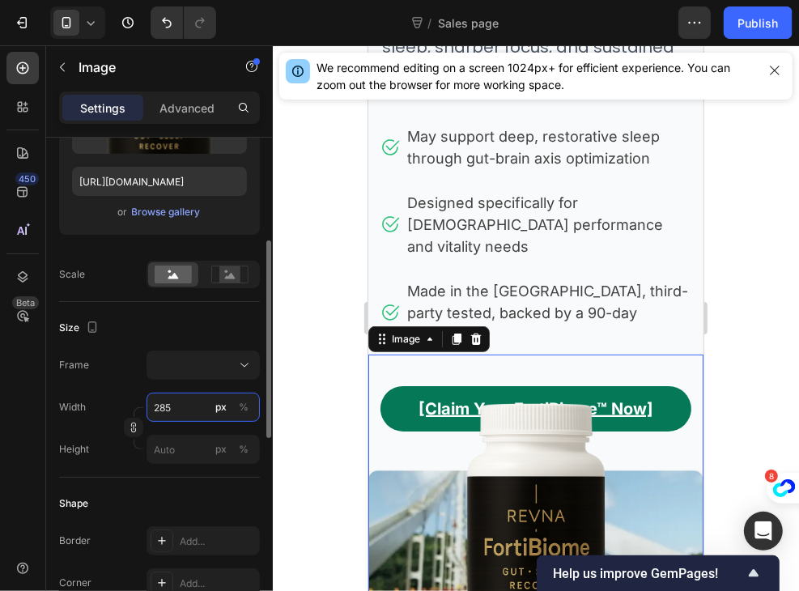
click at [186, 402] on input "285" at bounding box center [203, 407] width 113 height 29
type input "1"
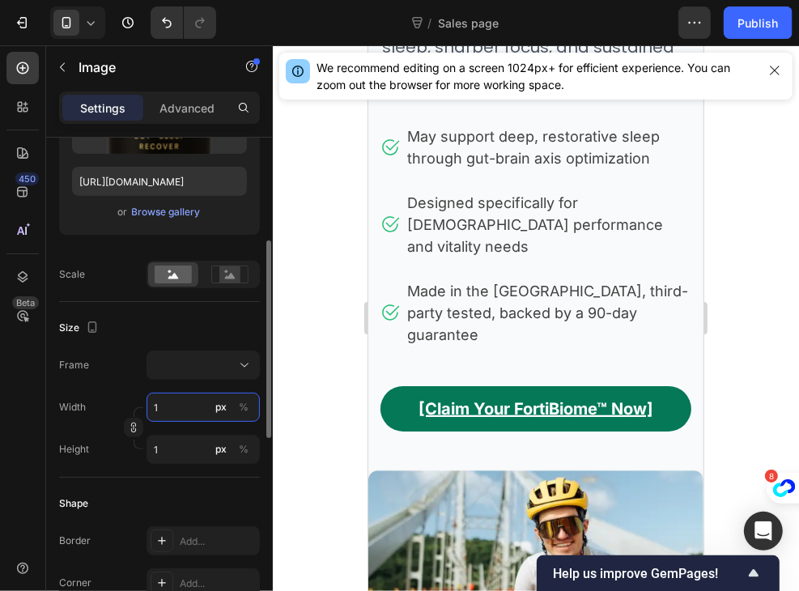
type input "15"
type input "150"
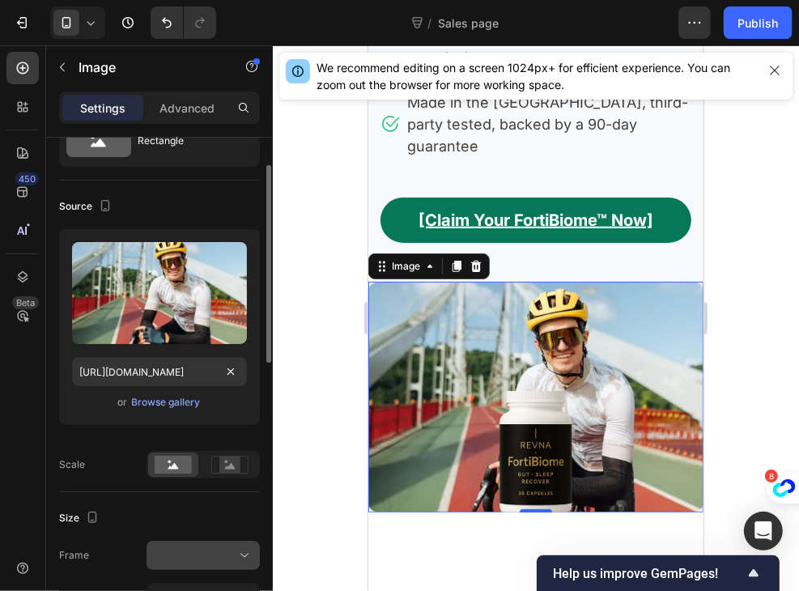
scroll to position [68, 0]
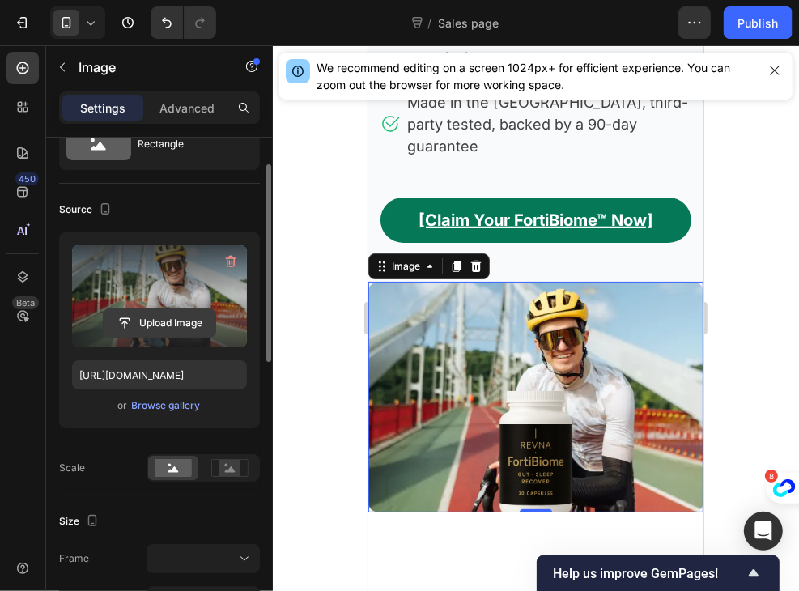
click at [175, 309] on input "file" at bounding box center [160, 323] width 112 height 28
click at [231, 250] on button "button" at bounding box center [231, 262] width 26 height 26
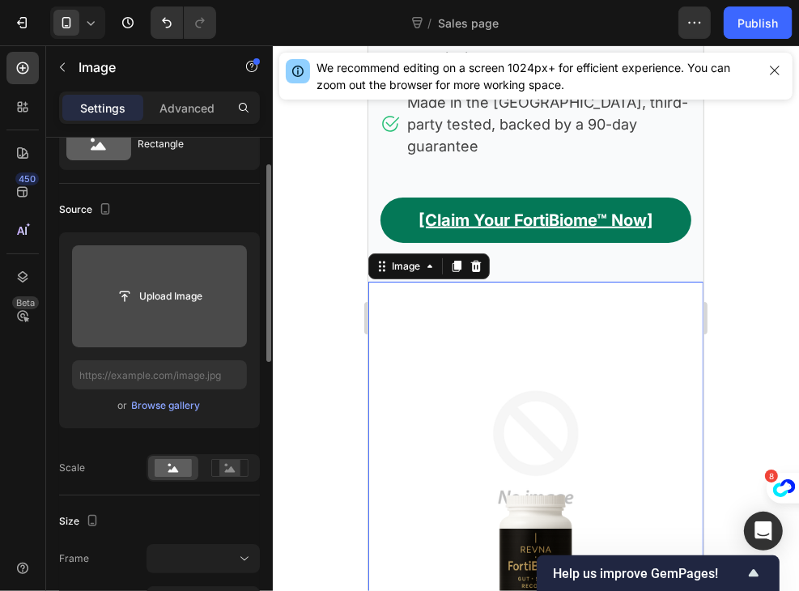
scroll to position [517, 0]
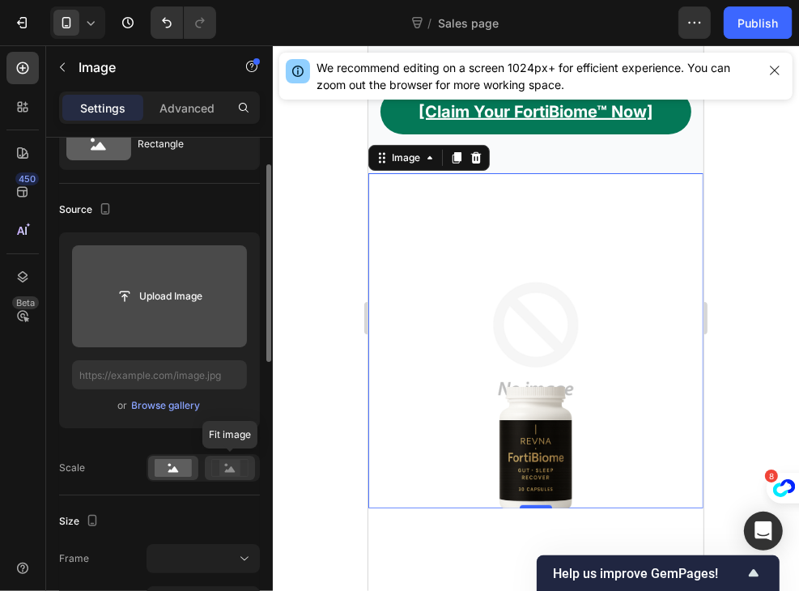
click at [228, 466] on rect at bounding box center [229, 468] width 21 height 16
click at [172, 479] on div at bounding box center [203, 468] width 113 height 28
click at [175, 476] on div at bounding box center [173, 468] width 50 height 24
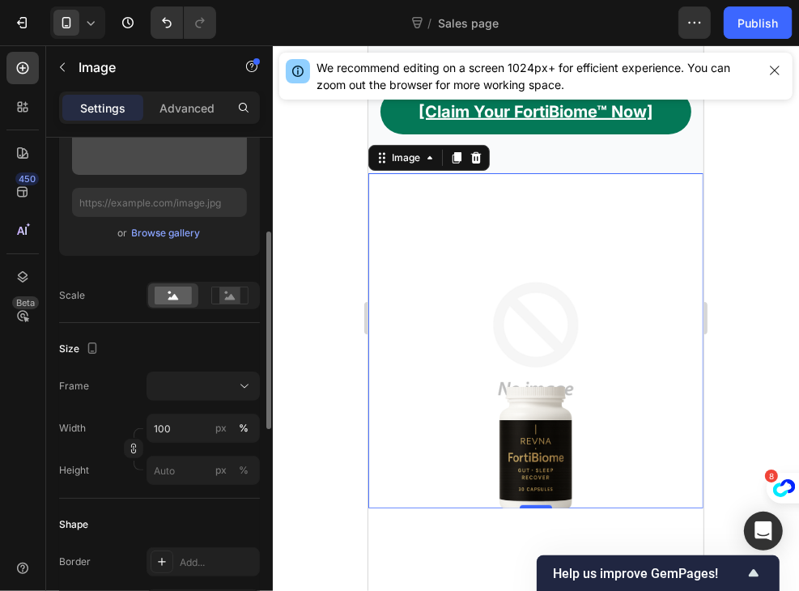
scroll to position [242, 0]
click at [189, 430] on input "100" at bounding box center [203, 426] width 113 height 29
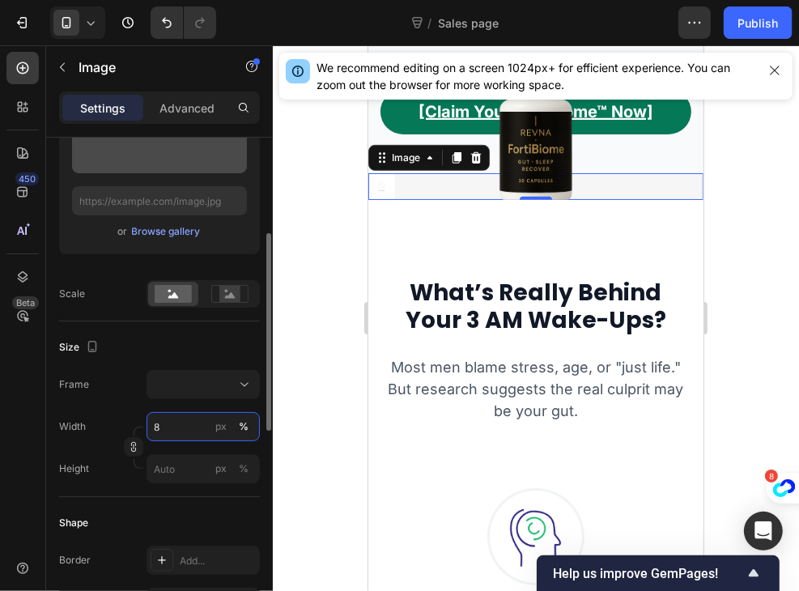
type input "80"
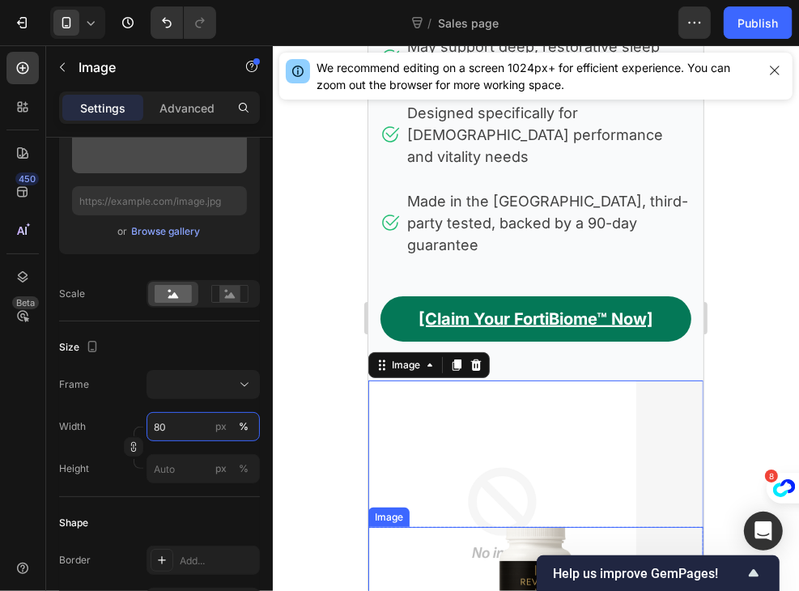
scroll to position [450, 0]
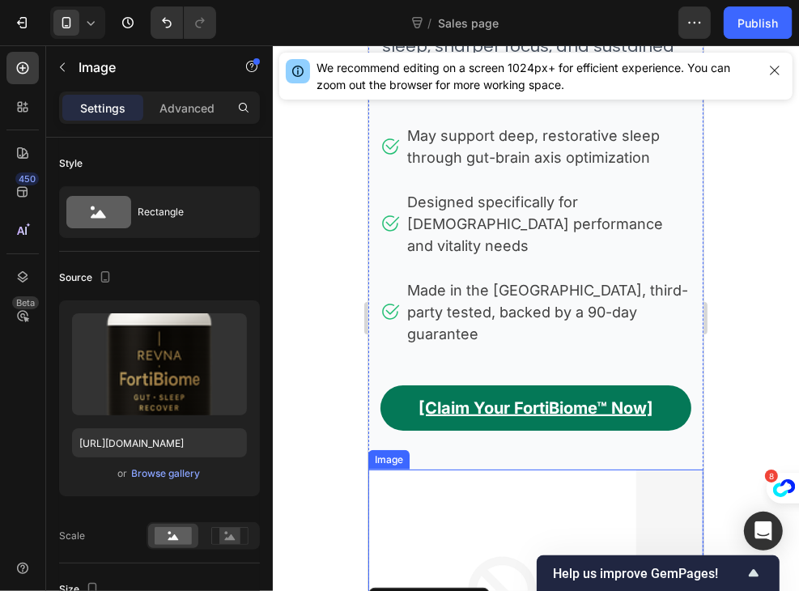
scroll to position [314, 0]
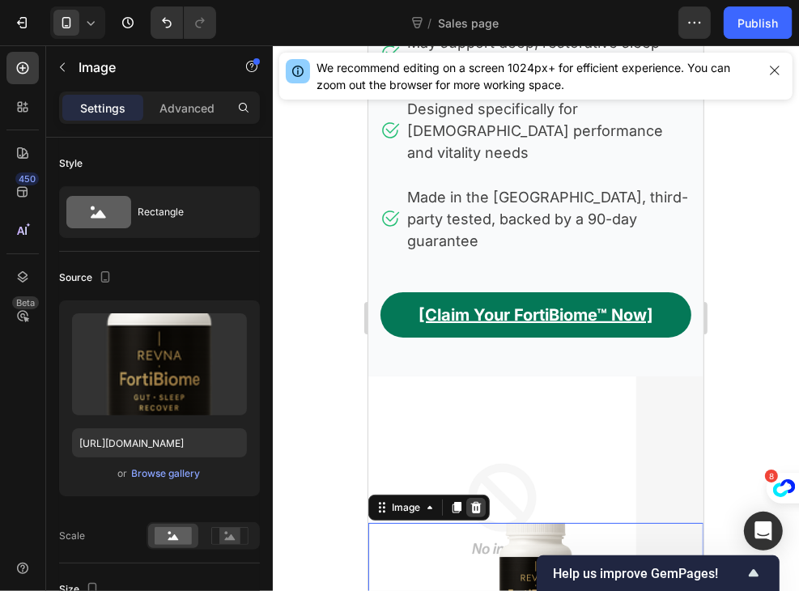
click at [481, 500] on icon at bounding box center [475, 506] width 13 height 13
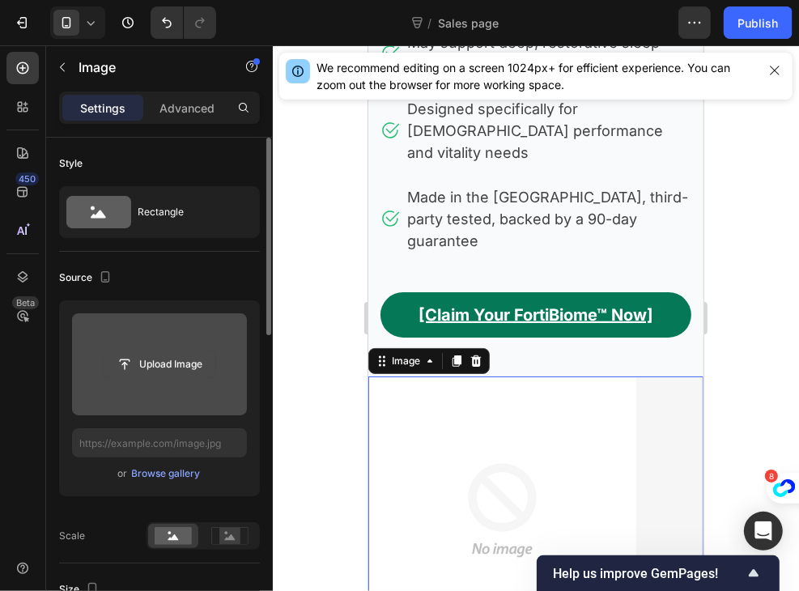
click at [171, 376] on input "file" at bounding box center [160, 365] width 112 height 28
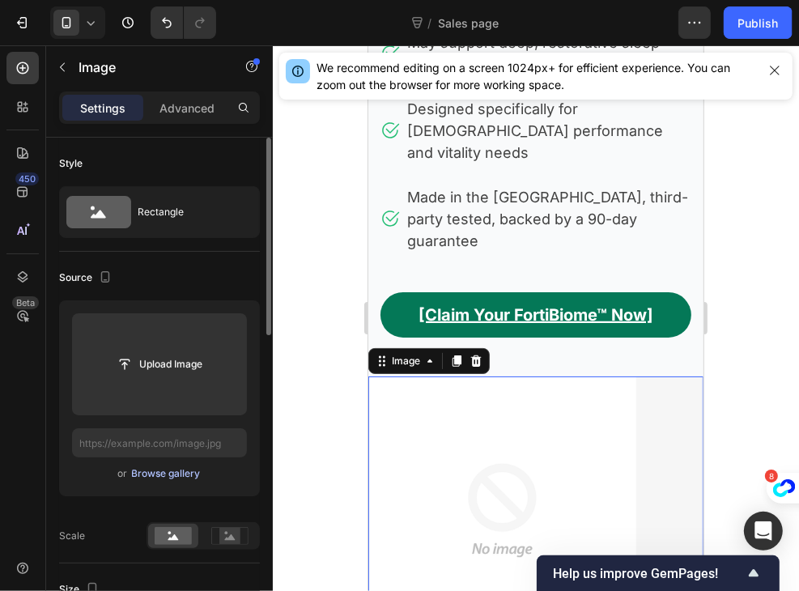
click at [185, 474] on div "Browse gallery" at bounding box center [166, 473] width 69 height 15
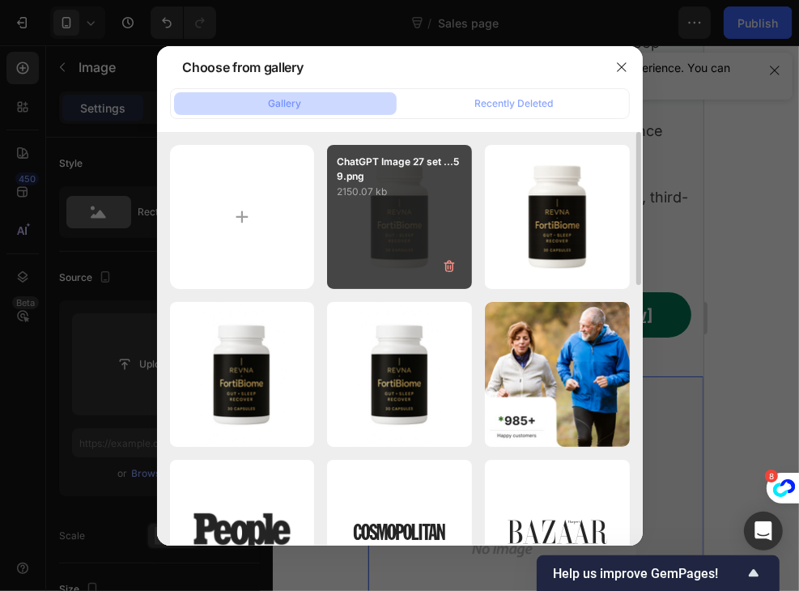
click at [392, 229] on div "ChatGPT Image 27 set ...59.png 2150.07 kb" at bounding box center [399, 217] width 145 height 145
type input "[URL][DOMAIN_NAME]"
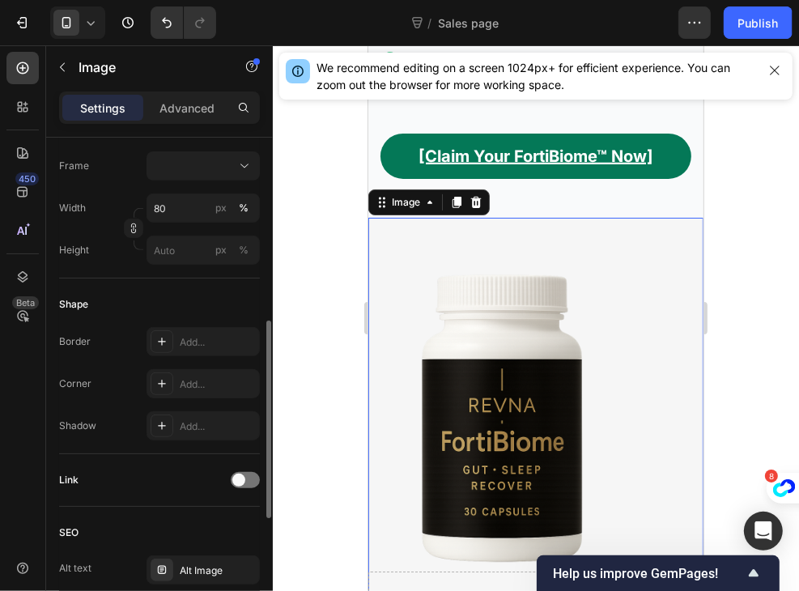
scroll to position [461, 0]
click at [180, 204] on input "80" at bounding box center [203, 207] width 113 height 29
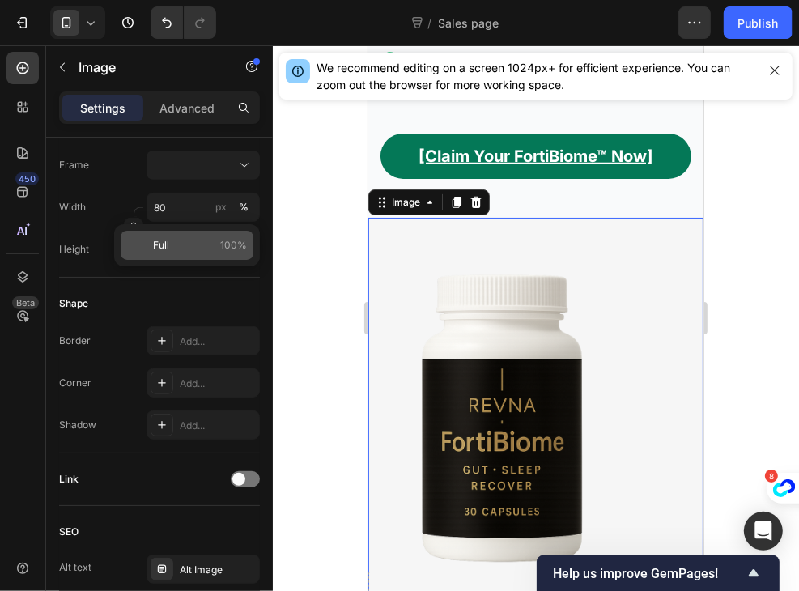
click at [178, 234] on div "Full 100%" at bounding box center [187, 245] width 133 height 29
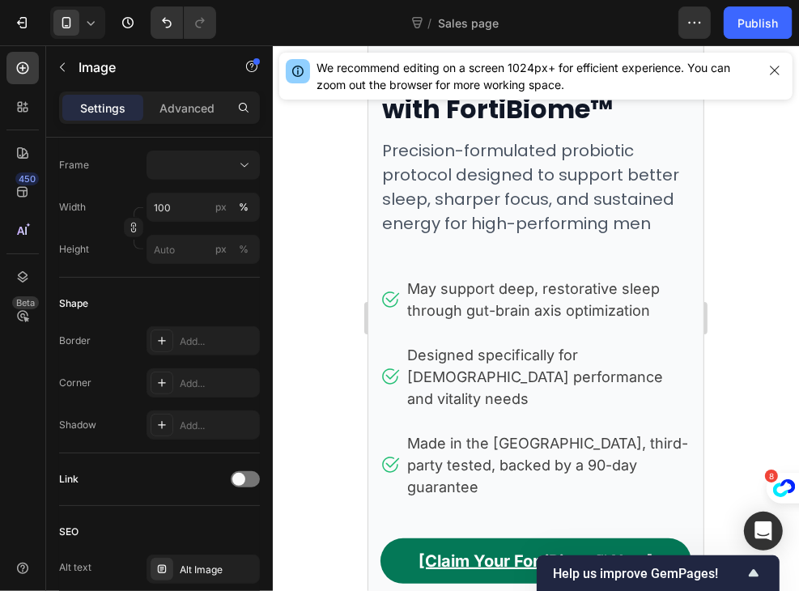
scroll to position [363, 0]
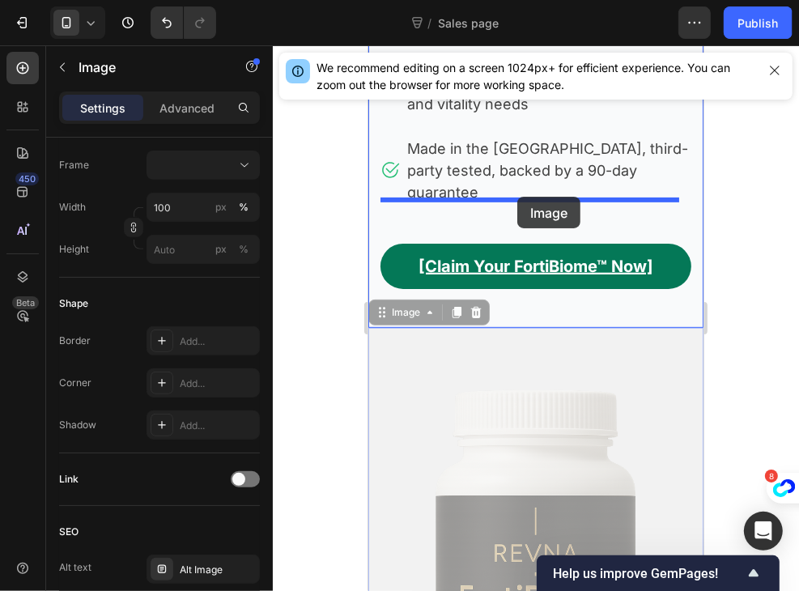
drag, startPoint x: 508, startPoint y: 321, endPoint x: 517, endPoint y: 196, distance: 125.7
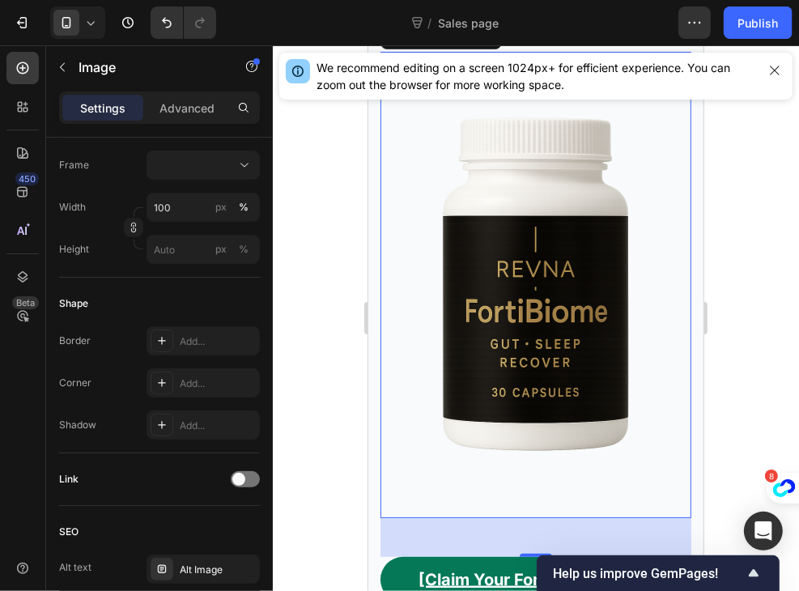
scroll to position [556, 0]
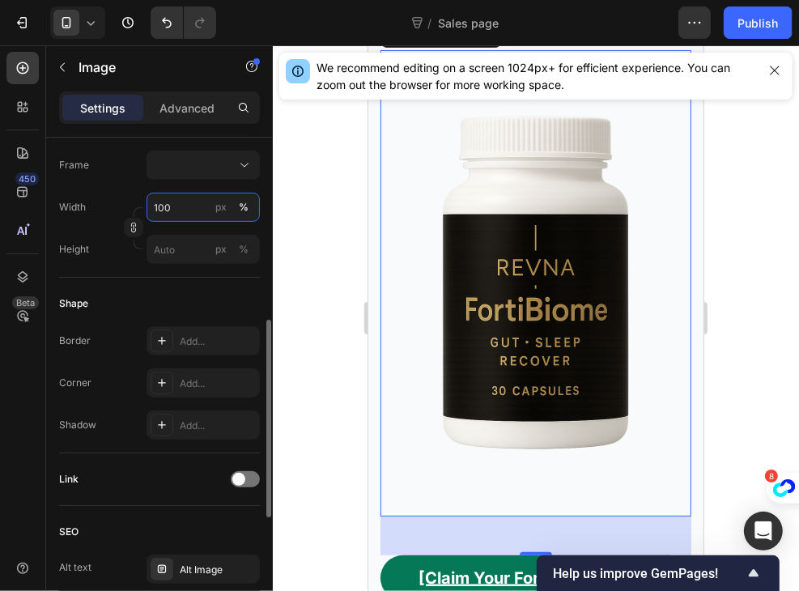
click at [178, 209] on input "100" at bounding box center [203, 207] width 113 height 29
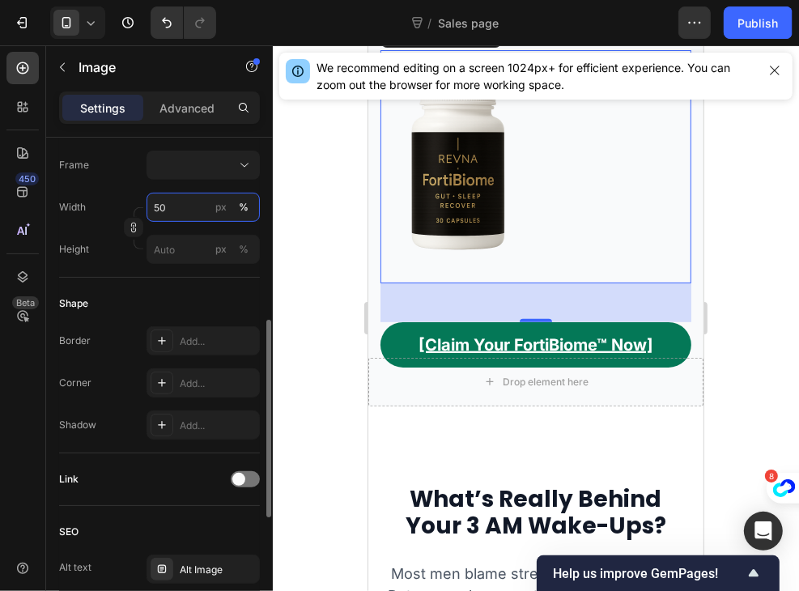
type input "50"
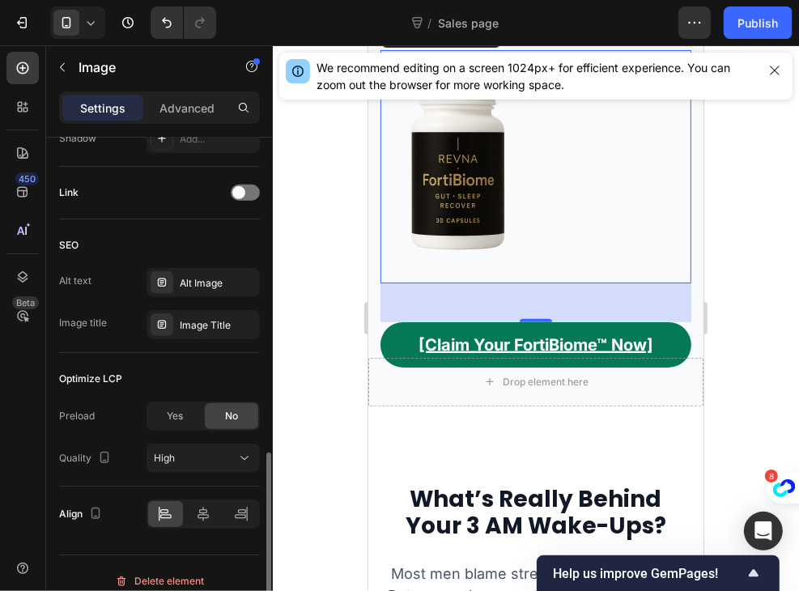
scroll to position [762, 0]
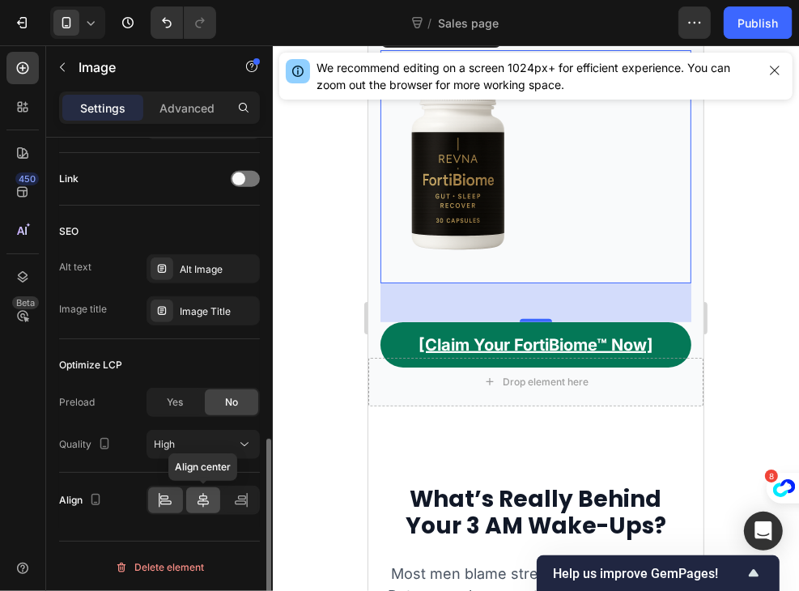
click at [202, 492] on icon at bounding box center [203, 500] width 16 height 16
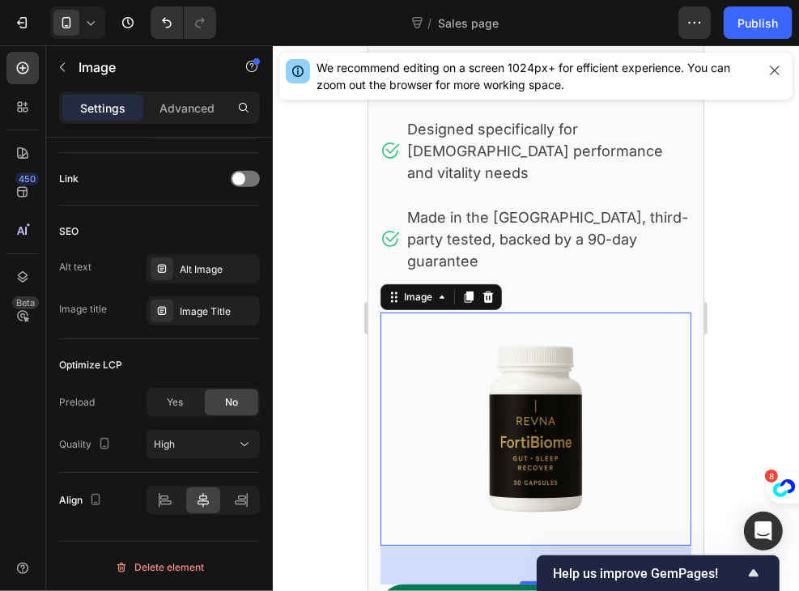
scroll to position [292, 0]
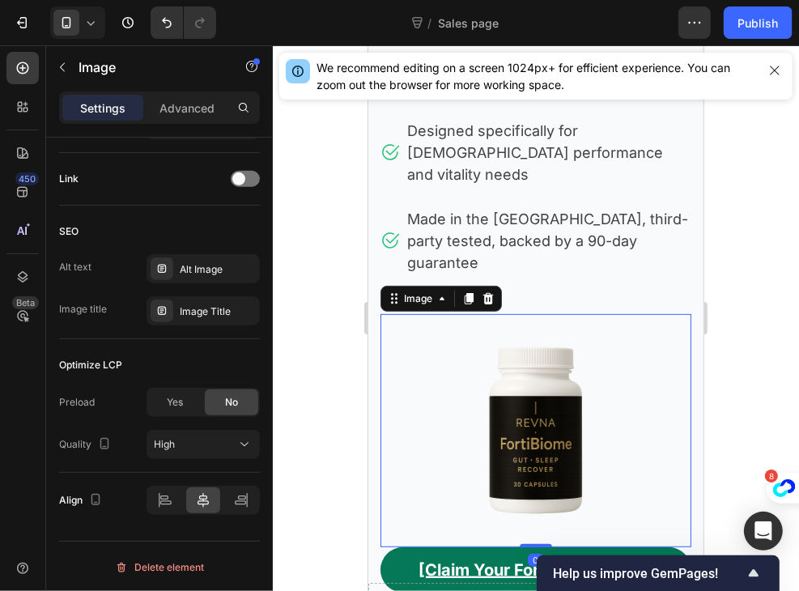
drag, startPoint x: 526, startPoint y: 527, endPoint x: 546, endPoint y: 400, distance: 128.6
click at [546, 400] on div "Image 0" at bounding box center [535, 429] width 311 height 233
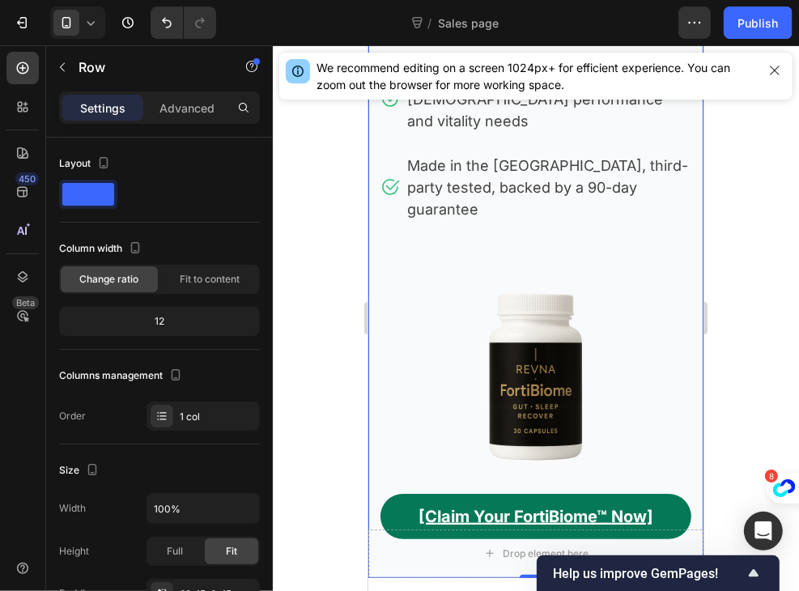
scroll to position [344, 0]
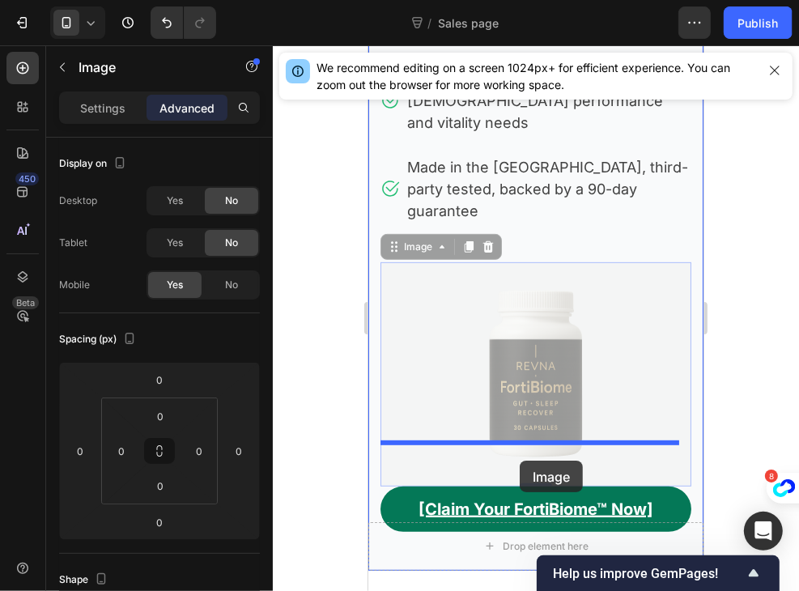
drag, startPoint x: 533, startPoint y: 342, endPoint x: 519, endPoint y: 460, distance: 119.0
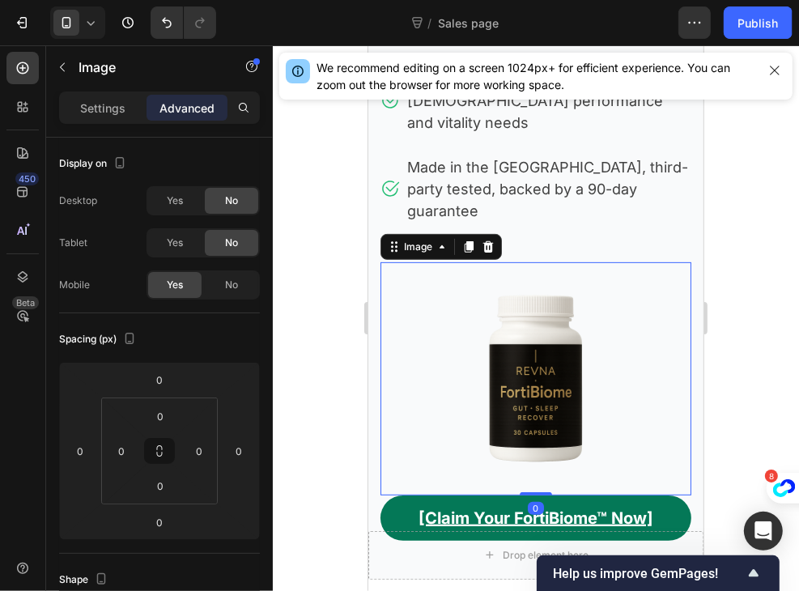
drag, startPoint x: 533, startPoint y: 437, endPoint x: 538, endPoint y: 376, distance: 60.9
click at [538, 376] on div "Image 0" at bounding box center [535, 377] width 311 height 233
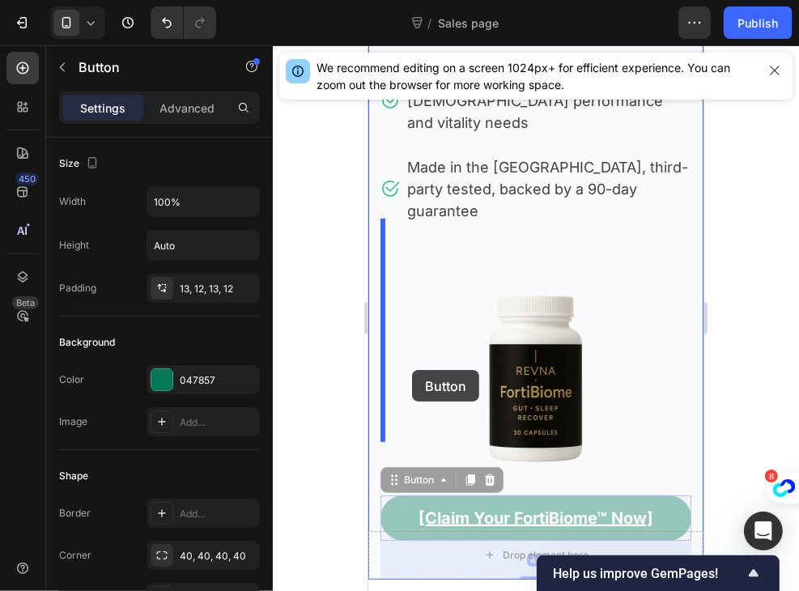
drag, startPoint x: 405, startPoint y: 457, endPoint x: 411, endPoint y: 369, distance: 88.5
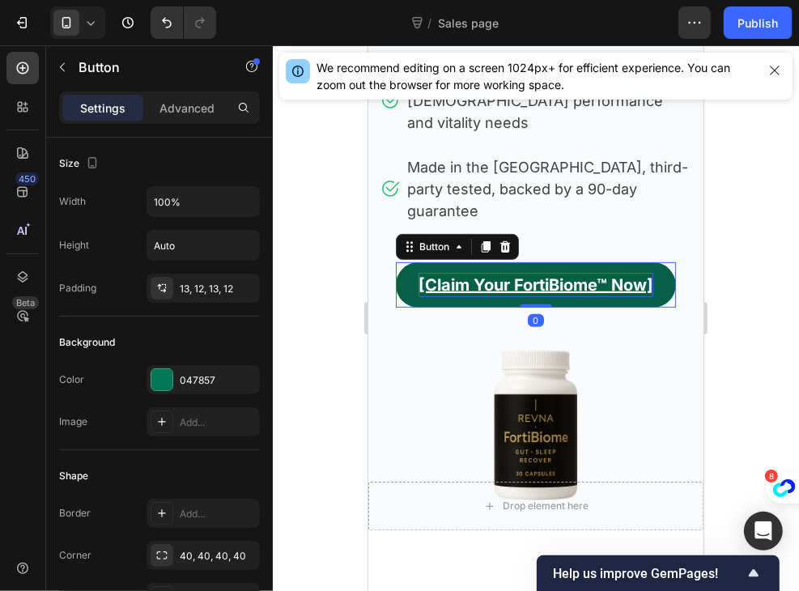
drag, startPoint x: 529, startPoint y: 299, endPoint x: 538, endPoint y: 235, distance: 64.6
click at [538, 261] on div "[Claim Your FortiBiome™ Now] Button 0" at bounding box center [535, 283] width 280 height 45
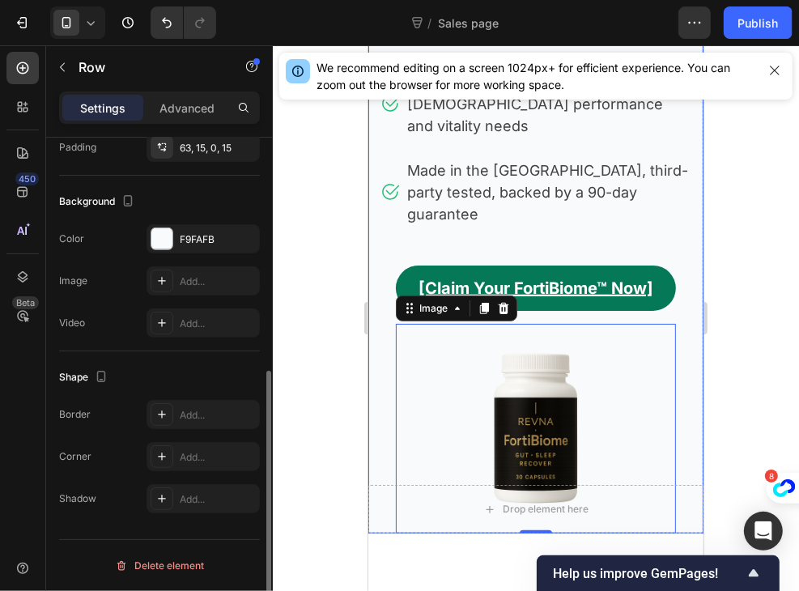
scroll to position [0, 0]
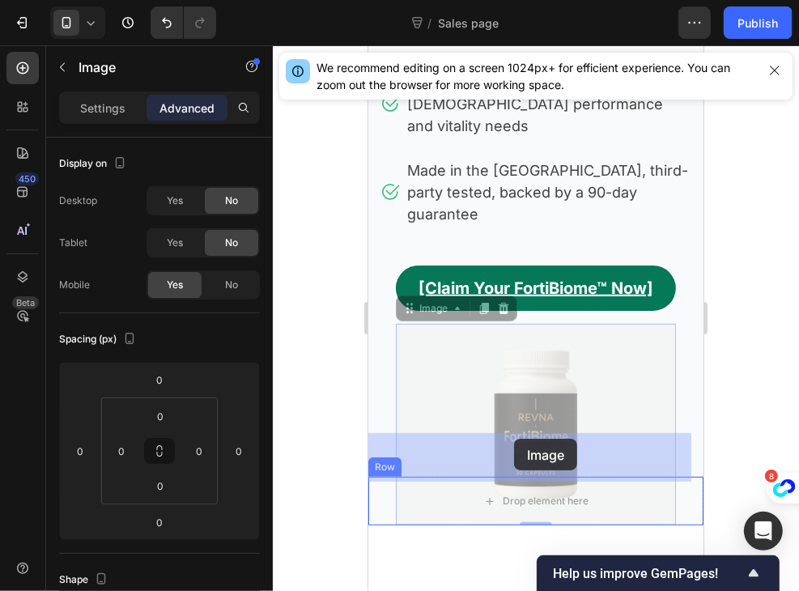
drag, startPoint x: 526, startPoint y: 358, endPoint x: 513, endPoint y: 438, distance: 81.2
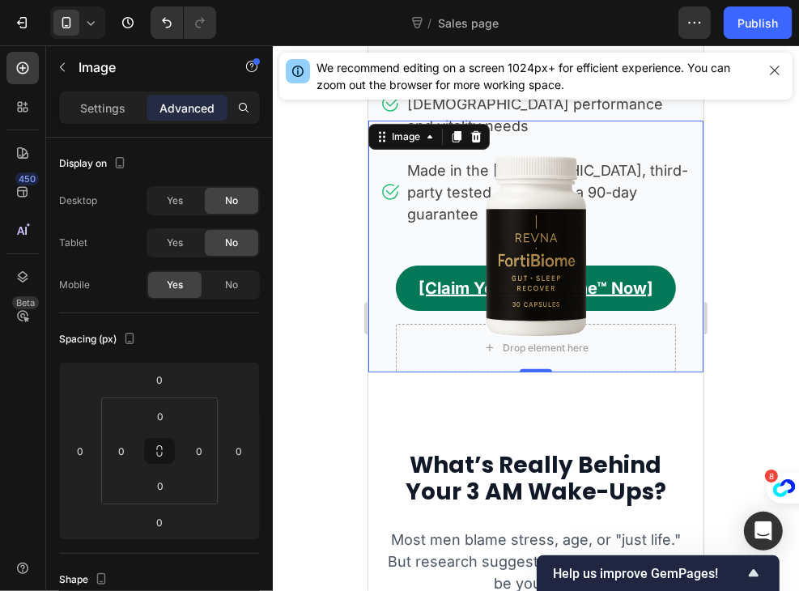
scroll to position [291, 0]
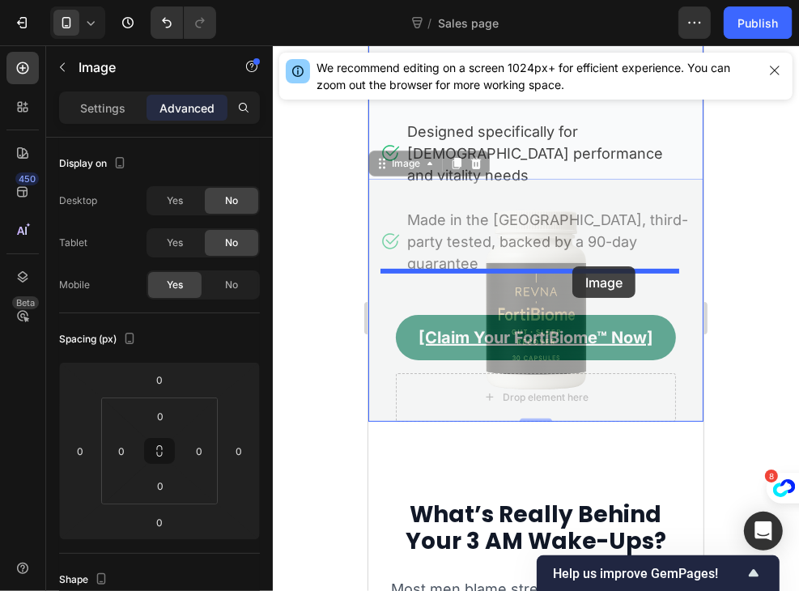
drag, startPoint x: 589, startPoint y: 285, endPoint x: 572, endPoint y: 264, distance: 27.6
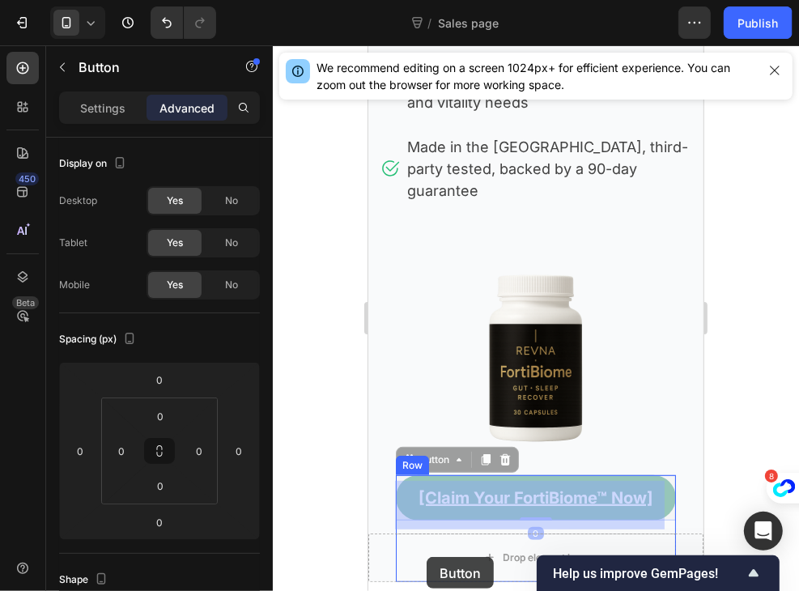
drag, startPoint x: 410, startPoint y: 502, endPoint x: 426, endPoint y: 556, distance: 56.6
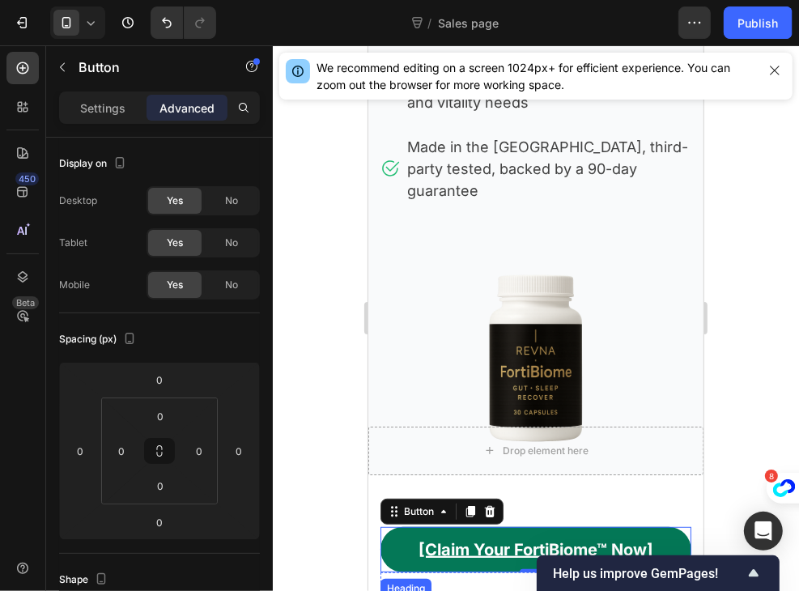
scroll to position [392, 0]
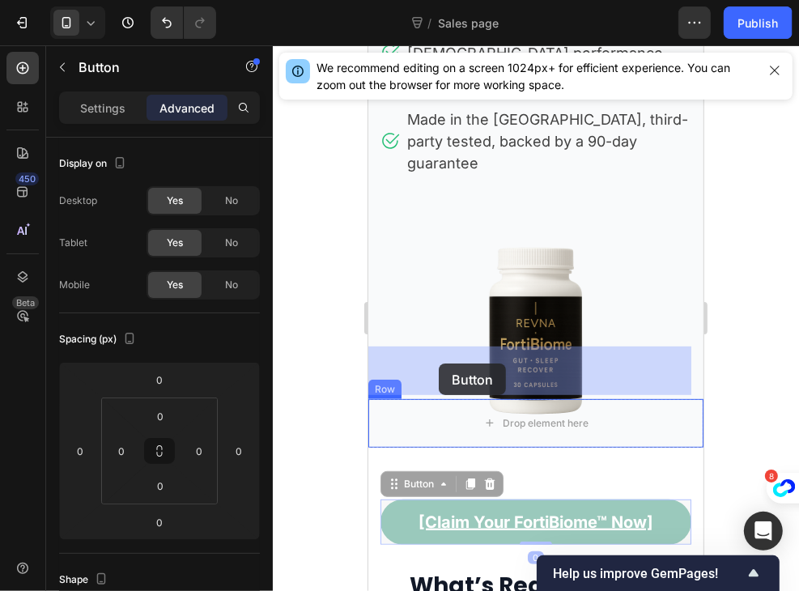
drag, startPoint x: 398, startPoint y: 464, endPoint x: 438, endPoint y: 363, distance: 109.0
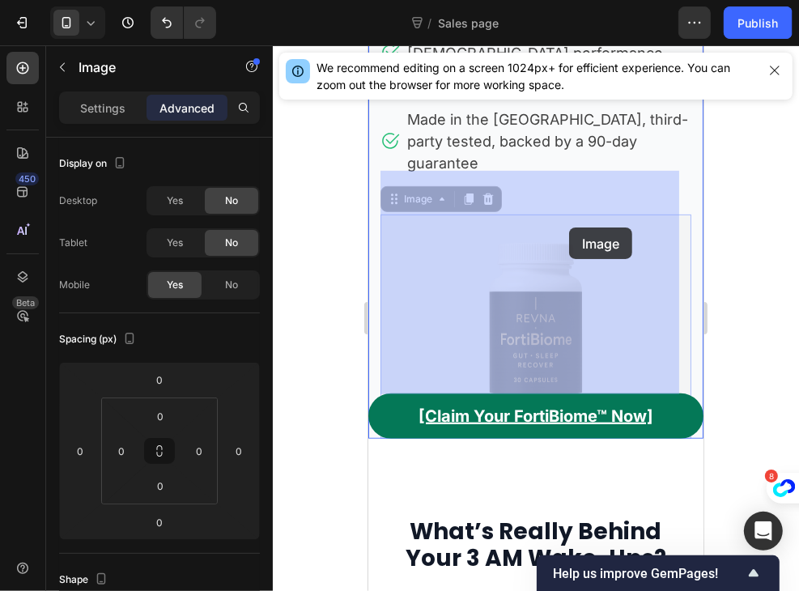
drag, startPoint x: 563, startPoint y: 269, endPoint x: 568, endPoint y: 227, distance: 42.4
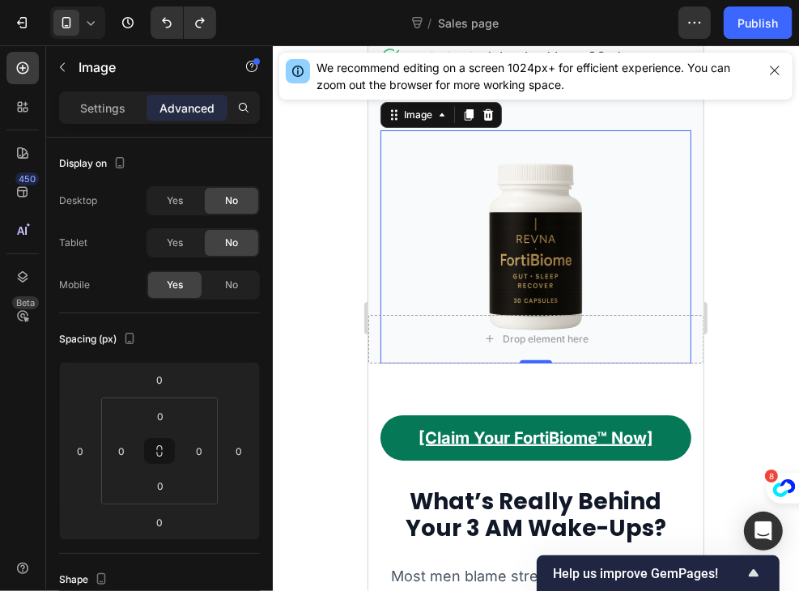
scroll to position [479, 0]
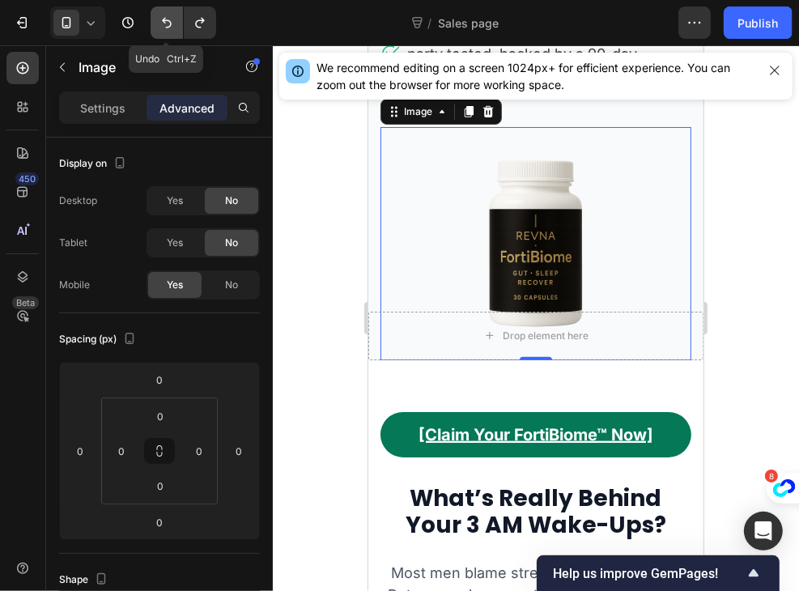
click at [176, 21] on button "Undo/Redo" at bounding box center [167, 22] width 32 height 32
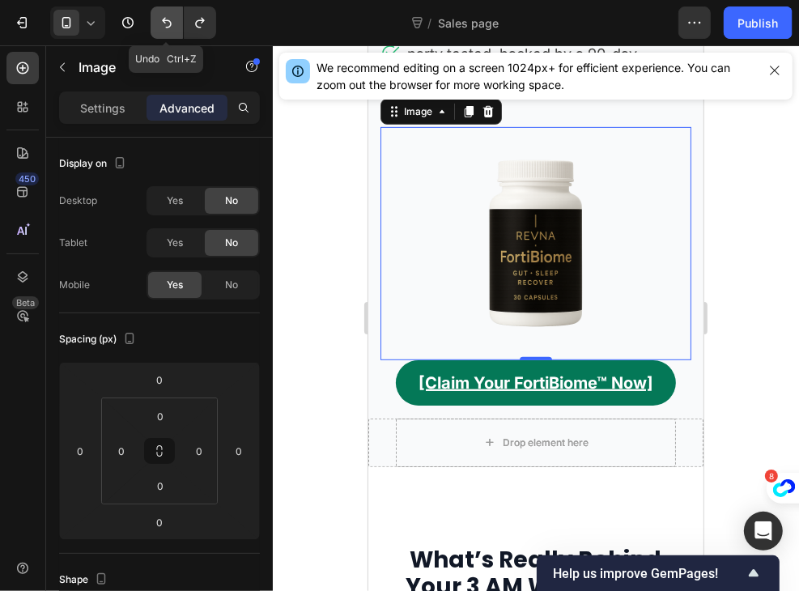
click at [176, 21] on button "Undo/Redo" at bounding box center [167, 22] width 32 height 32
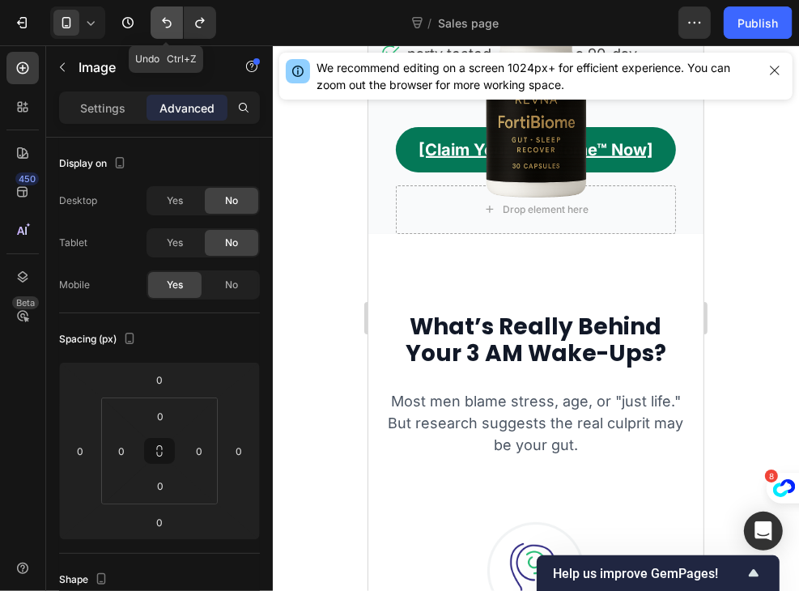
click at [176, 21] on button "Undo/Redo" at bounding box center [167, 22] width 32 height 32
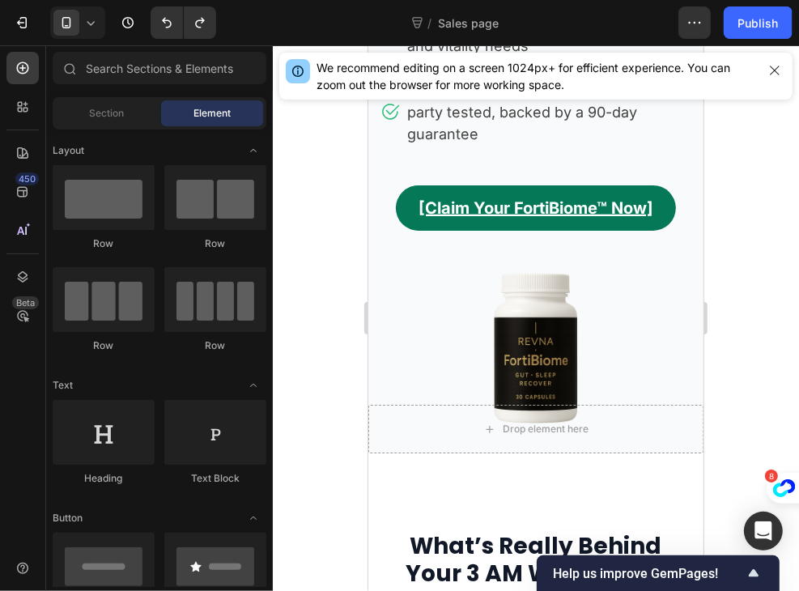
scroll to position [421, 0]
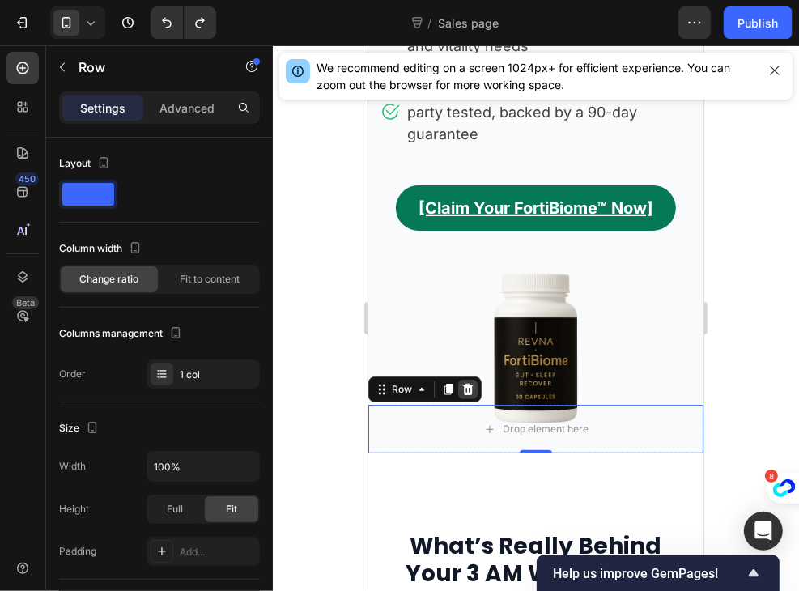
click at [466, 383] on icon at bounding box center [467, 388] width 11 height 11
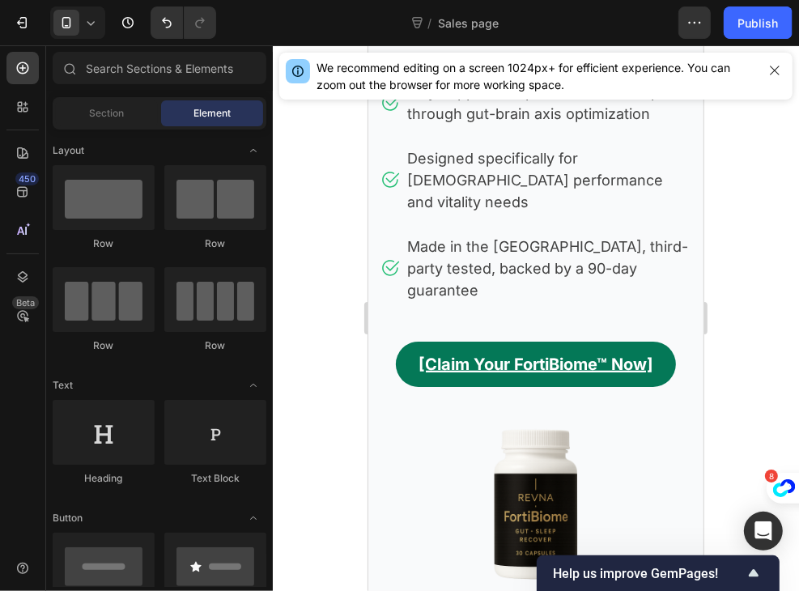
scroll to position [266, 0]
